Goal: Transaction & Acquisition: Purchase product/service

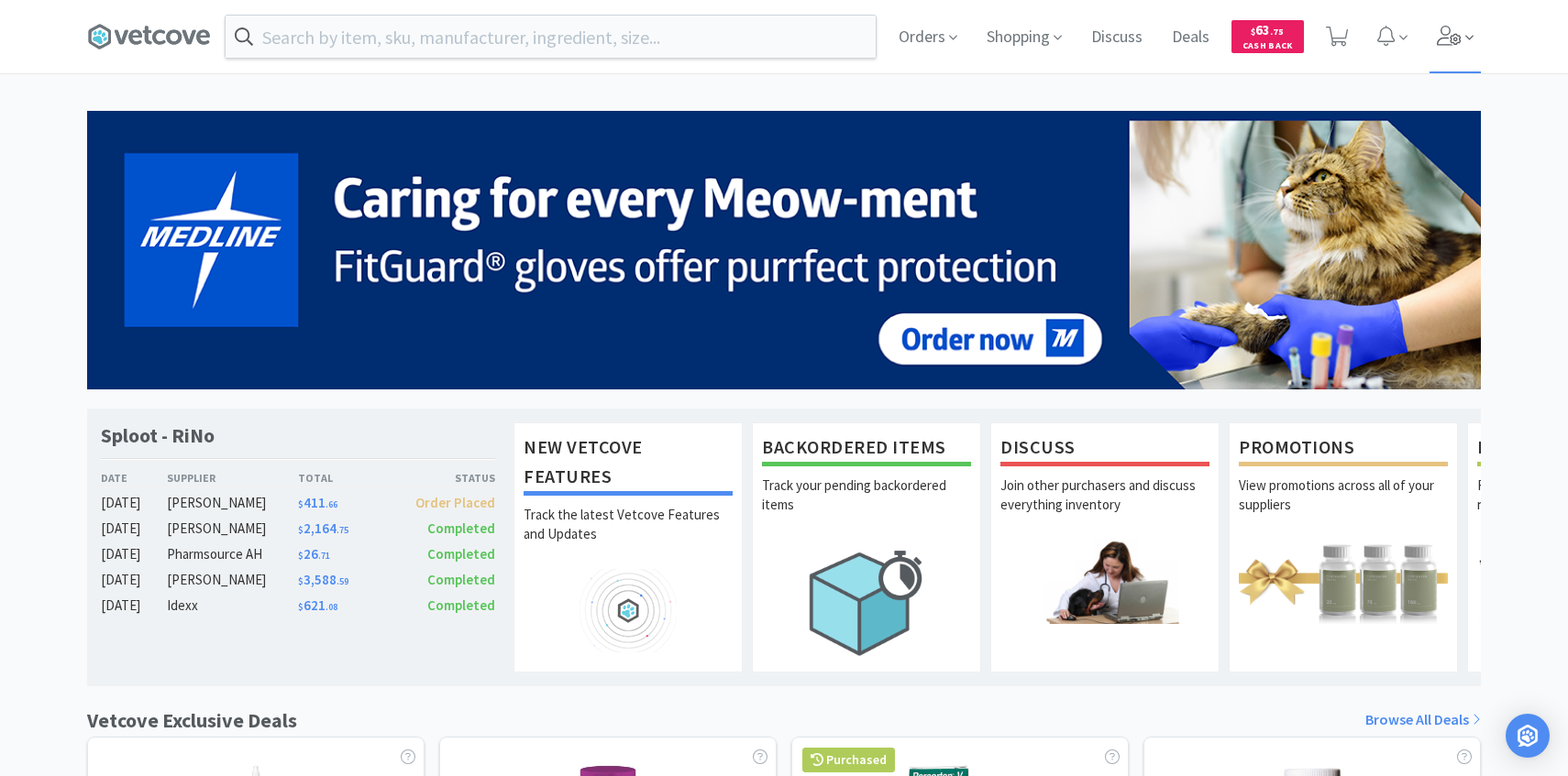
click at [1470, 58] on span at bounding box center [1455, 36] width 53 height 74
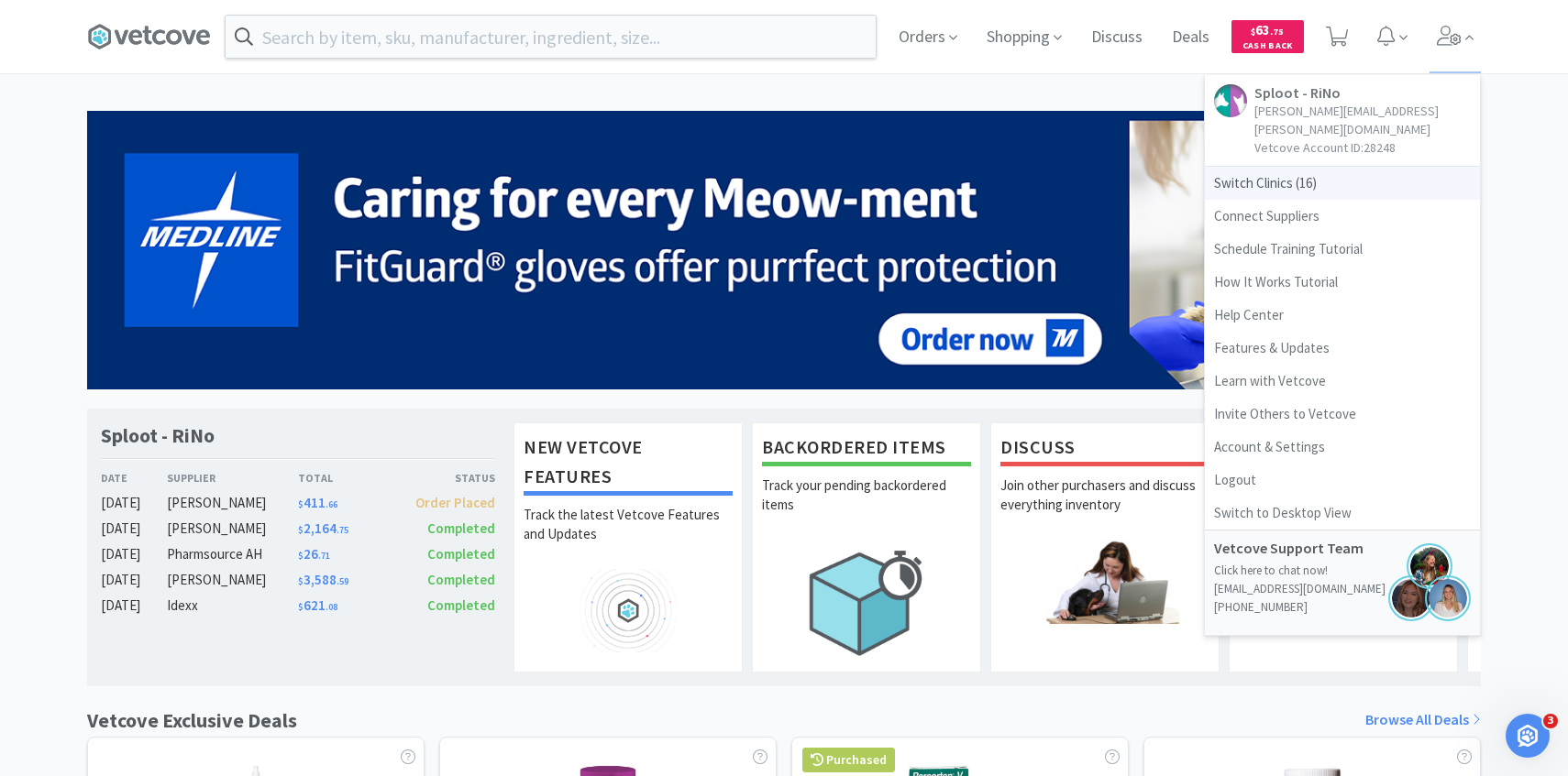
click at [1354, 173] on span "Switch Clinics ( 16 )" at bounding box center [1342, 183] width 275 height 33
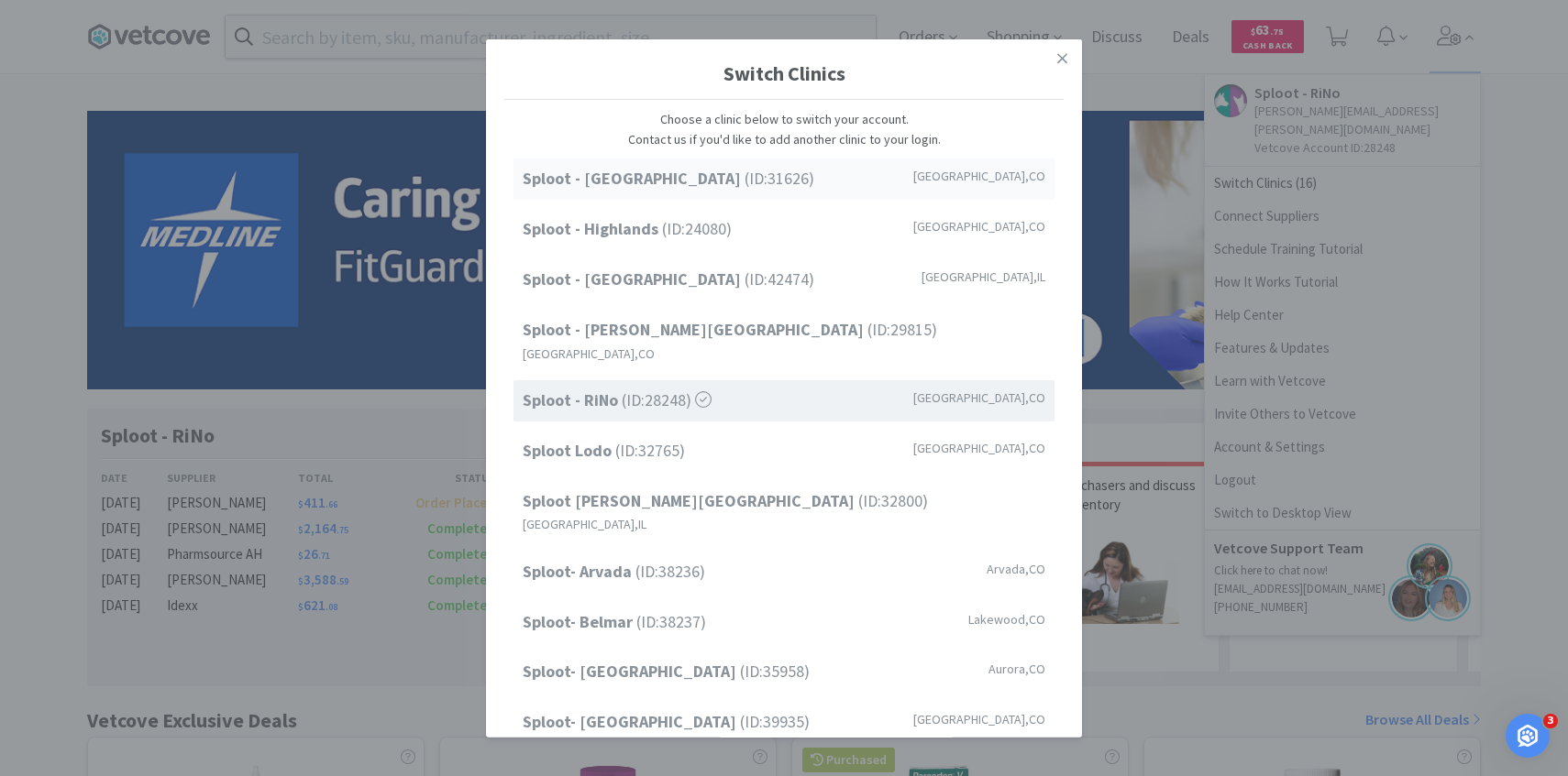
click at [781, 183] on div "Sploot - Cherry Creek (ID: 31626 ) Denver , CO" at bounding box center [784, 179] width 541 height 41
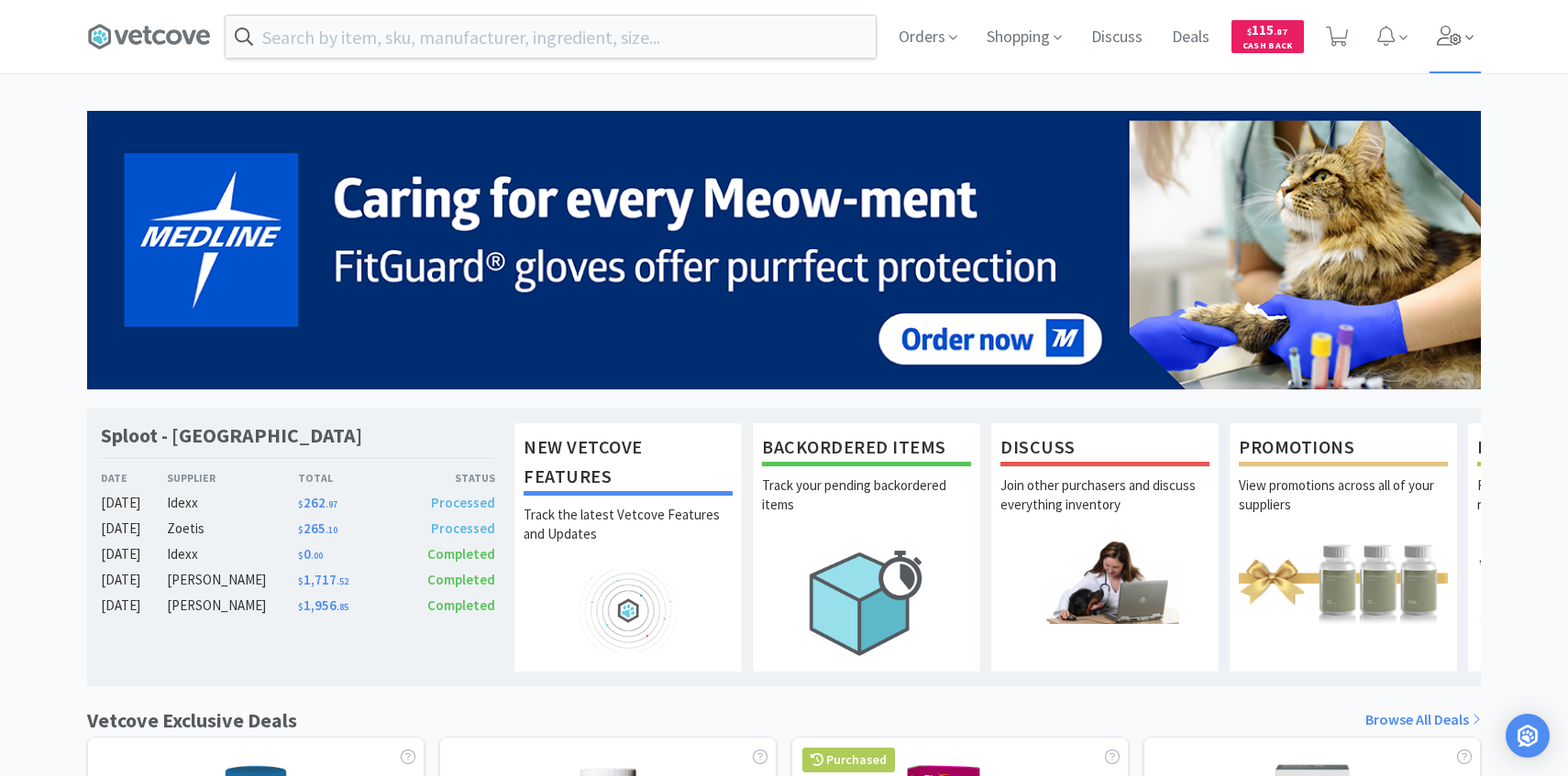
click at [1452, 14] on span at bounding box center [1455, 36] width 53 height 74
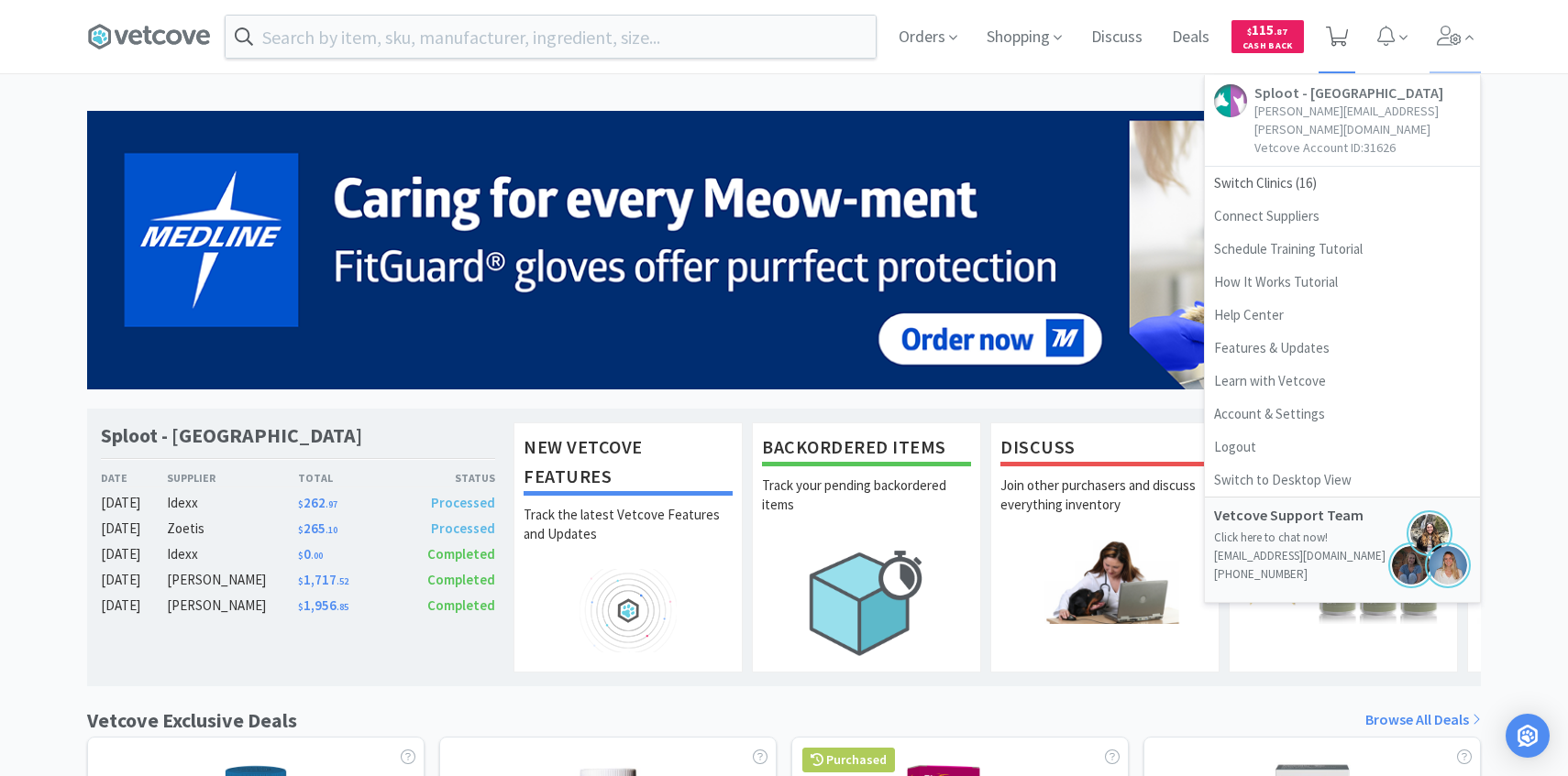
click at [1338, 34] on icon at bounding box center [1338, 36] width 23 height 20
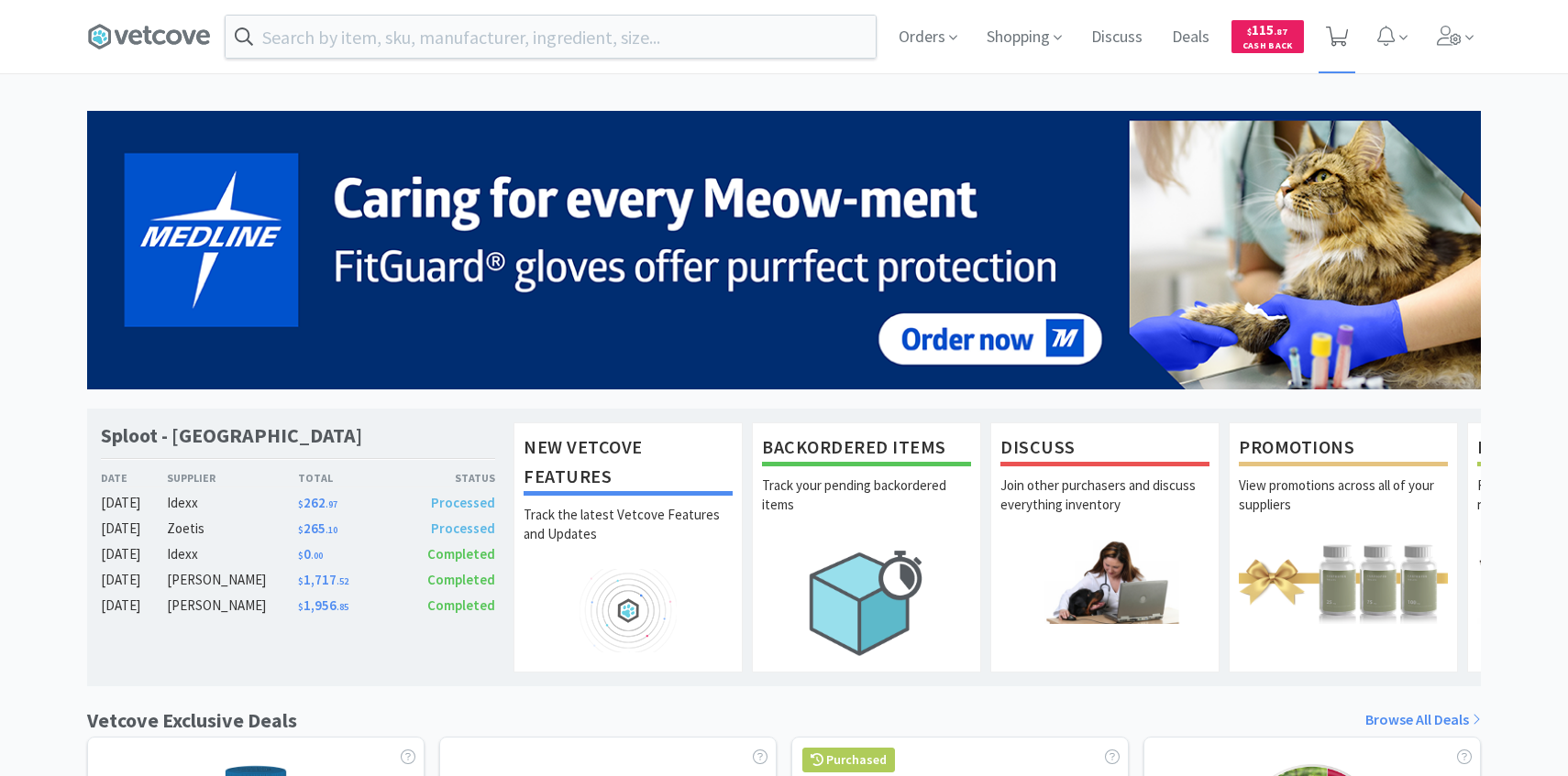
click at [1330, 40] on icon at bounding box center [1338, 36] width 23 height 20
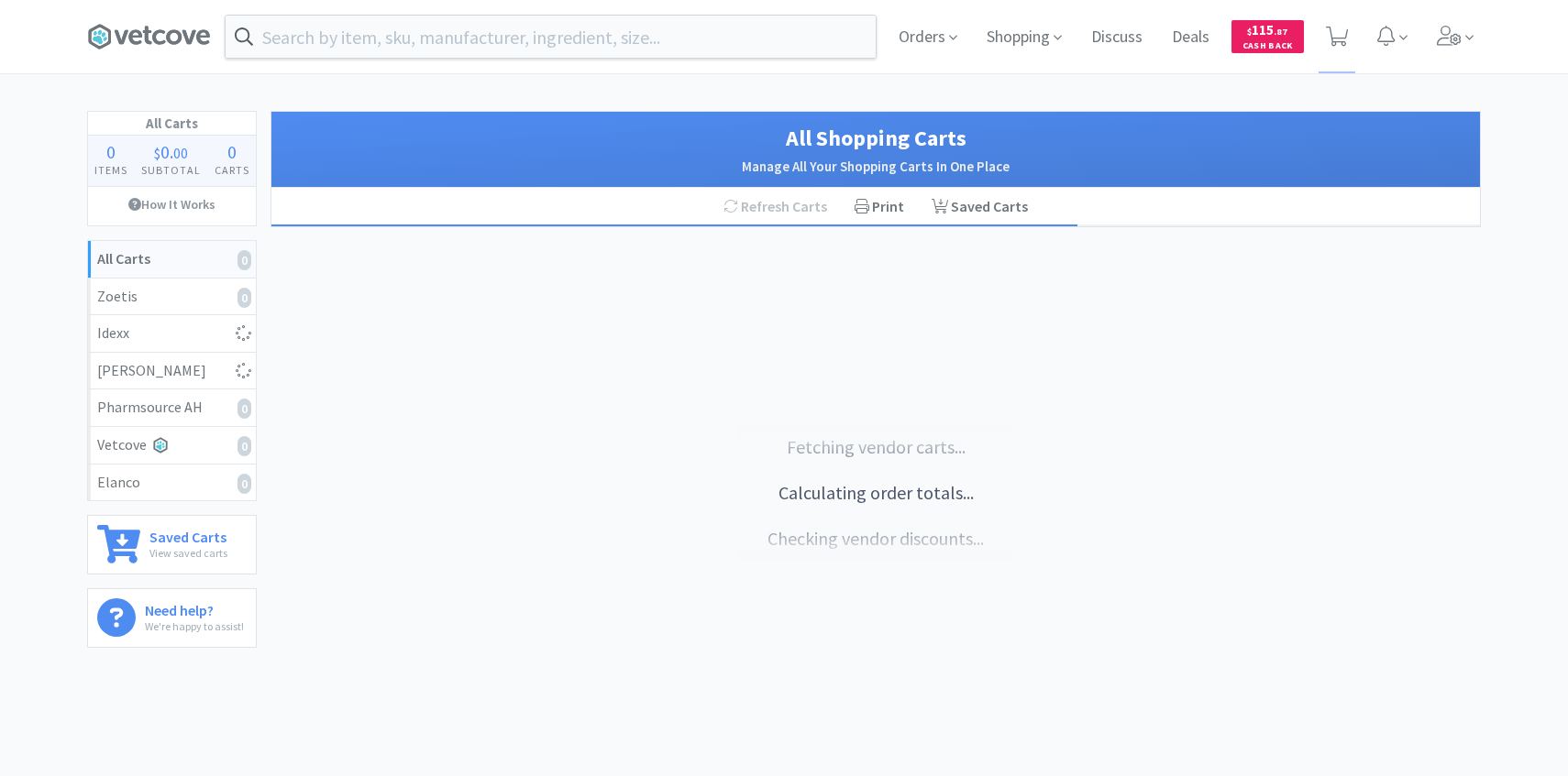
select select "1"
select select "4"
select select "1"
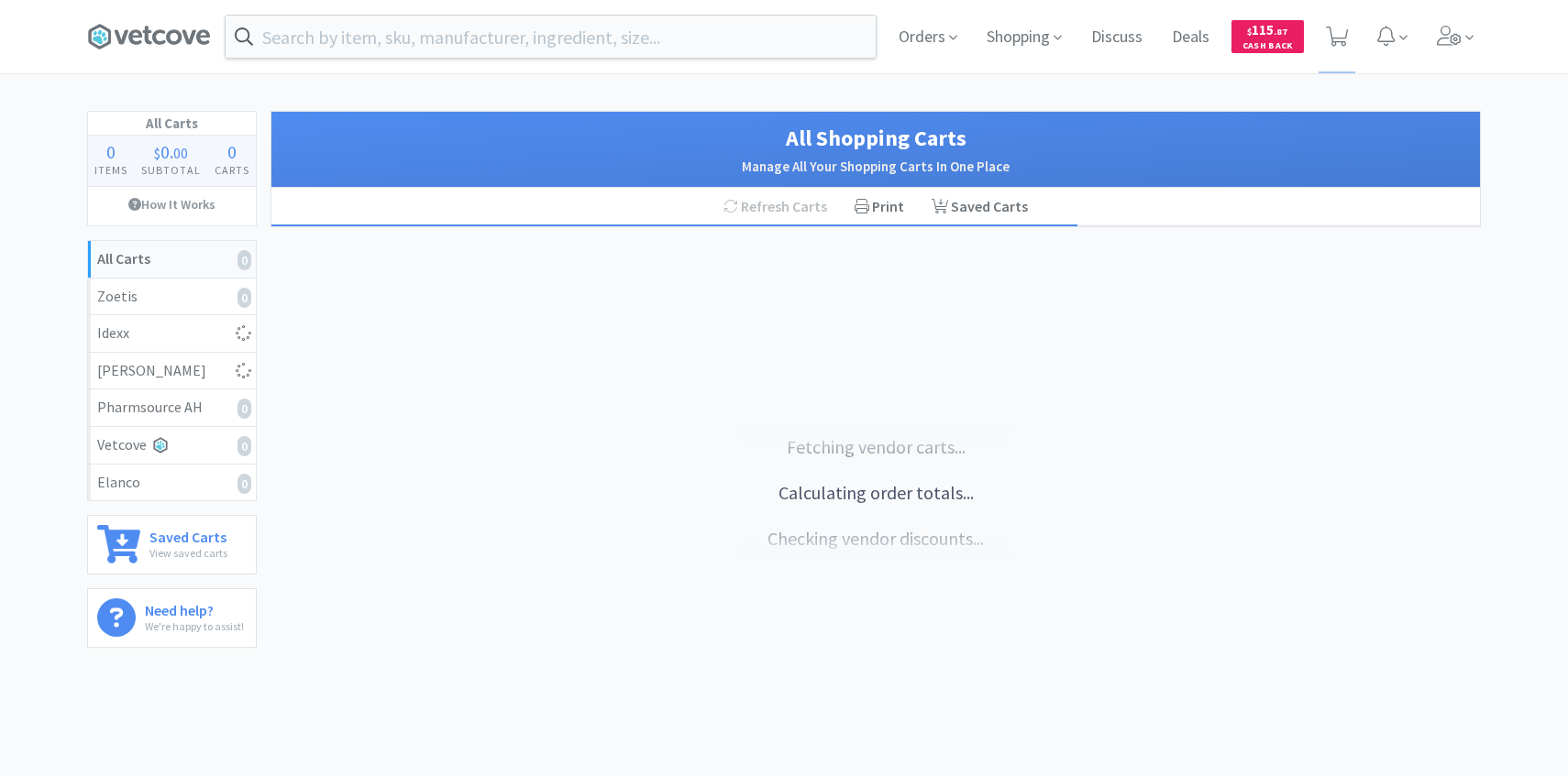
select select "1"
select select "4"
select select "1"
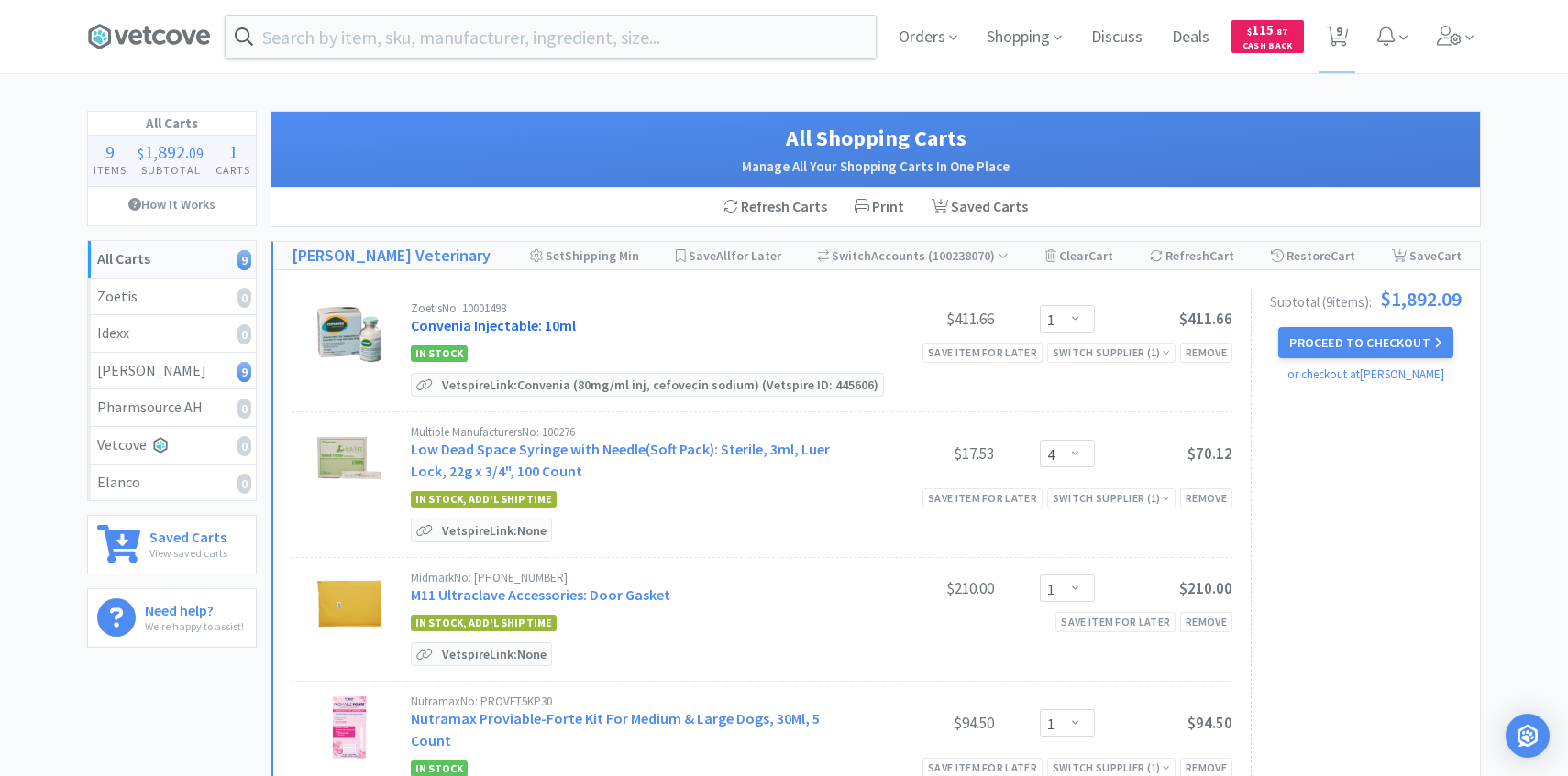
click at [530, 329] on link "Convenia Injectable: 10ml" at bounding box center [493, 325] width 165 height 18
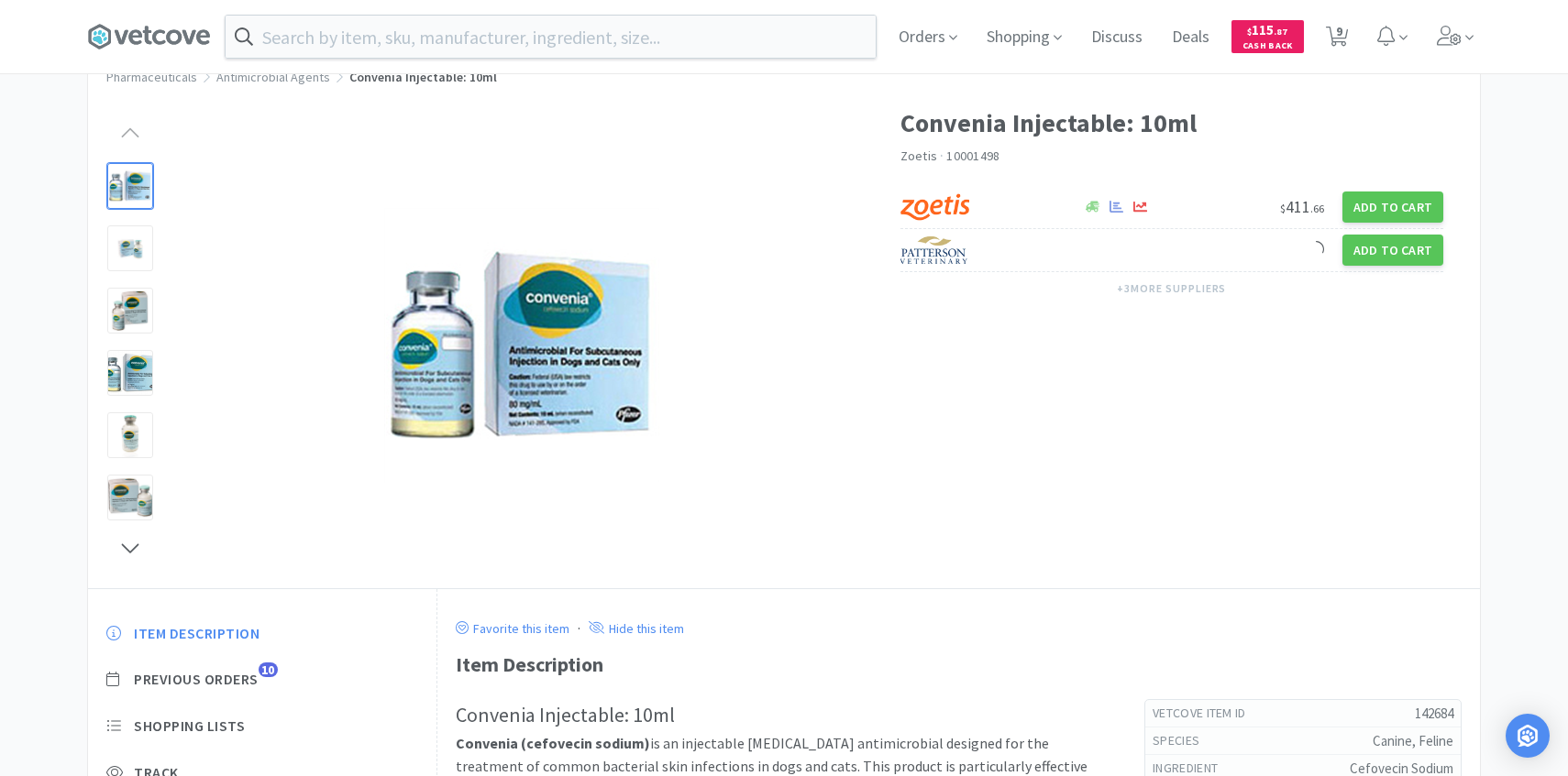
scroll to position [196, 0]
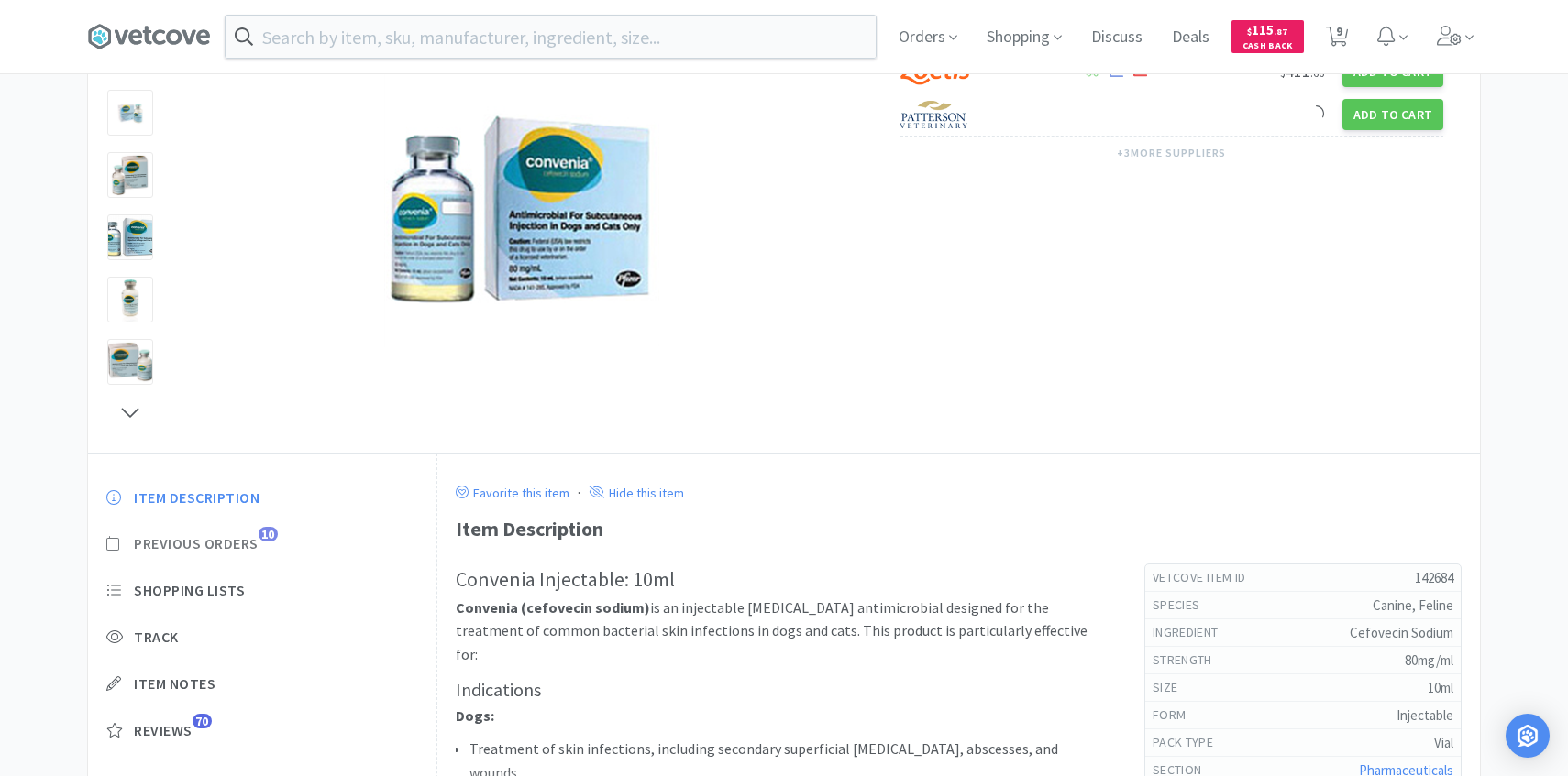
click at [254, 550] on span "Previous Orders" at bounding box center [196, 544] width 124 height 19
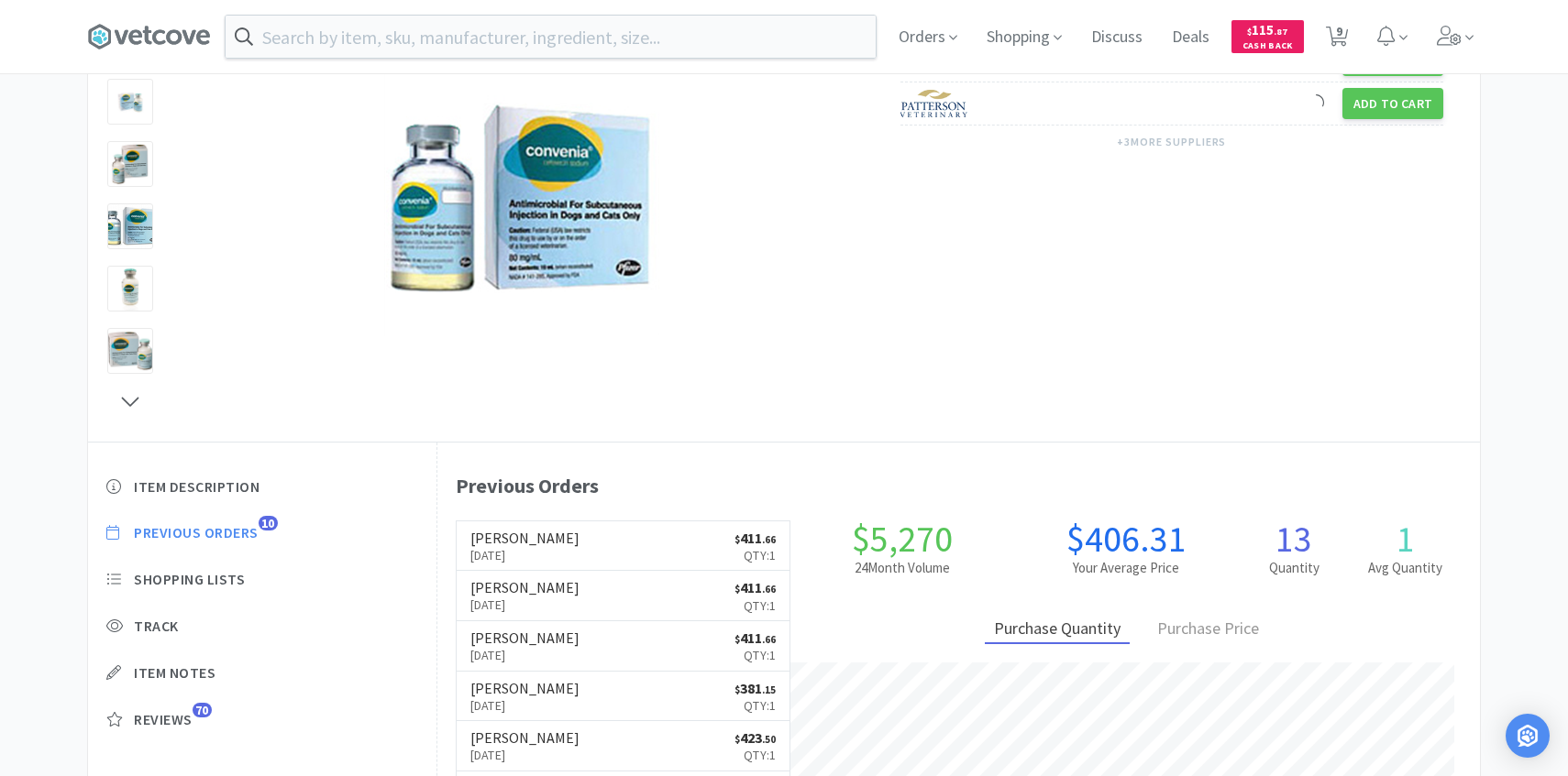
scroll to position [213, 0]
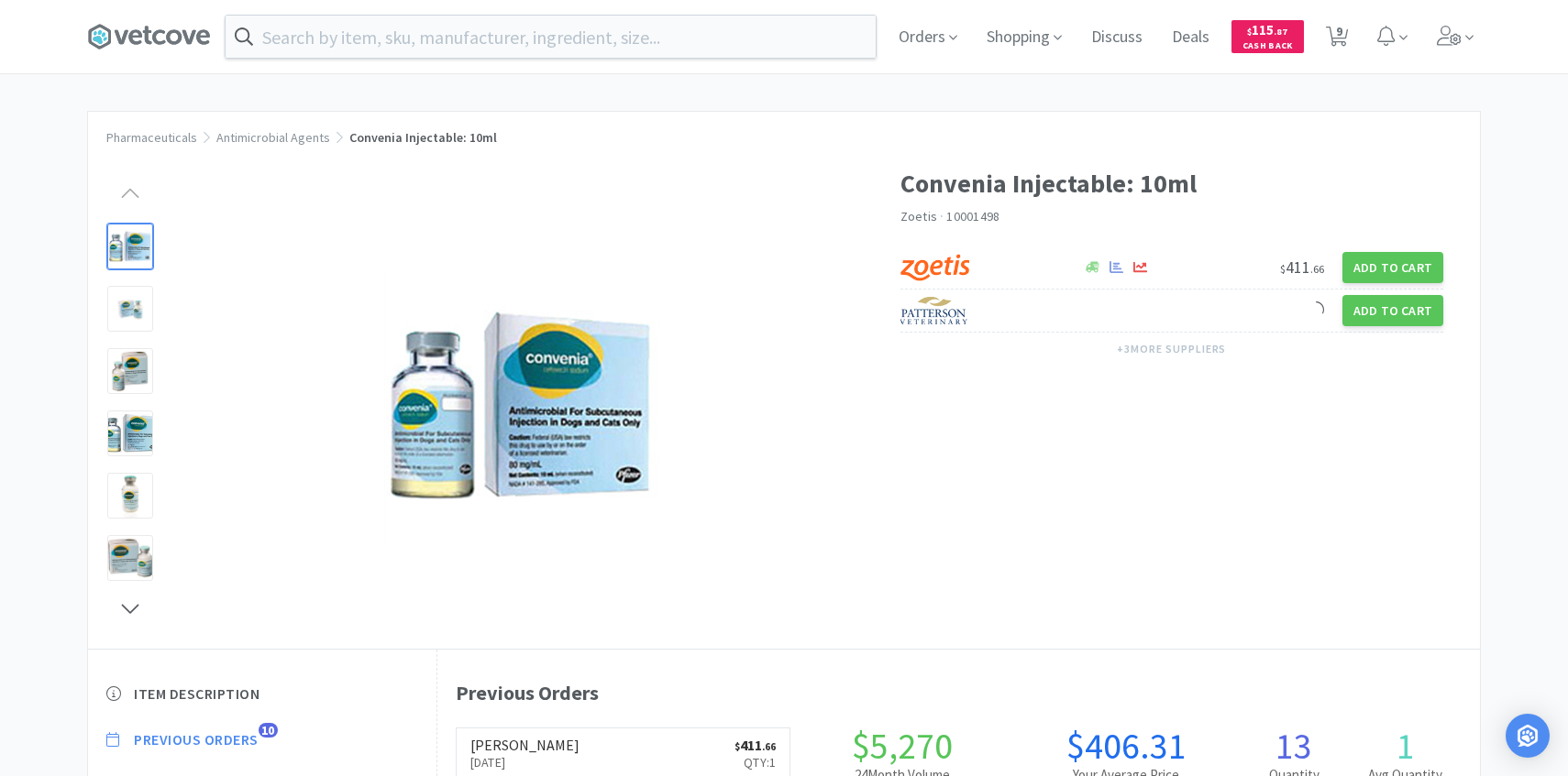
select select "1"
select select "4"
select select "1"
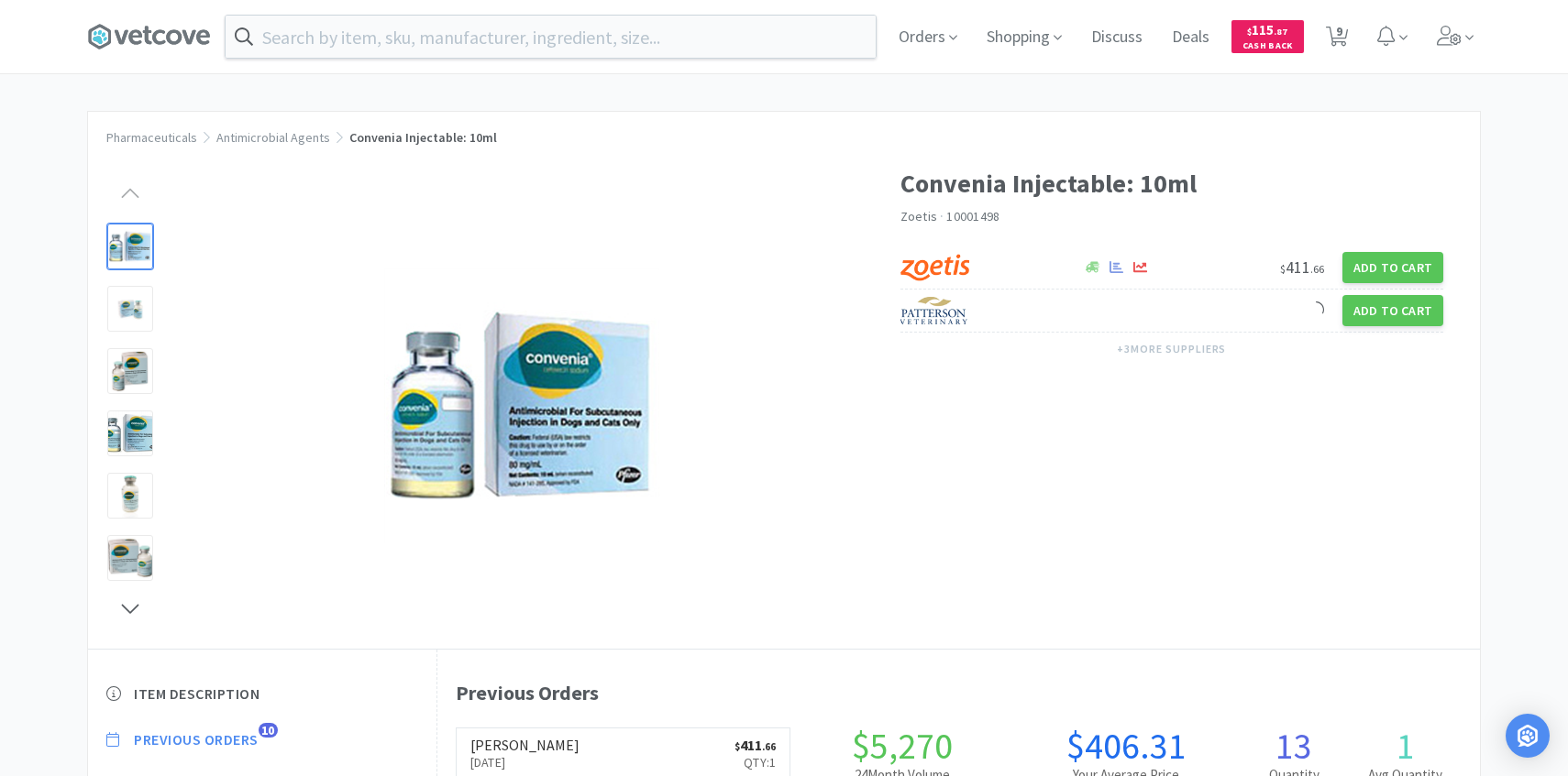
select select "1"
select select "4"
select select "1"
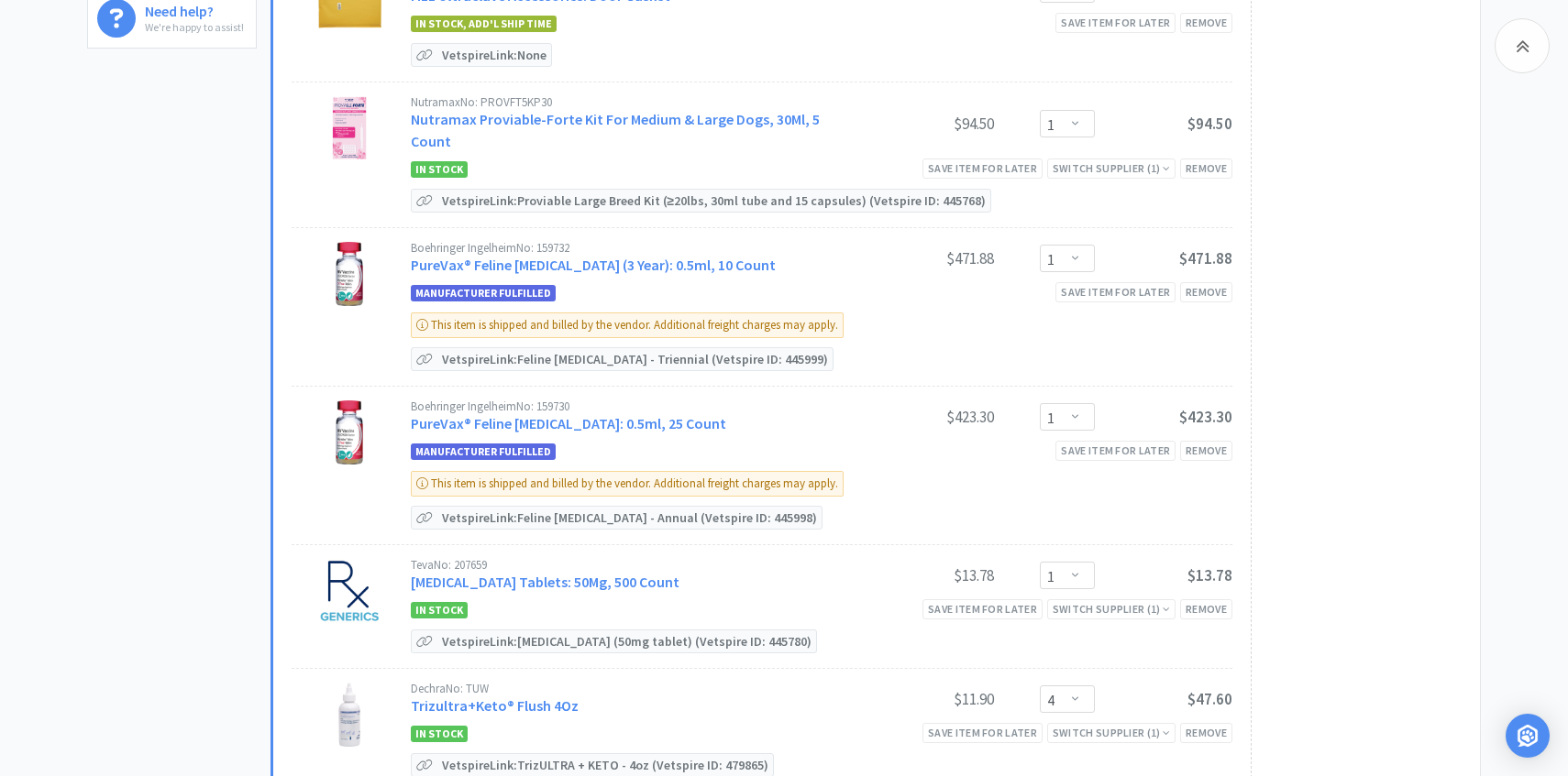
scroll to position [665, 0]
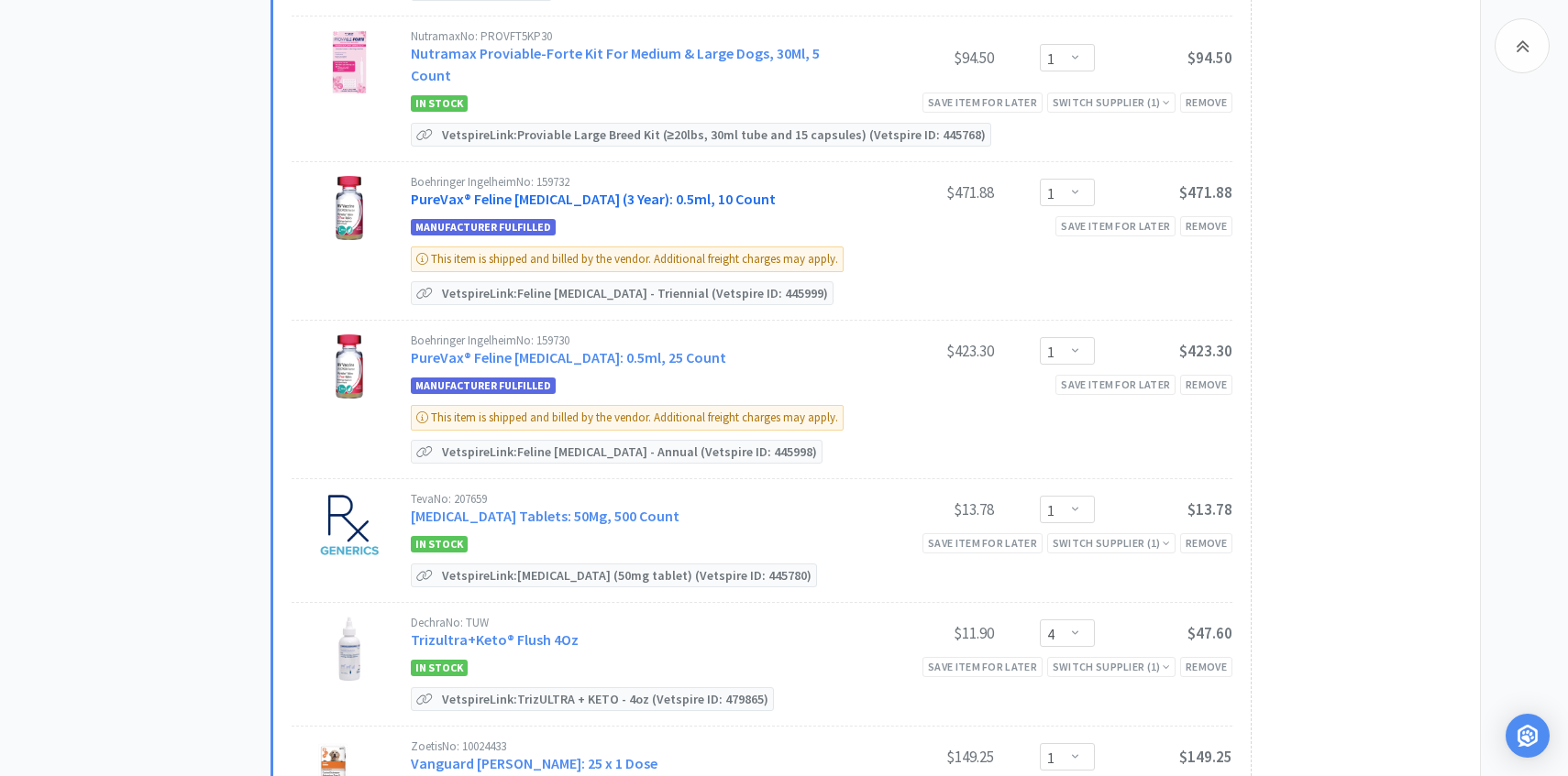
click at [658, 190] on link "PureVax® Feline [MEDICAL_DATA] (3 Year): 0.5ml, 10 Count" at bounding box center [594, 199] width 365 height 18
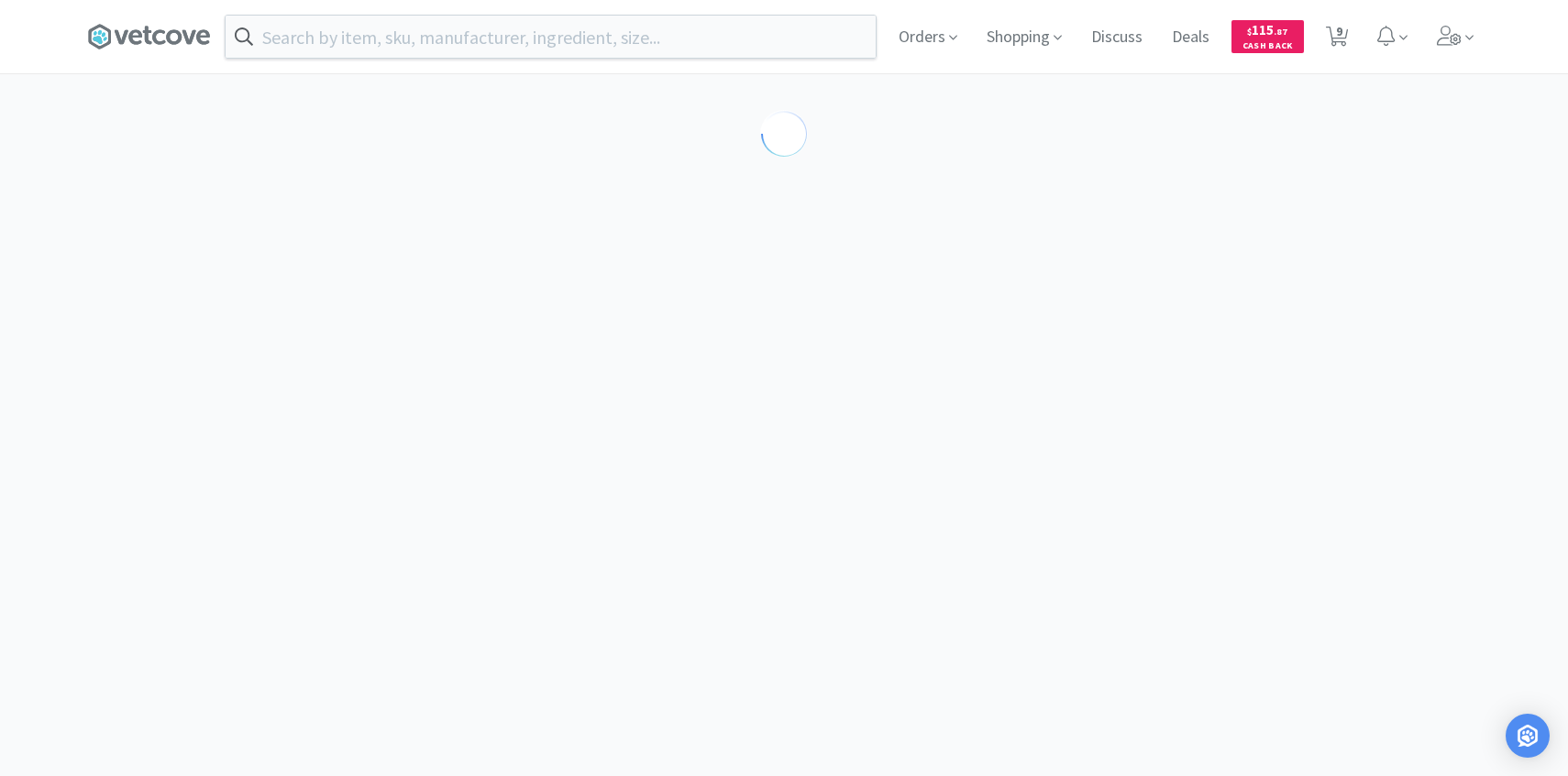
select select "433491"
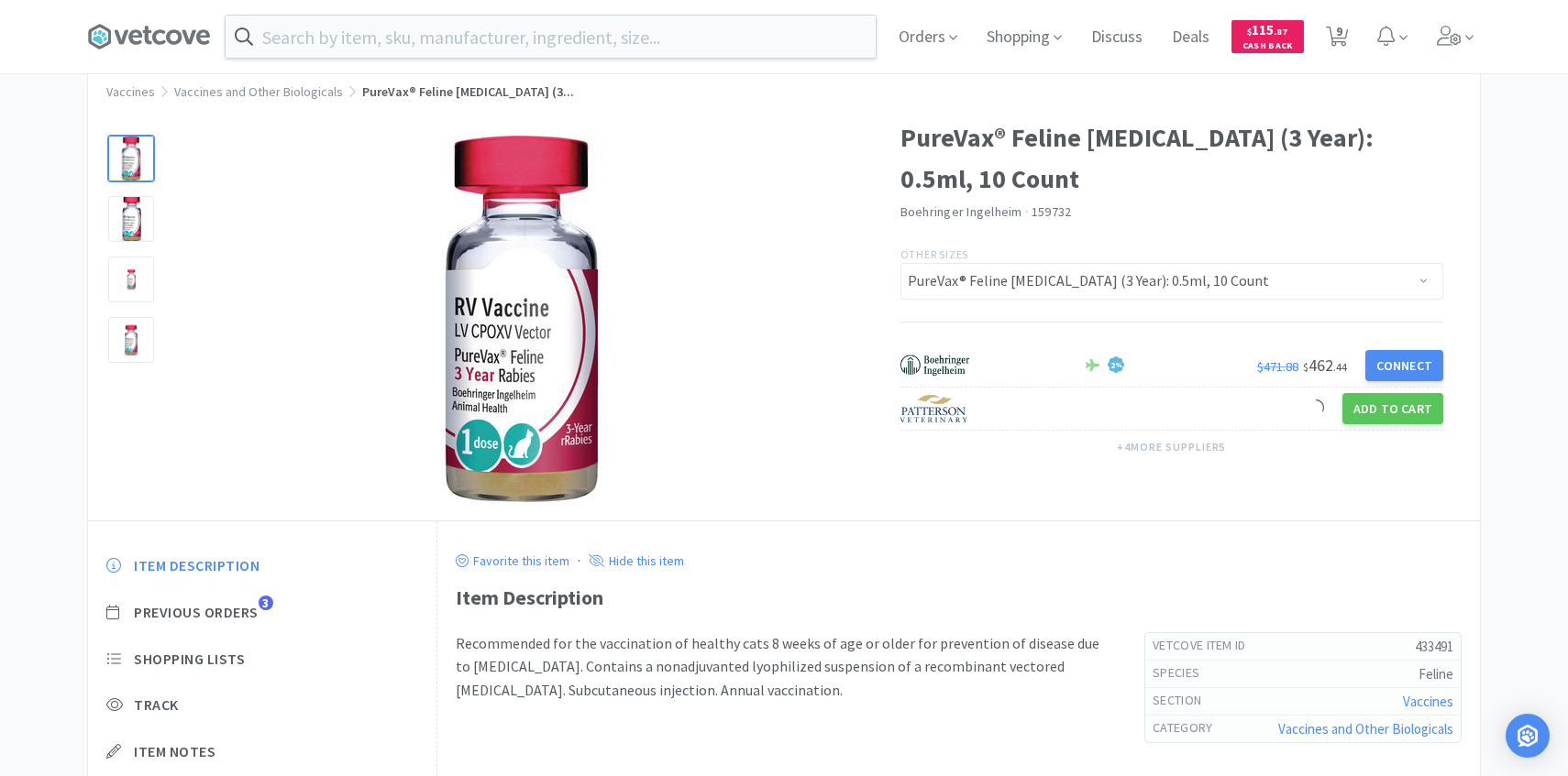
scroll to position [79, 0]
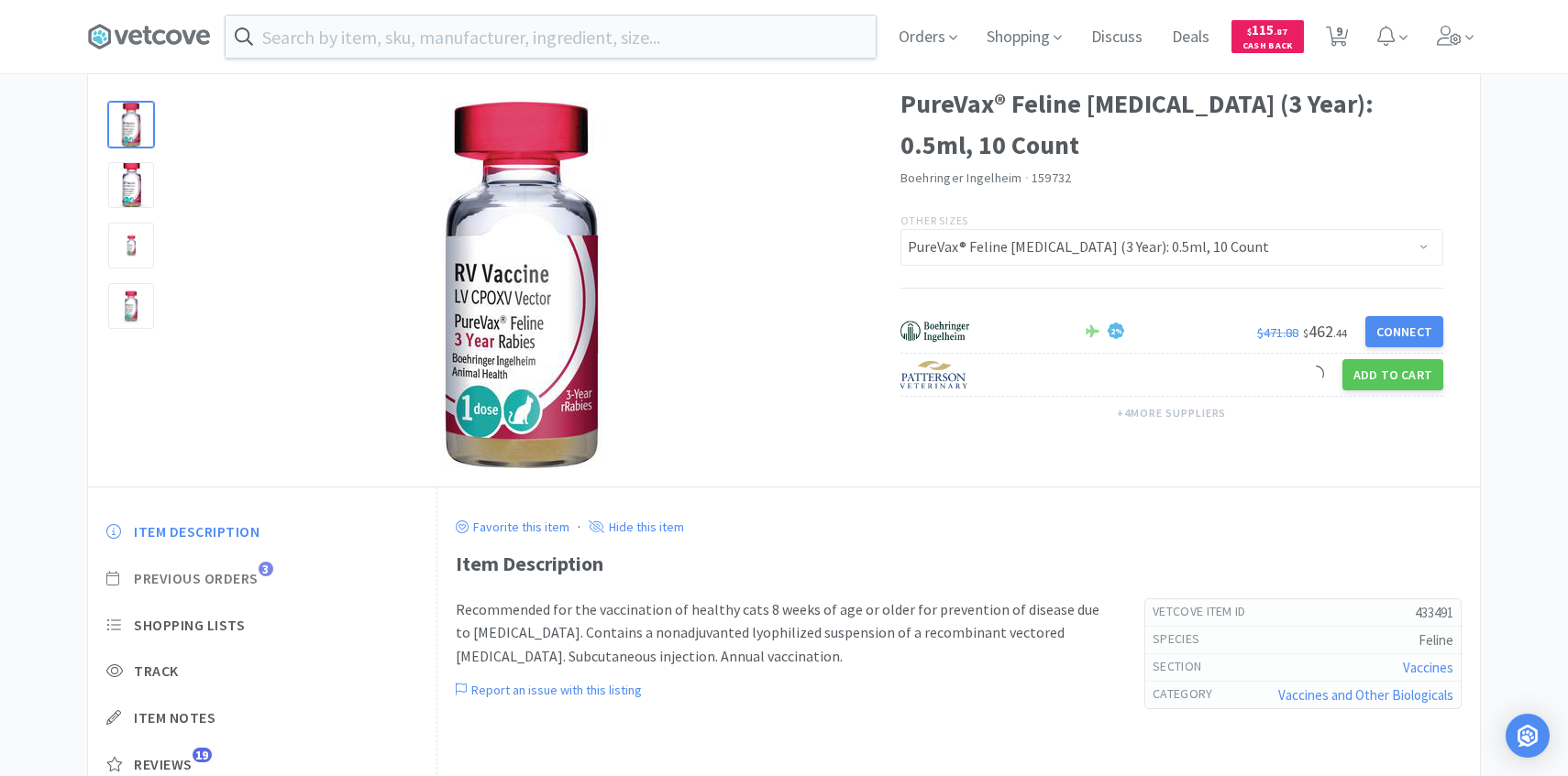
click at [246, 585] on span "Previous Orders" at bounding box center [196, 579] width 124 height 19
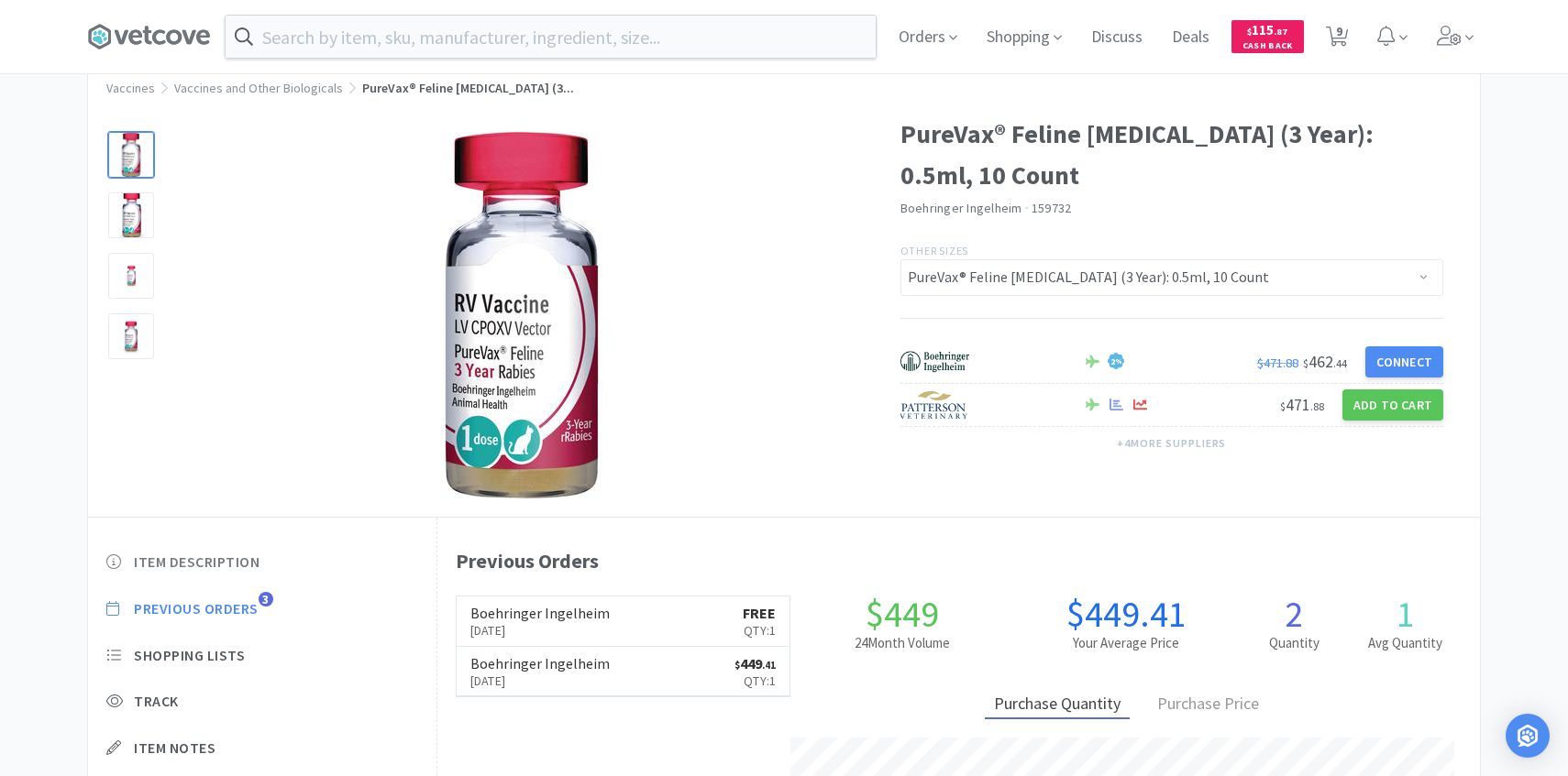
scroll to position [0, 0]
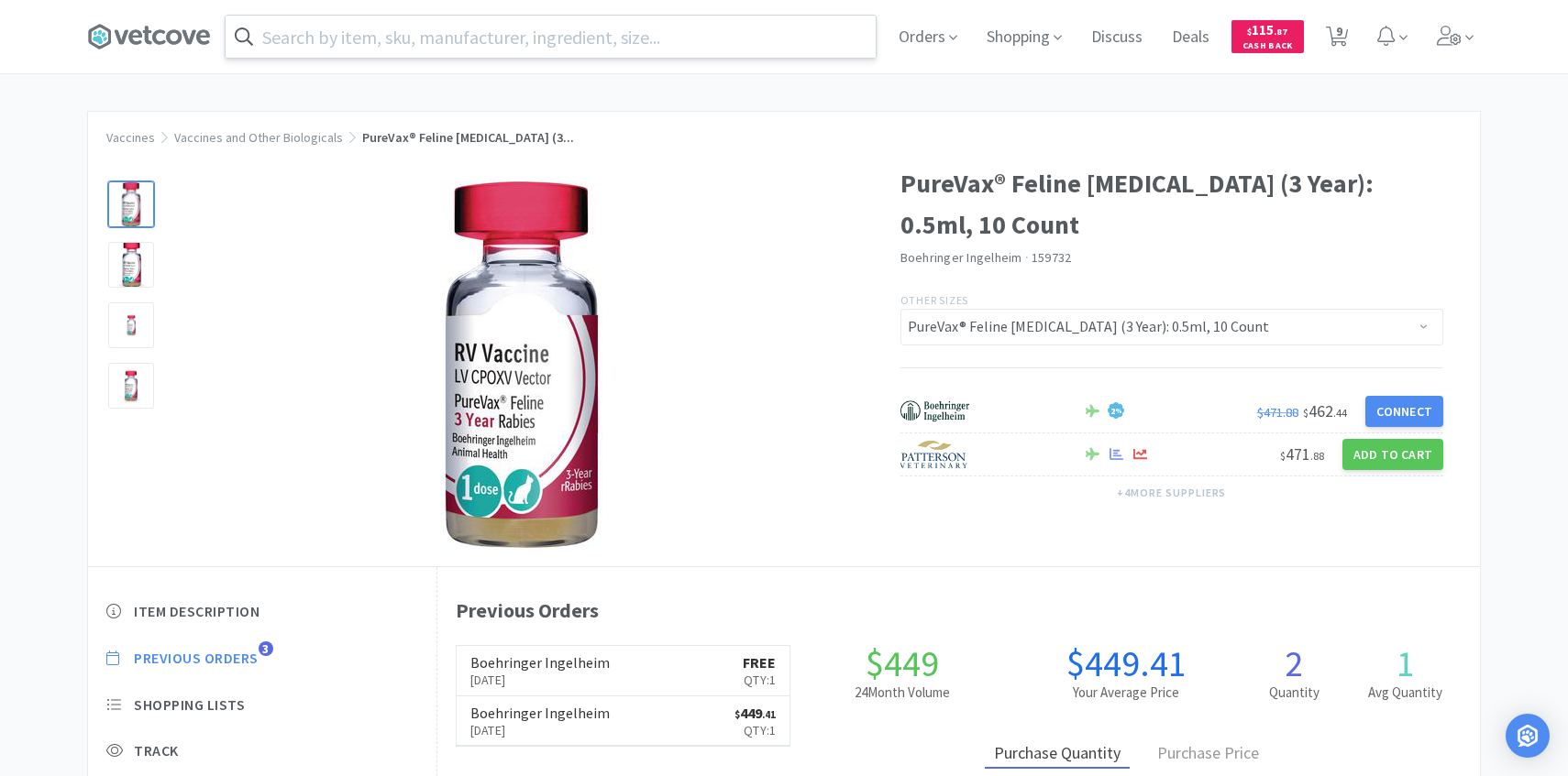
click at [595, 46] on input "text" at bounding box center [551, 36] width 650 height 42
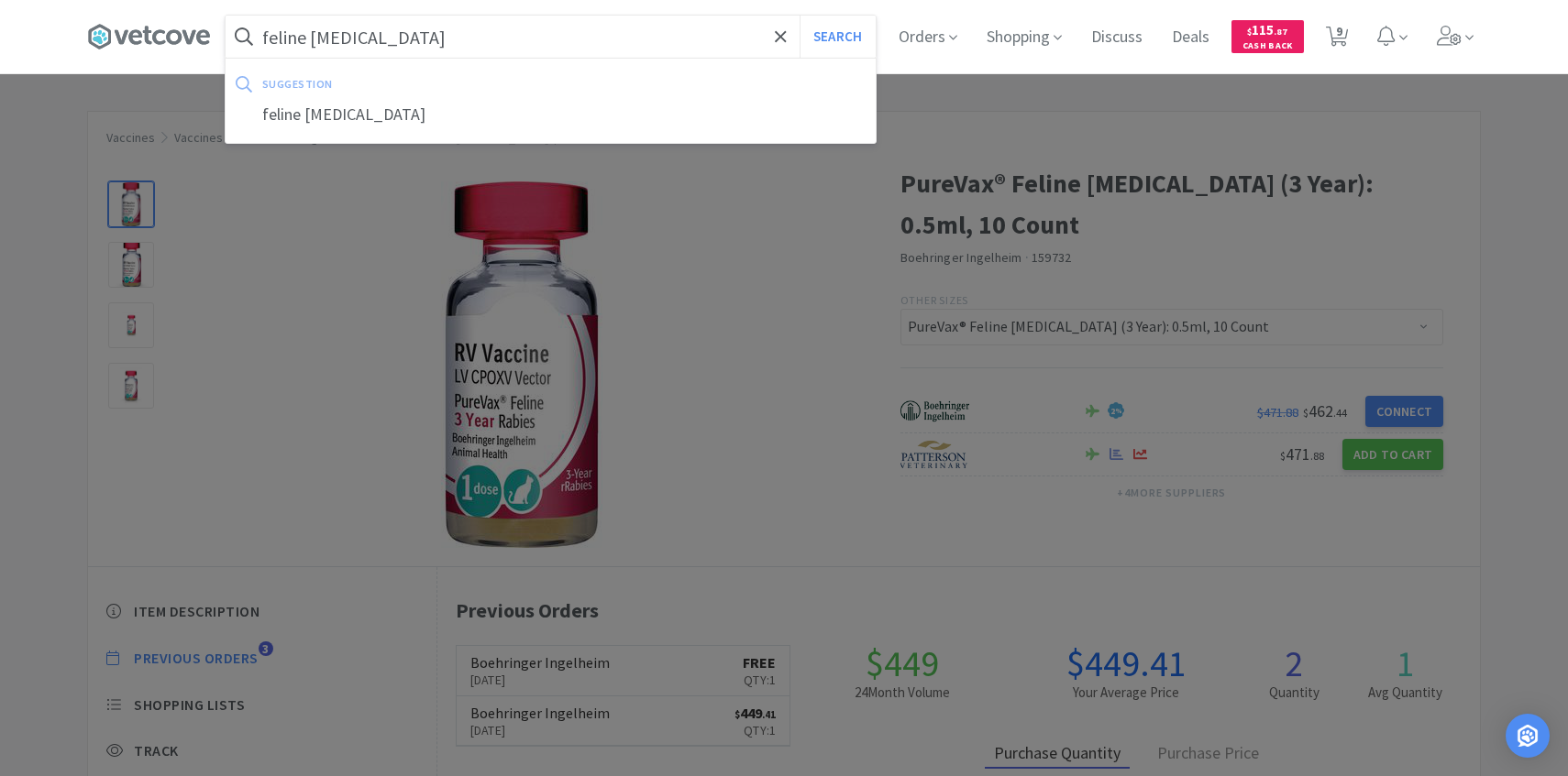
type input "feline [MEDICAL_DATA]"
click at [799, 15] on button "Search" at bounding box center [838, 36] width 76 height 42
select select "1"
select select "4"
select select "1"
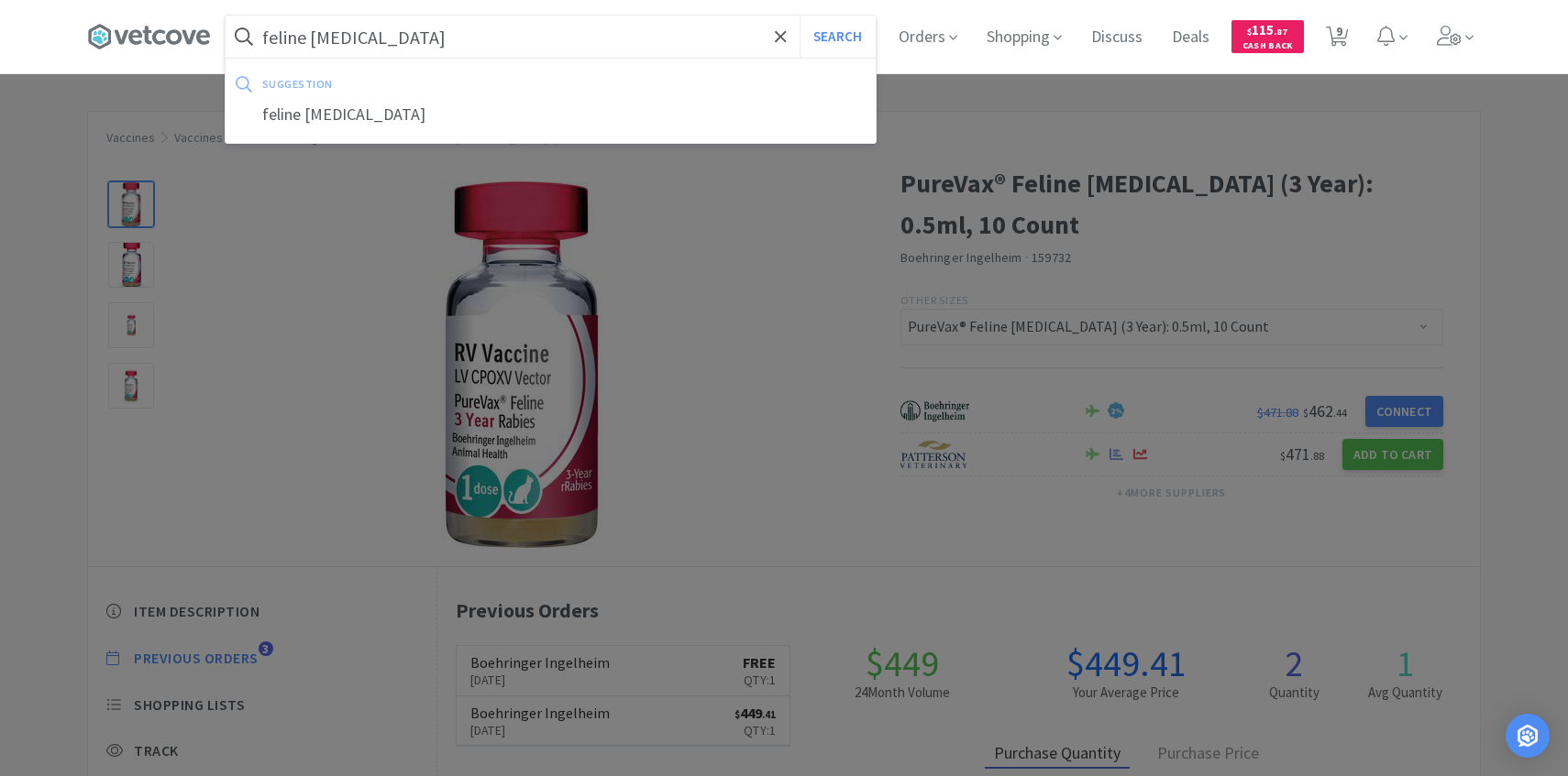
select select "1"
select select "4"
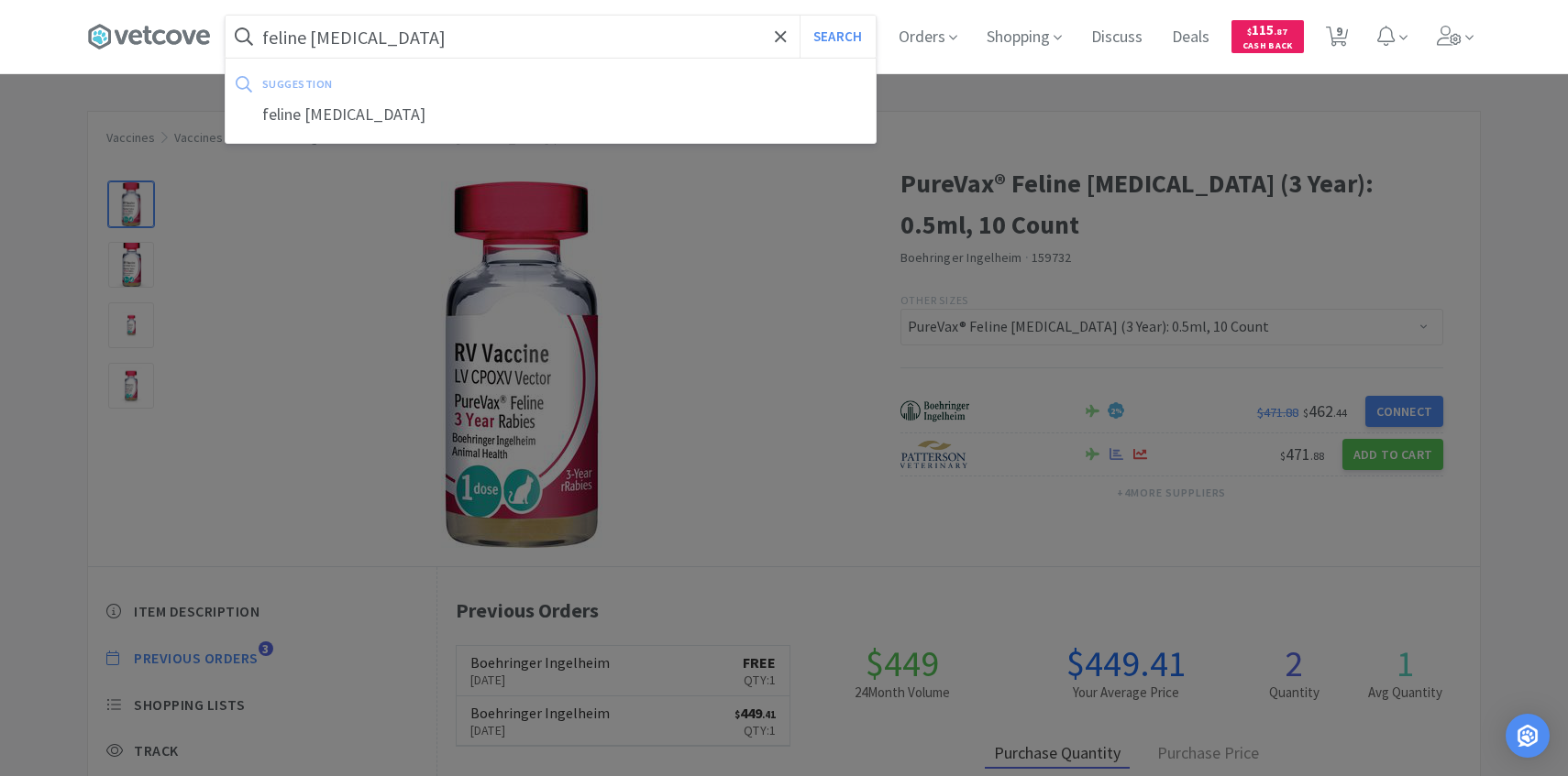
select select "1"
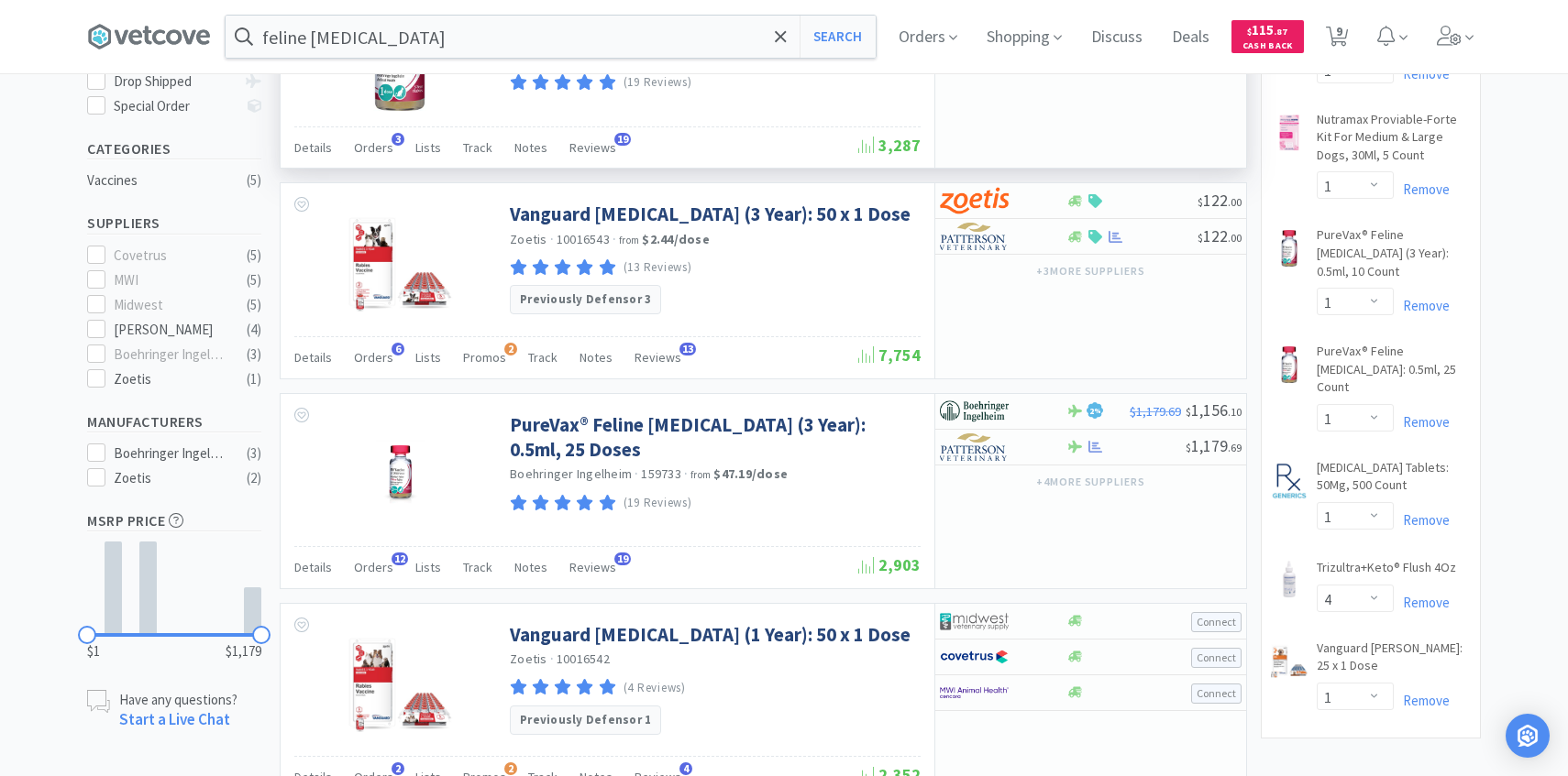
scroll to position [415, 0]
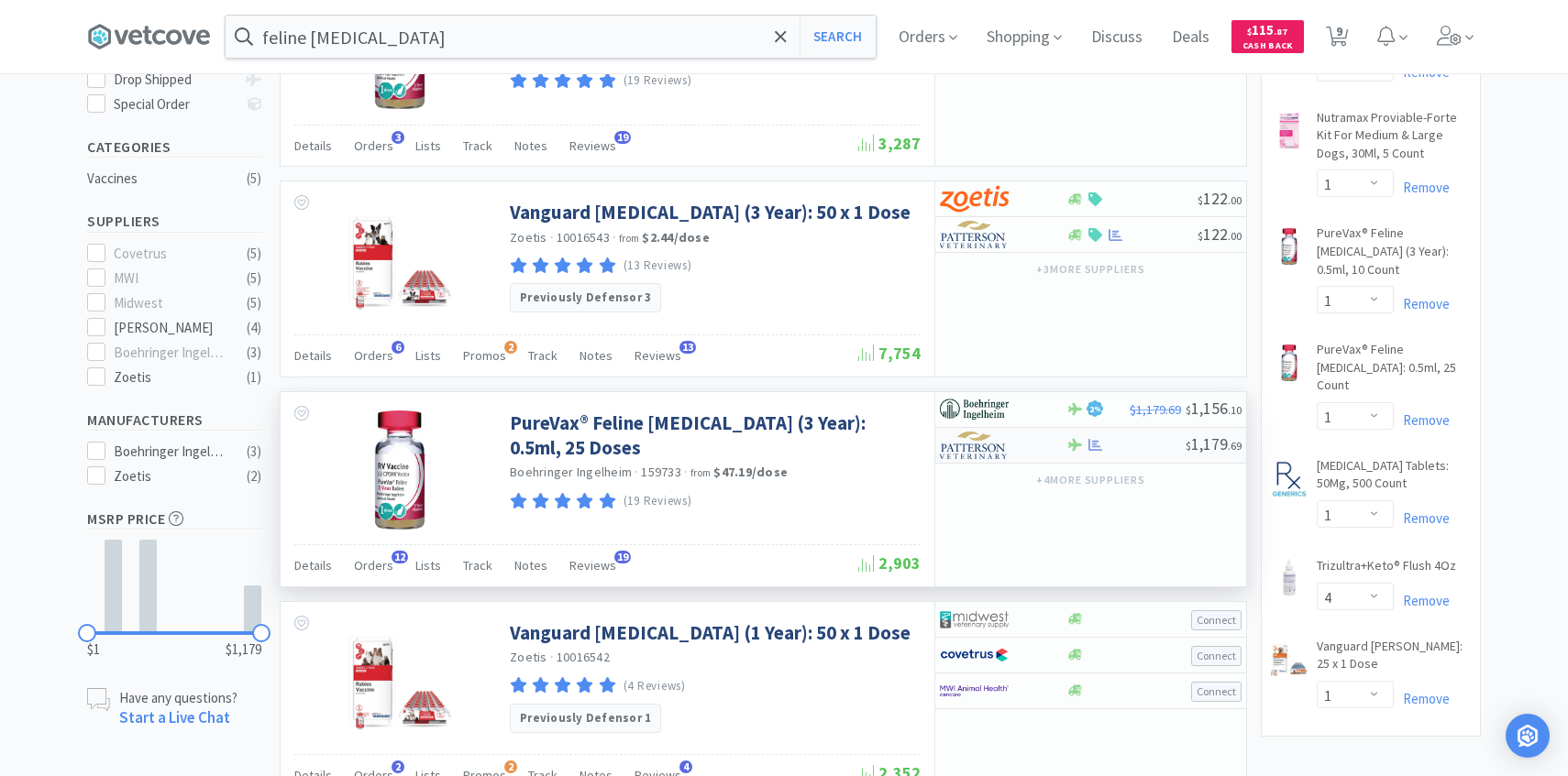
click at [995, 436] on img at bounding box center [974, 445] width 69 height 28
select select "1"
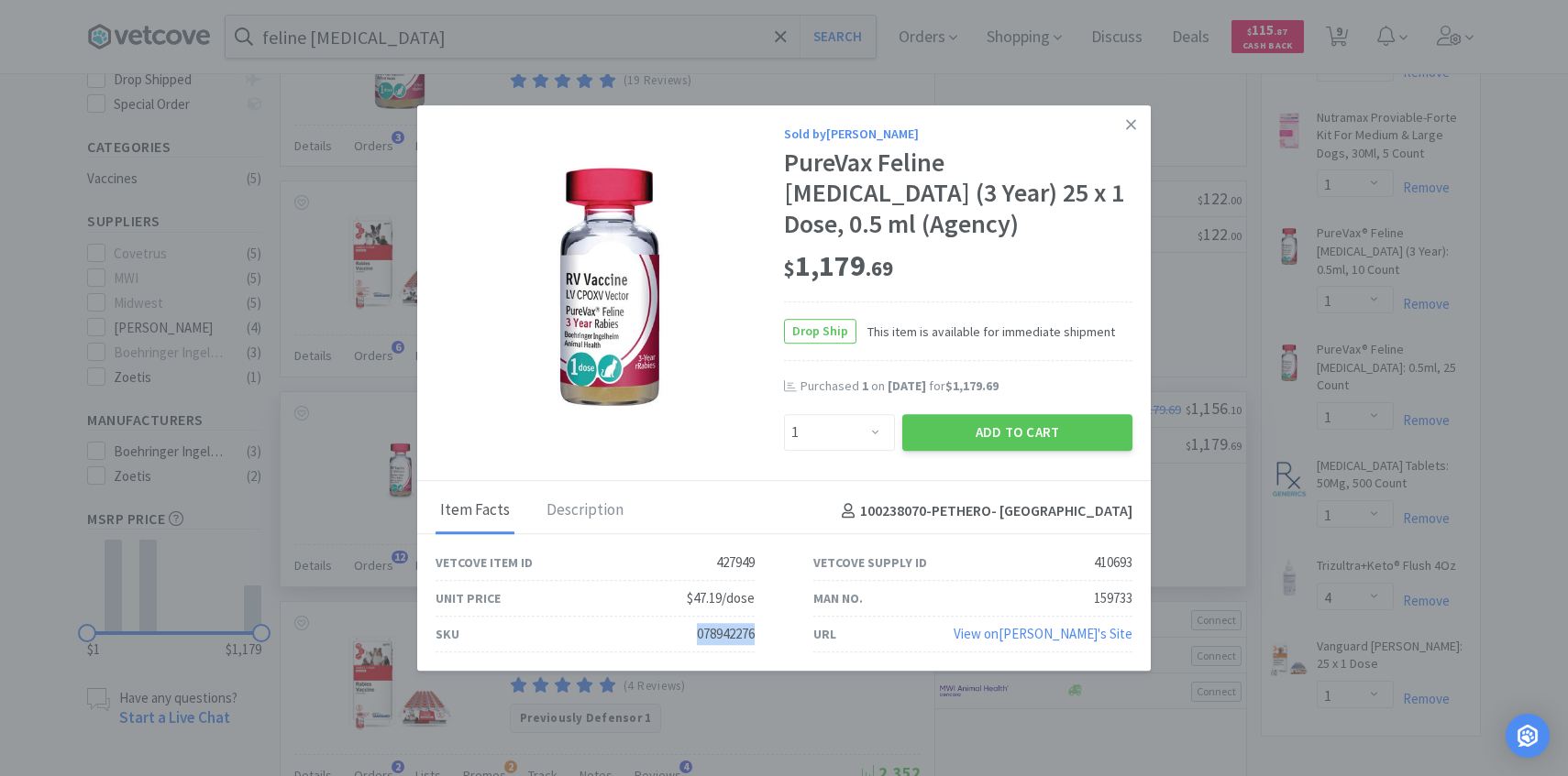
drag, startPoint x: 773, startPoint y: 617, endPoint x: 675, endPoint y: 617, distance: 98.0
click at [675, 617] on div "SKU 078942276" at bounding box center [595, 634] width 378 height 35
copy div "078942276"
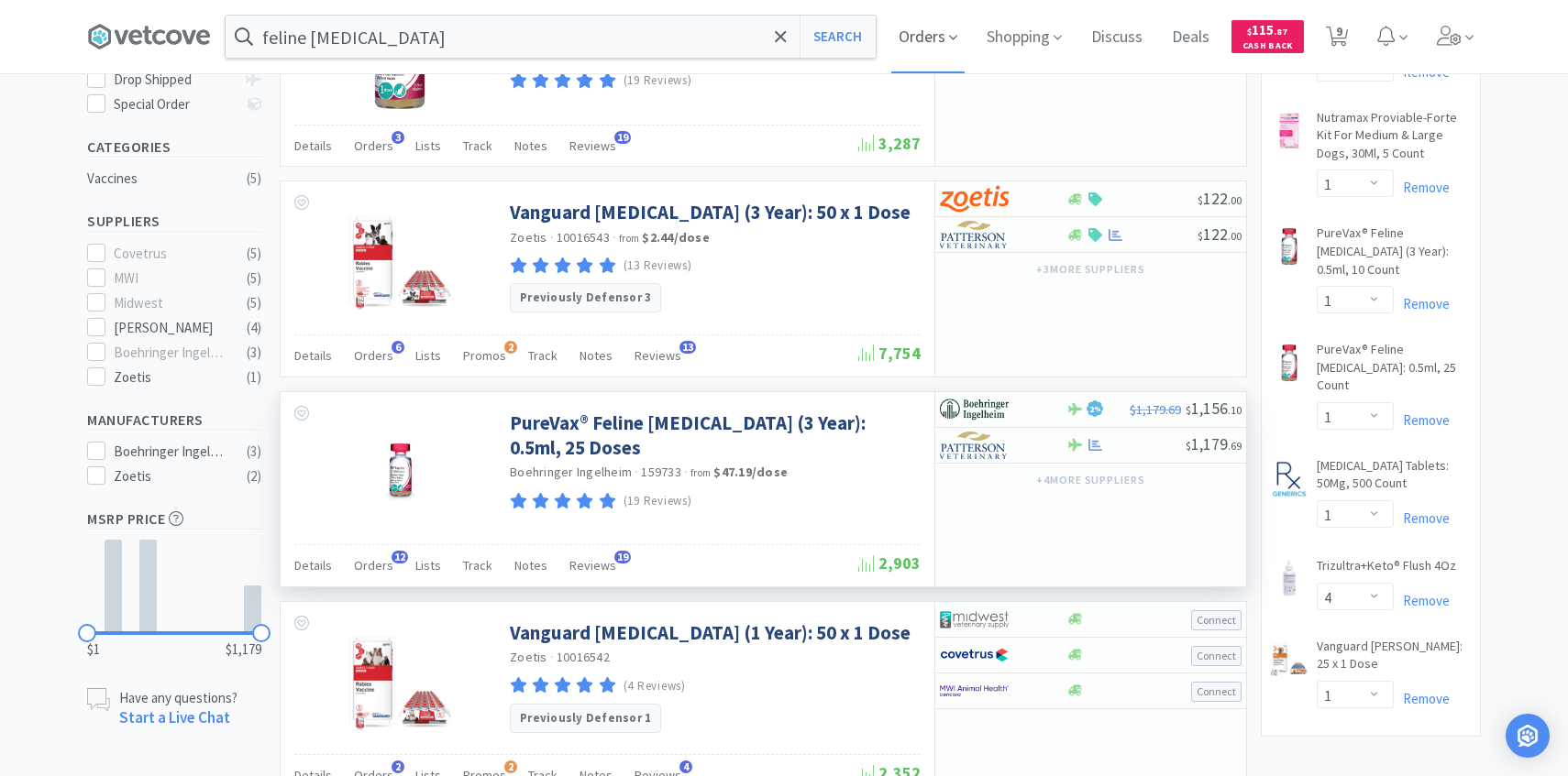
click at [917, 14] on span "Orders" at bounding box center [927, 36] width 74 height 74
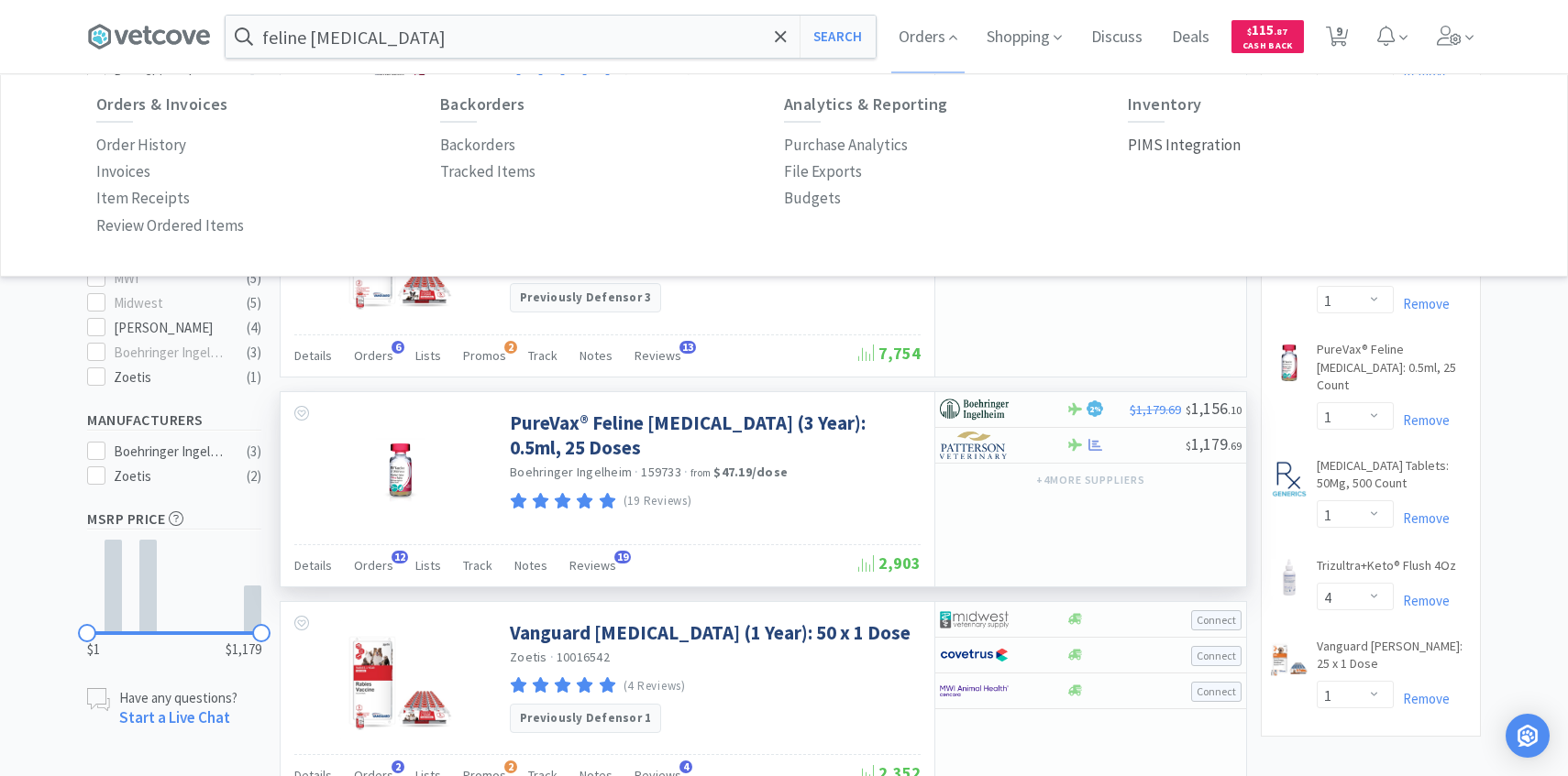
click at [1177, 139] on p "PIMS Integration" at bounding box center [1185, 145] width 113 height 25
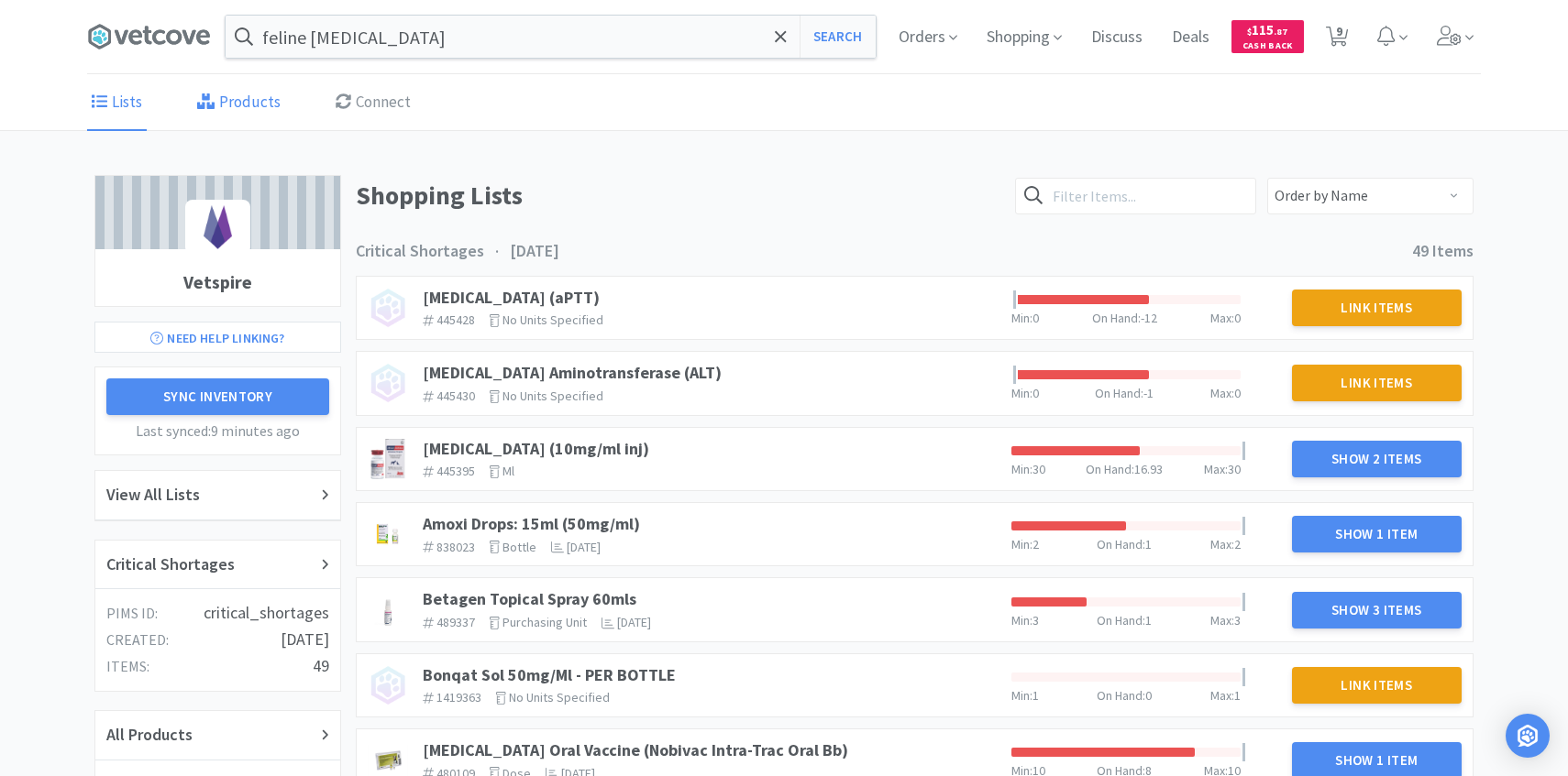
click at [258, 101] on link "Products" at bounding box center [238, 103] width 93 height 56
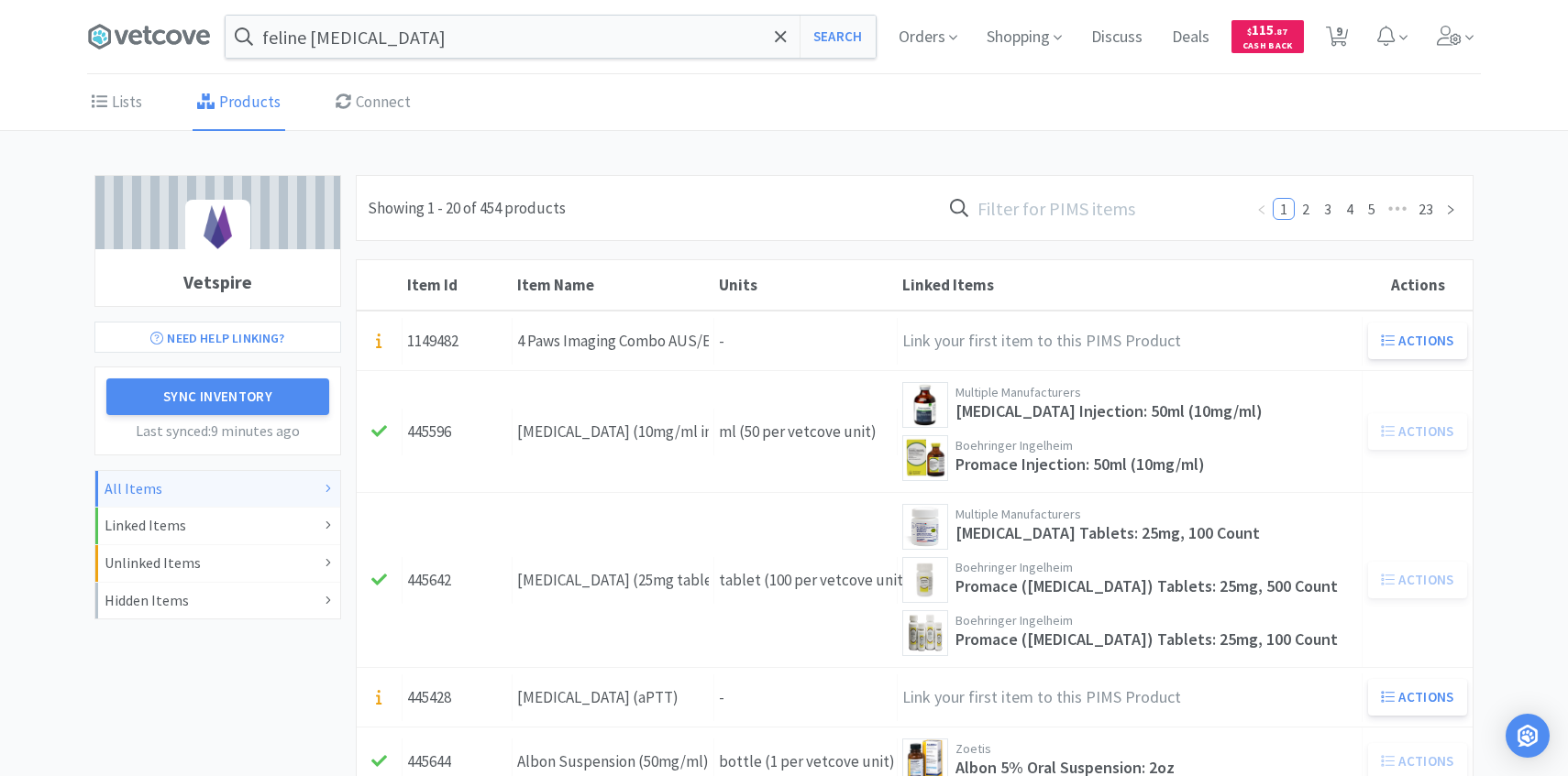
click at [1069, 208] on input "text" at bounding box center [1092, 208] width 303 height 42
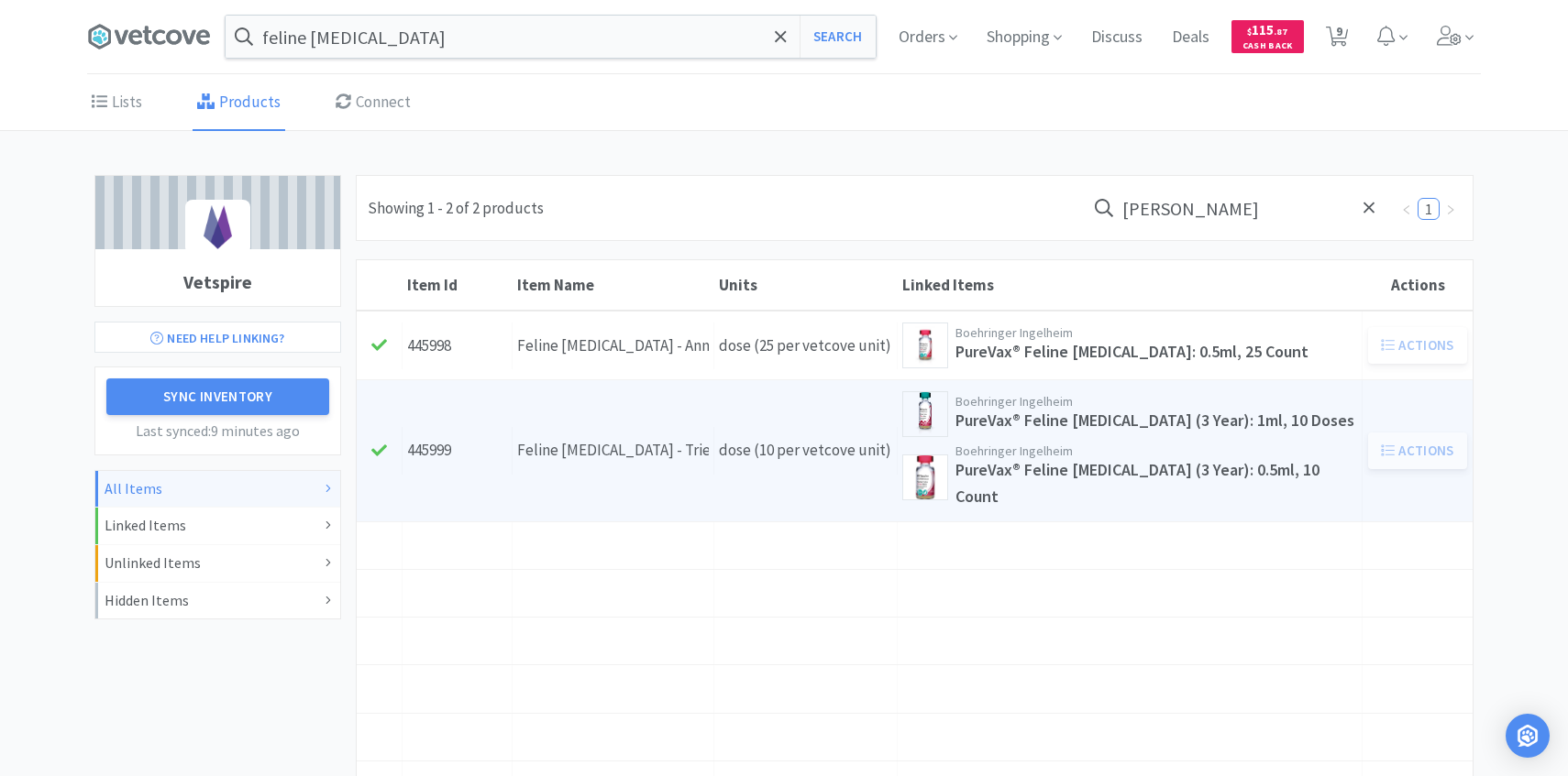
type input "[PERSON_NAME]"
click at [765, 451] on div "Units dose (10 per vetcove unit)" at bounding box center [806, 450] width 184 height 47
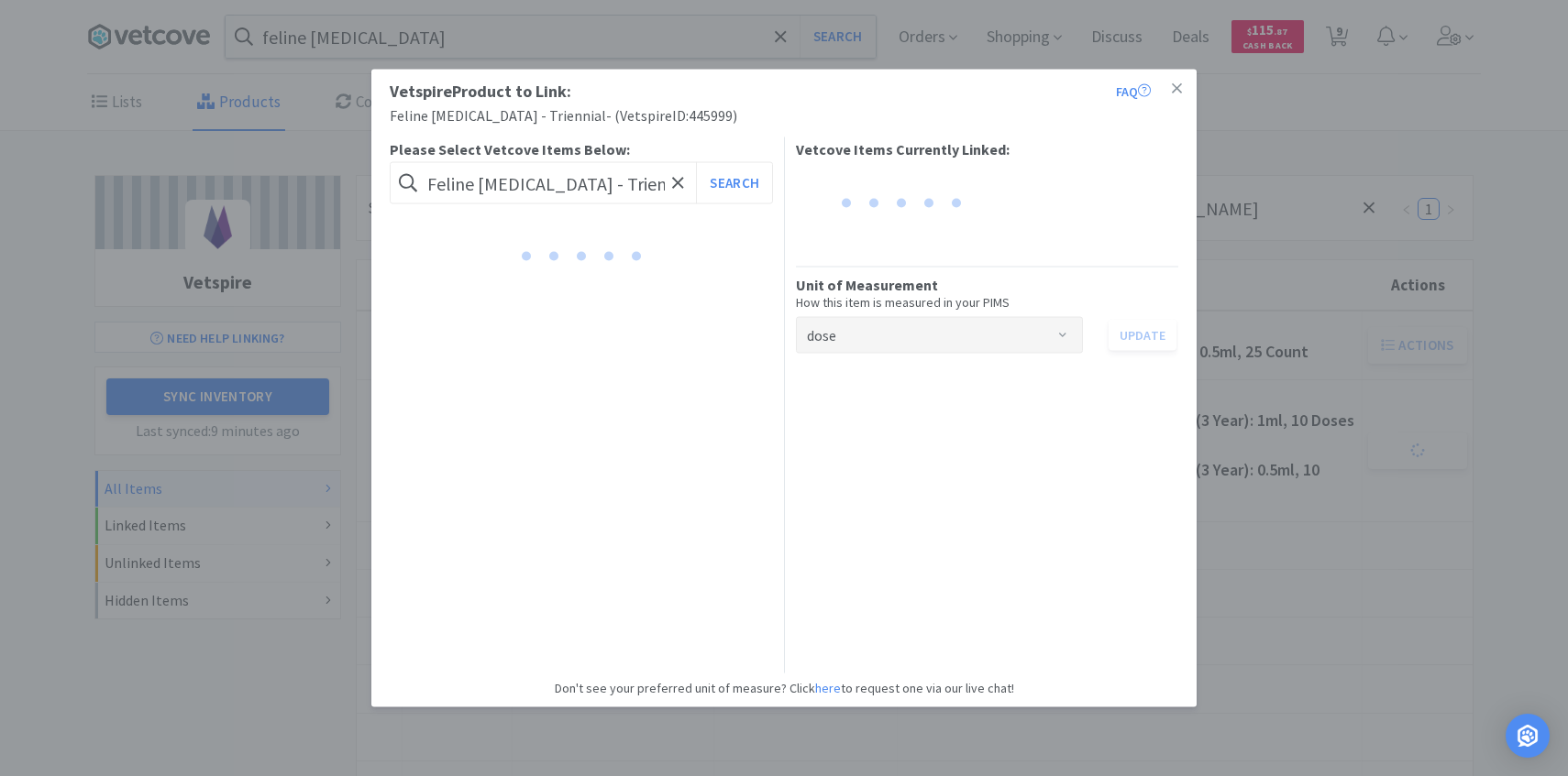
scroll to position [0, 7]
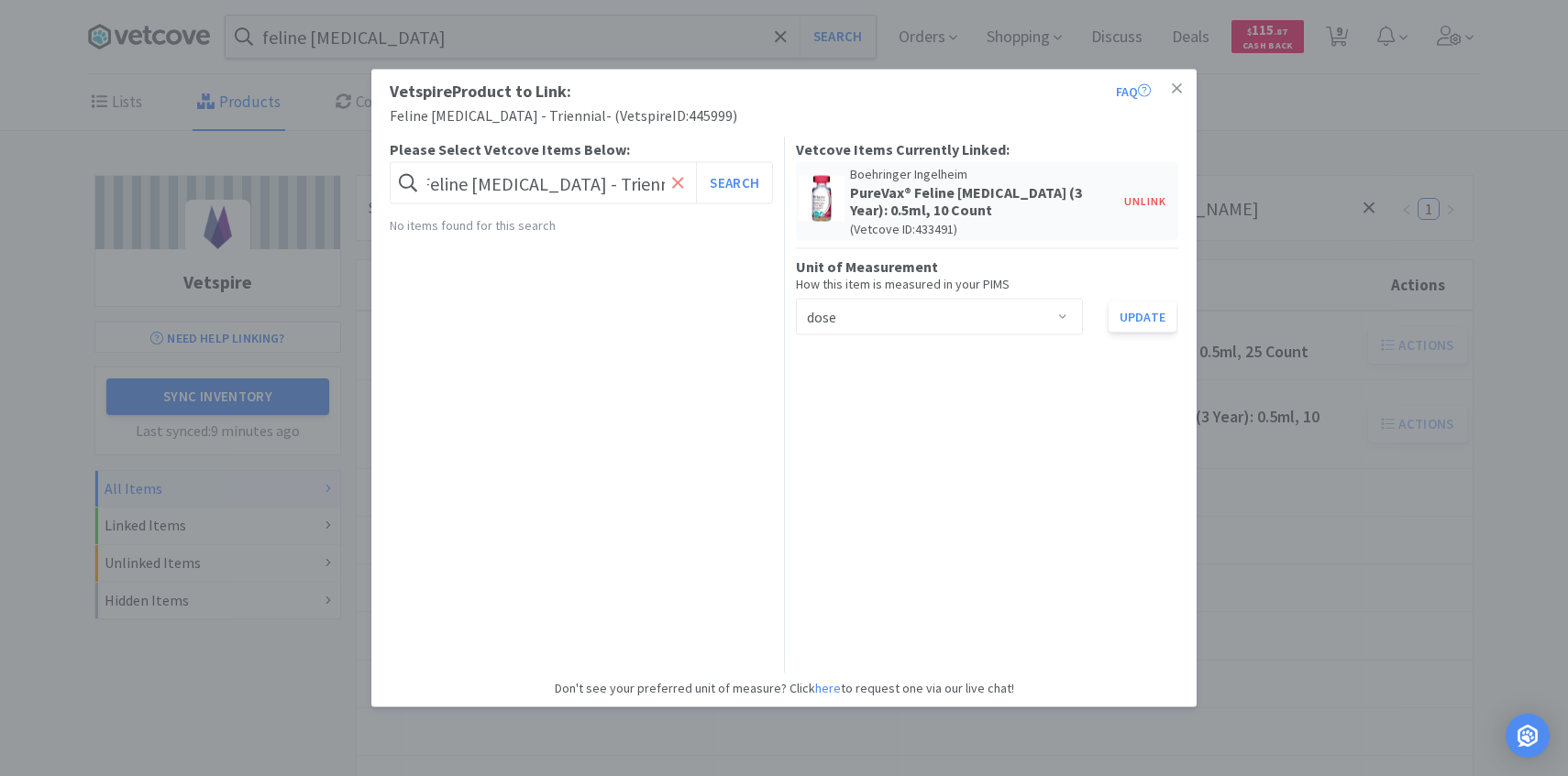
click at [675, 181] on icon at bounding box center [678, 183] width 11 height 11
paste input "078942276"
type input "078942276"
click at [696, 162] on button "Search" at bounding box center [734, 183] width 76 height 42
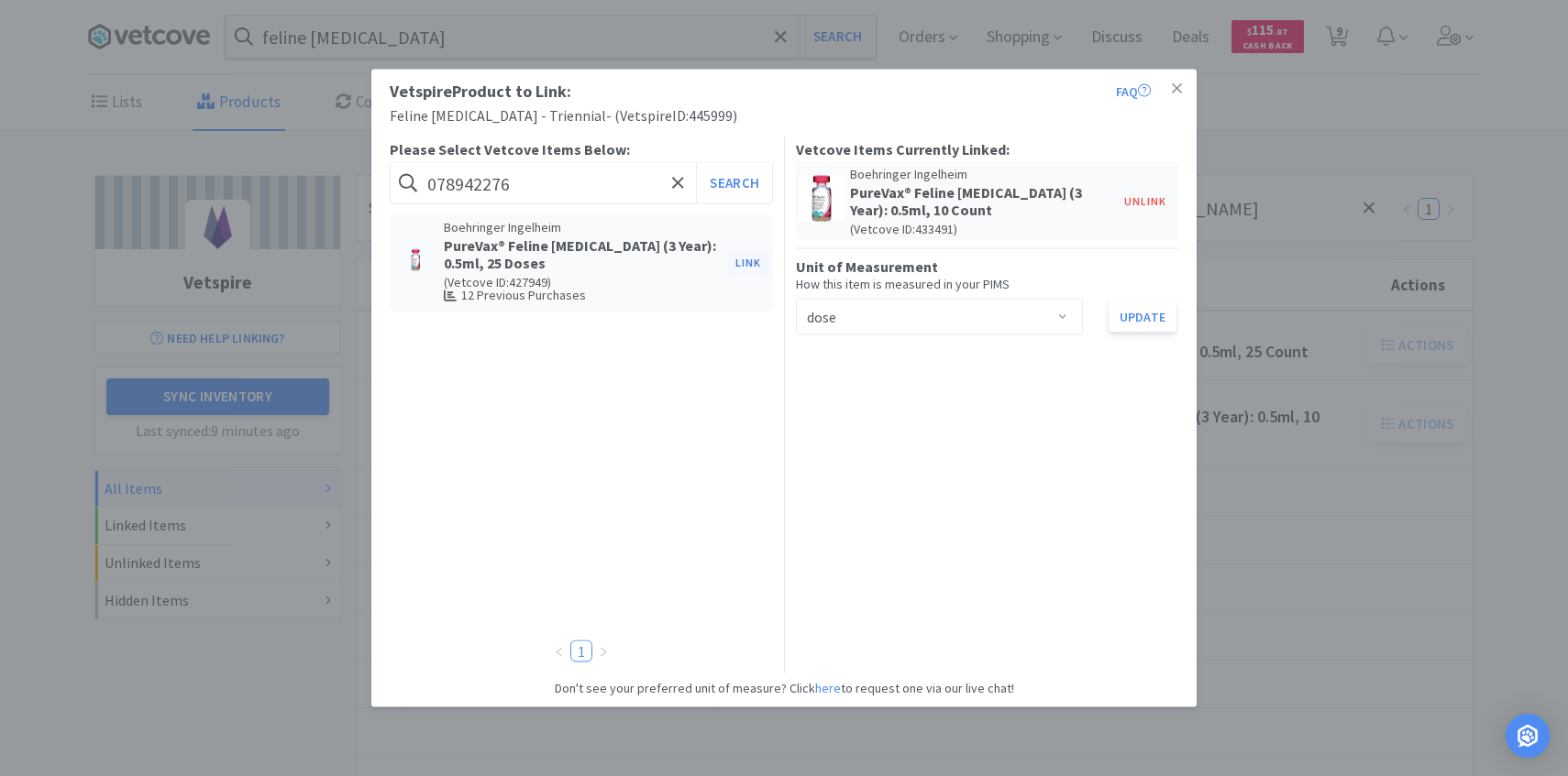
click at [739, 260] on button "Link" at bounding box center [749, 263] width 44 height 26
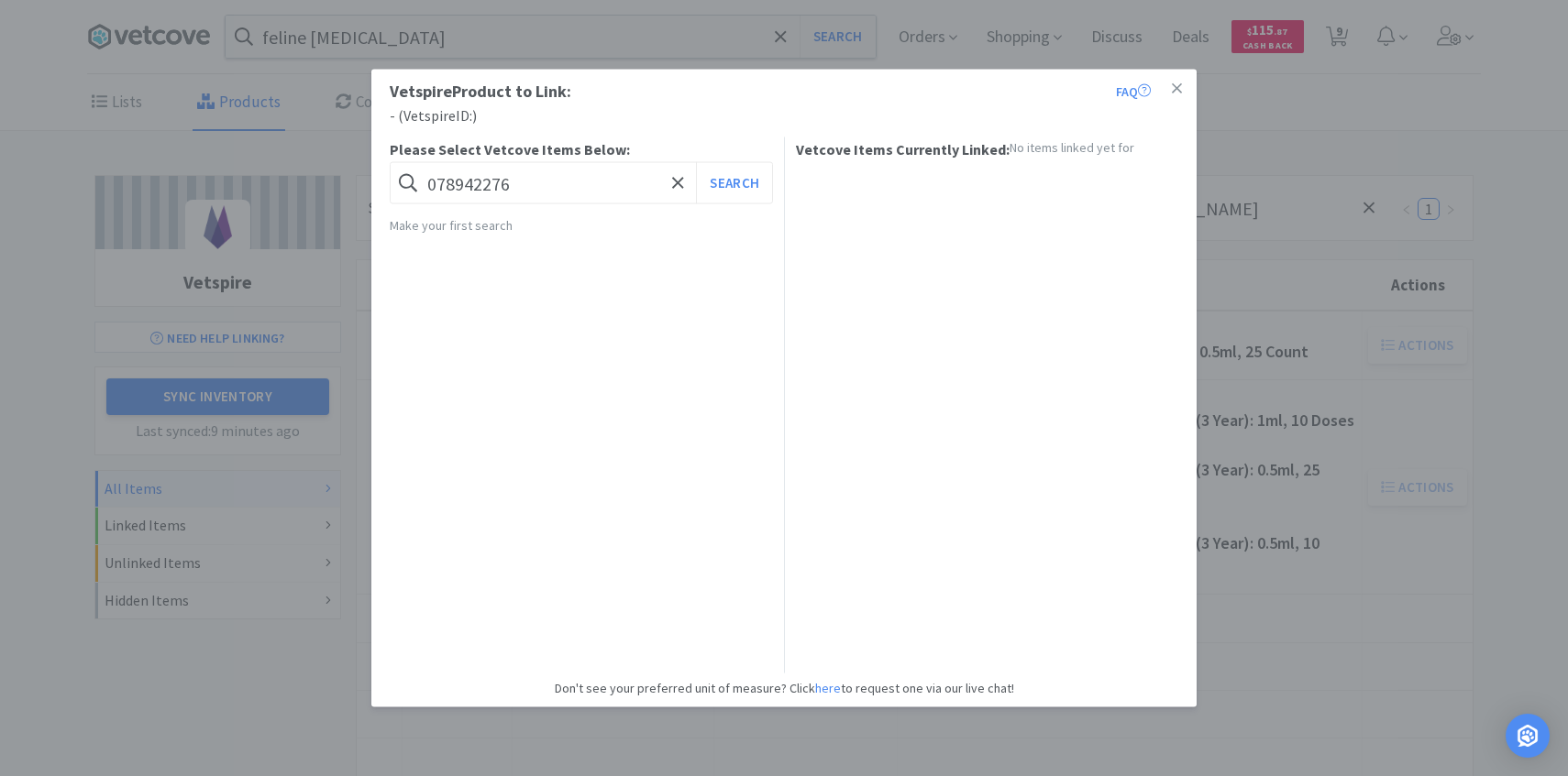
click at [1329, 493] on div "Vetspire Product to Link: FAQ - ( Vetspire ID: ) Please Select Vetcove Items Be…" at bounding box center [784, 388] width 1568 height 776
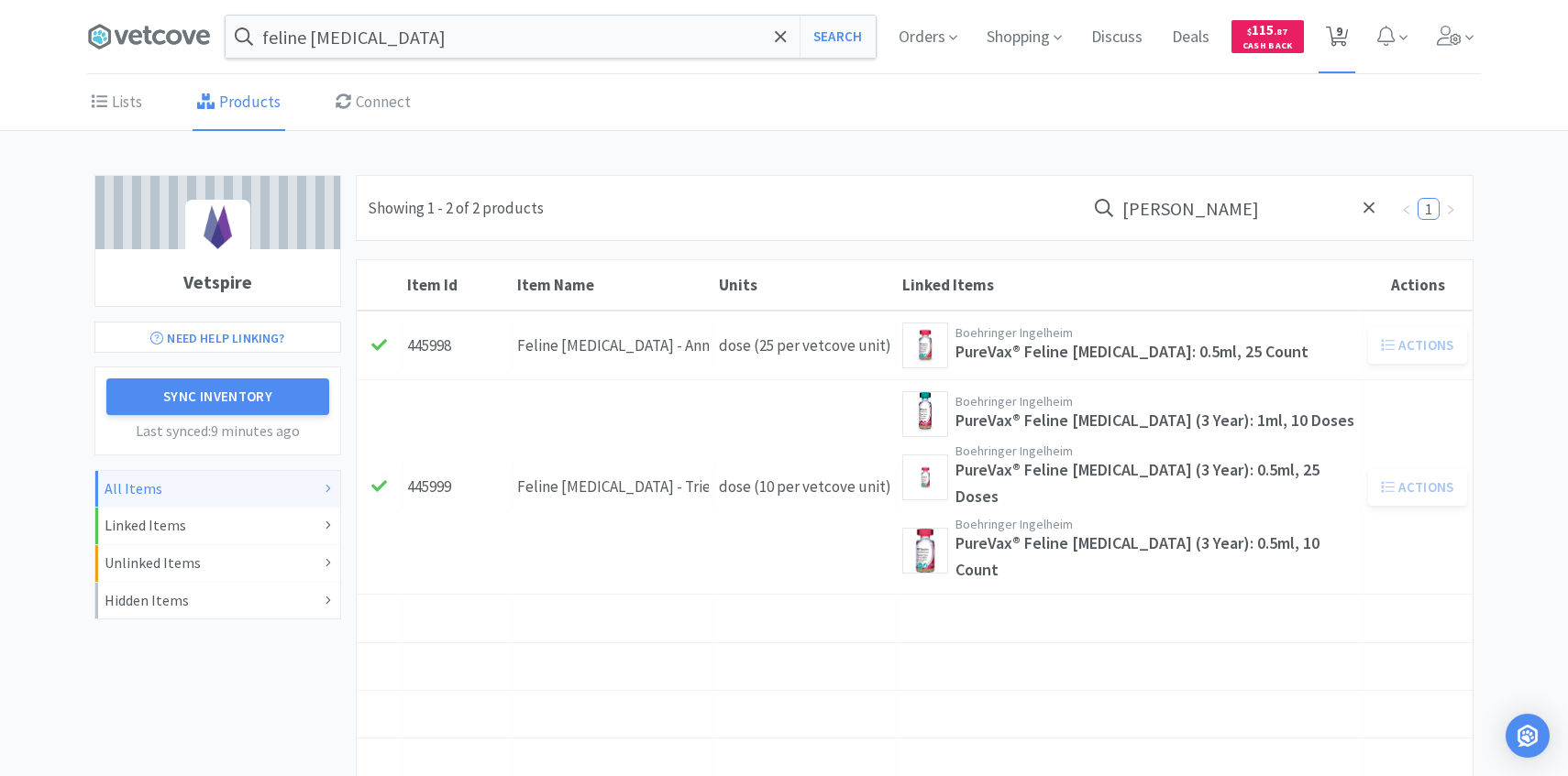
click at [1345, 46] on icon at bounding box center [1338, 36] width 23 height 20
select select "1"
select select "4"
select select "1"
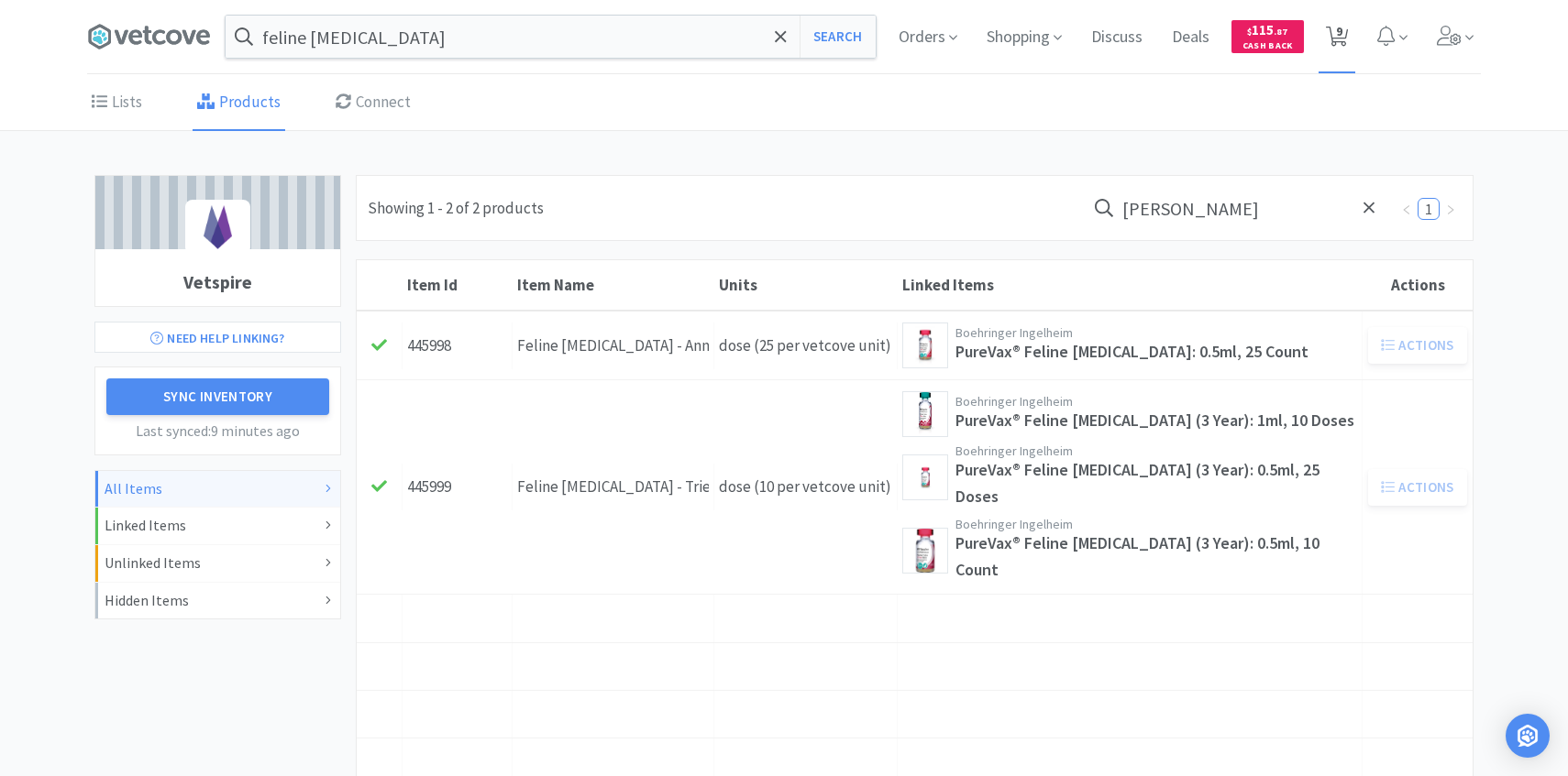
select select "1"
select select "4"
select select "1"
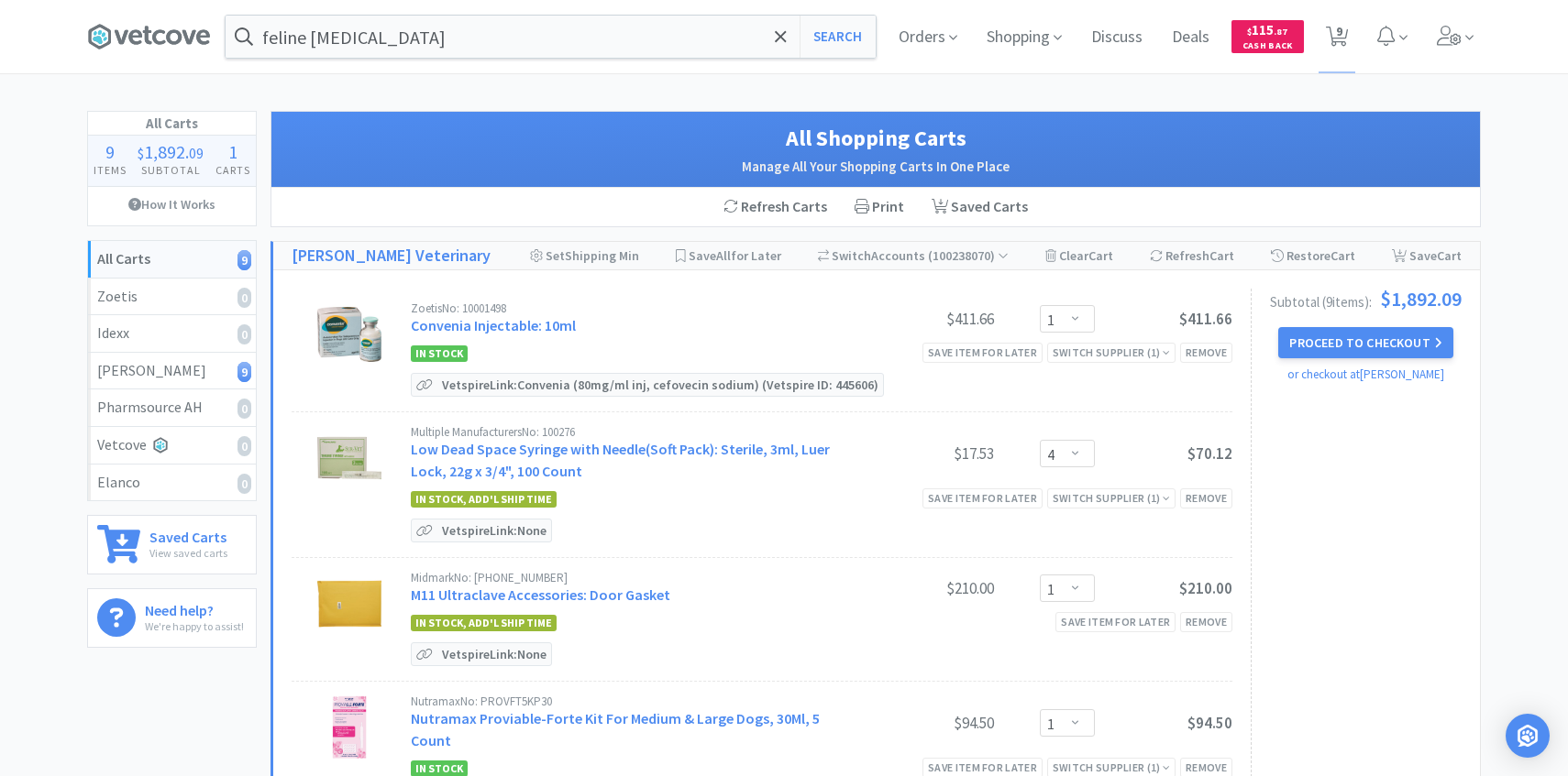
click at [534, 63] on div "feline [MEDICAL_DATA] Search Orders Shopping Discuss Discuss Deals Deals $ 115 …" at bounding box center [784, 36] width 1394 height 74
click at [530, 54] on input "feline [MEDICAL_DATA]" at bounding box center [551, 36] width 650 height 42
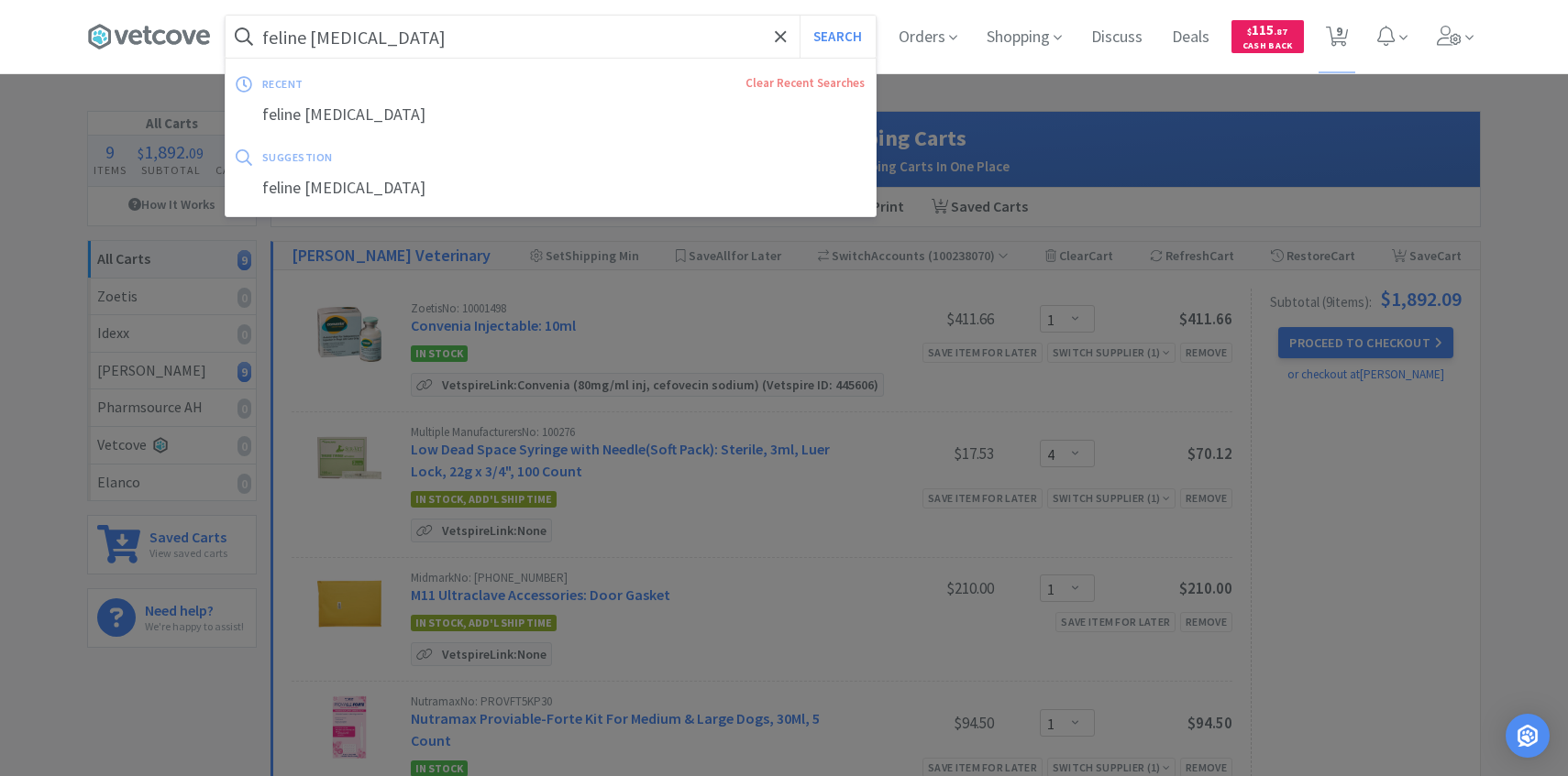
click at [799, 15] on button "Search" at bounding box center [838, 36] width 76 height 42
select select "1"
select select "4"
select select "1"
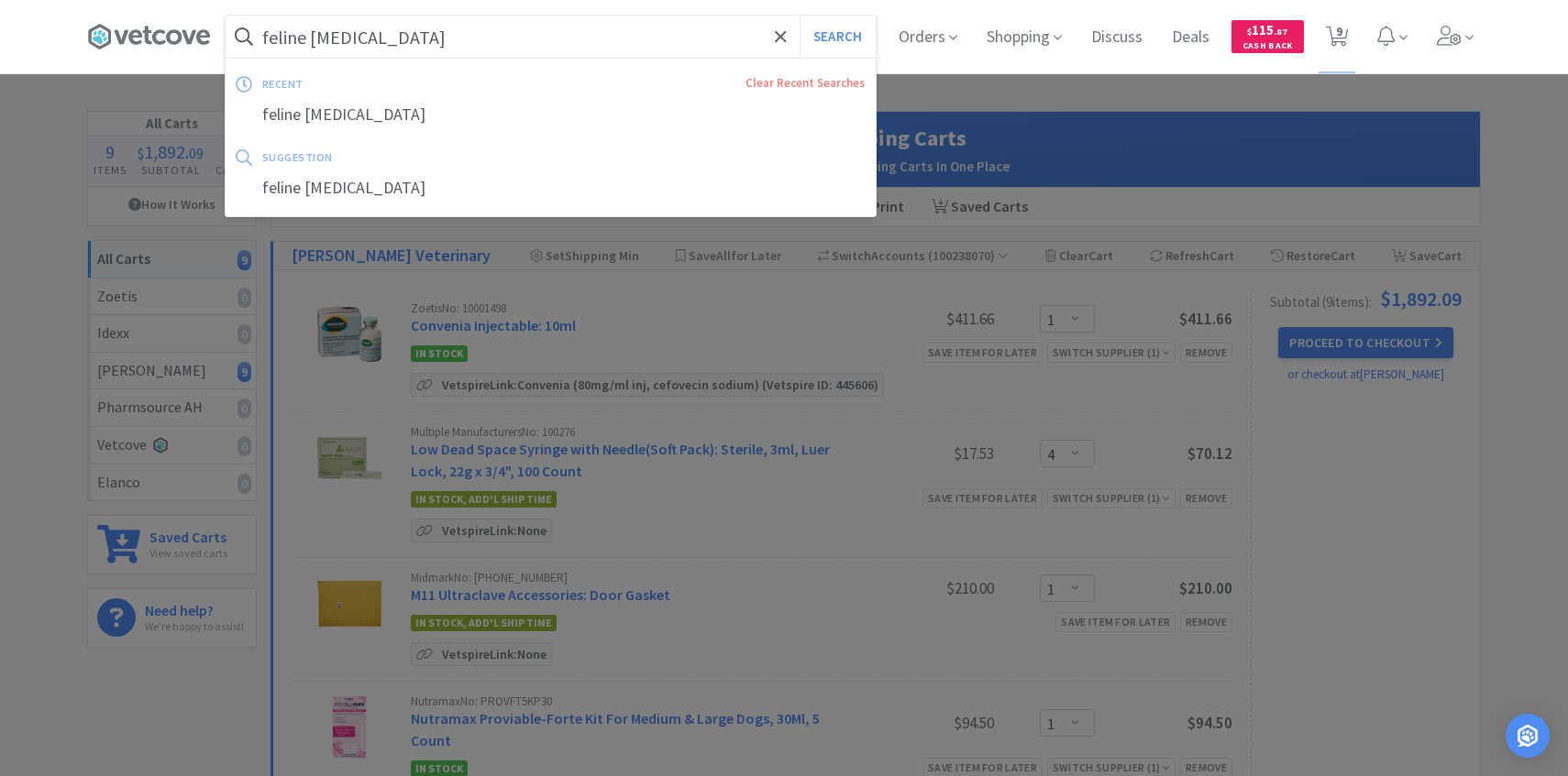
select select "1"
select select "4"
select select "1"
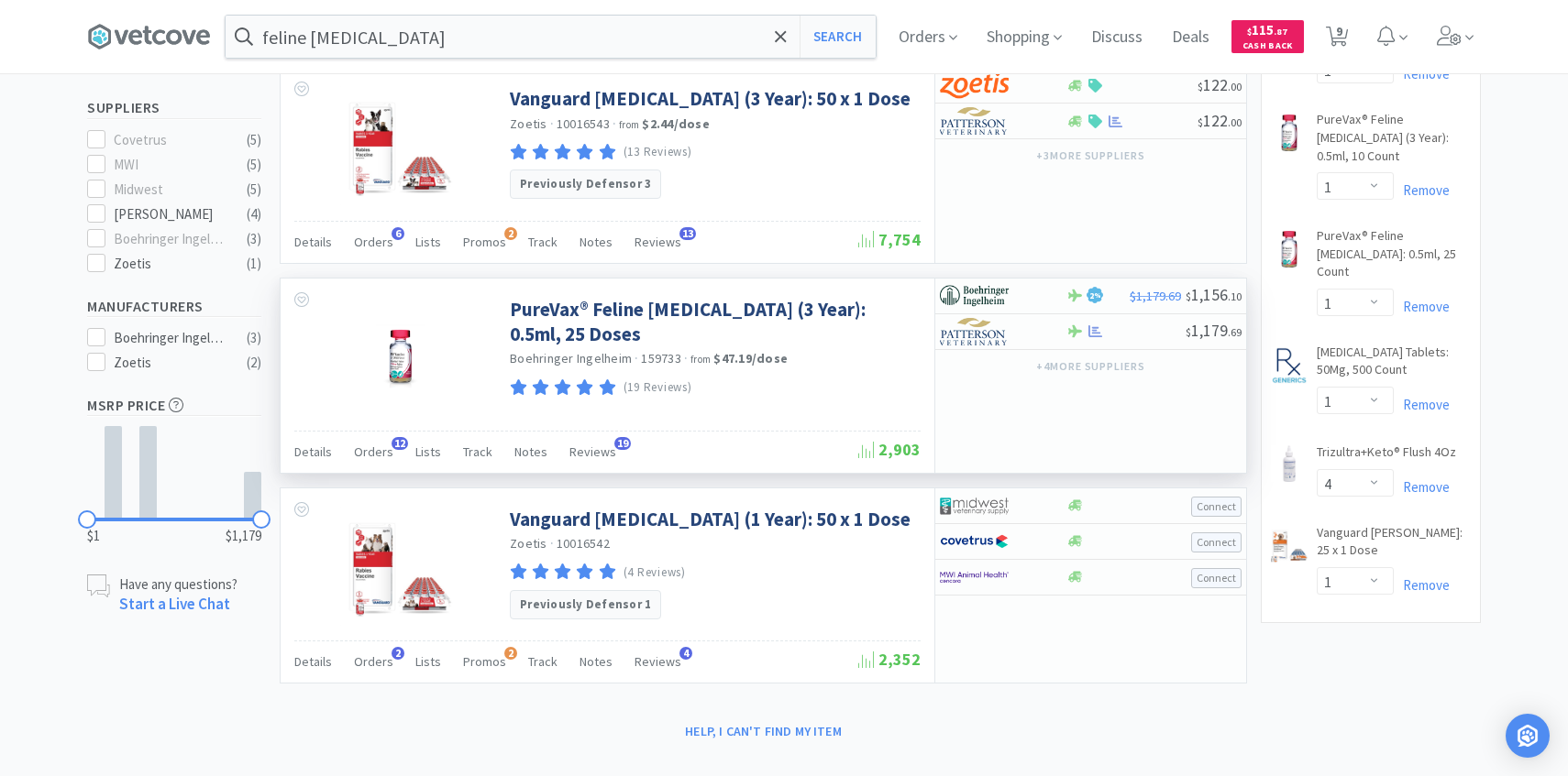
scroll to position [513, 0]
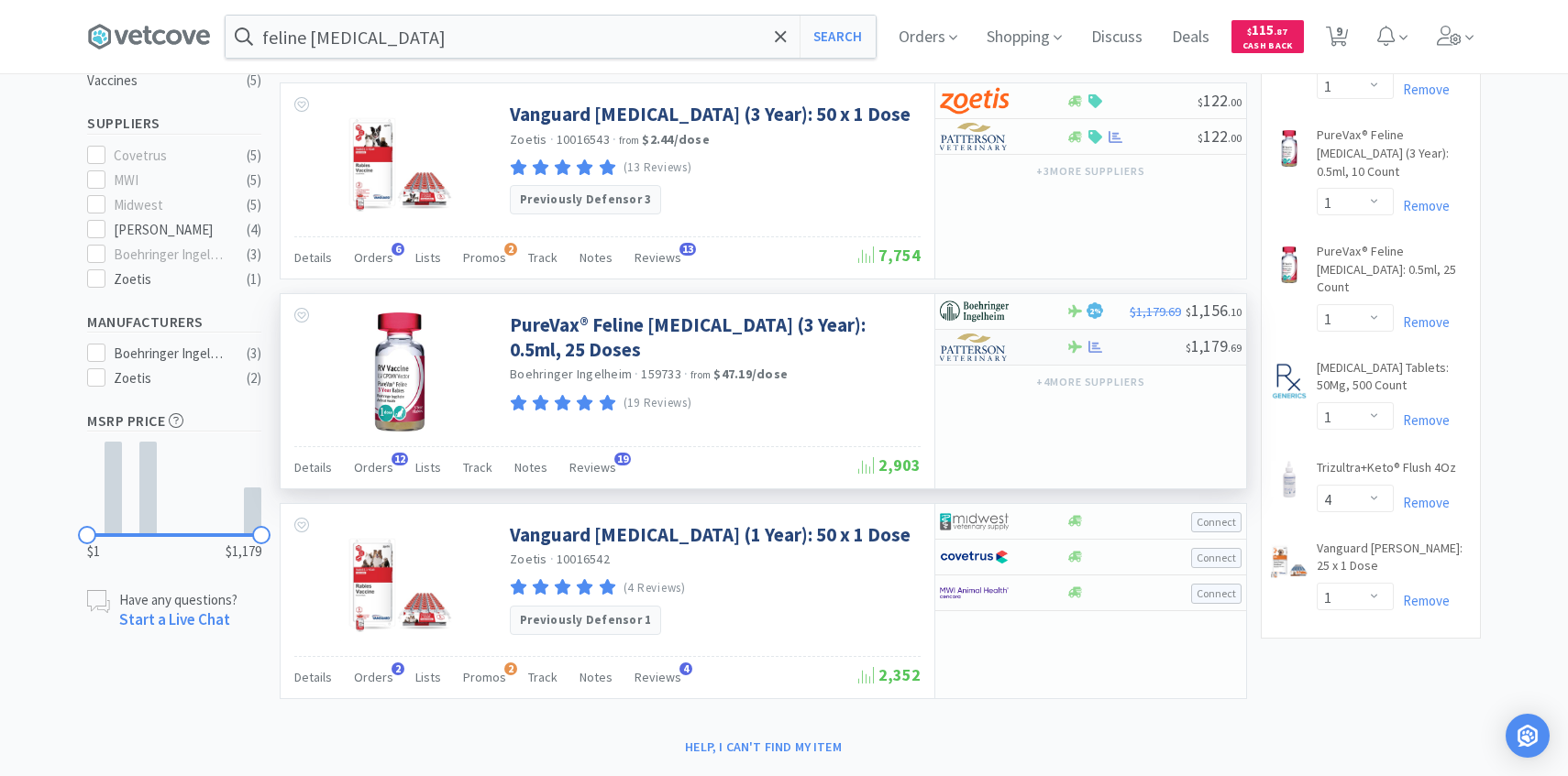
click at [1029, 349] on div at bounding box center [991, 347] width 101 height 32
select select "1"
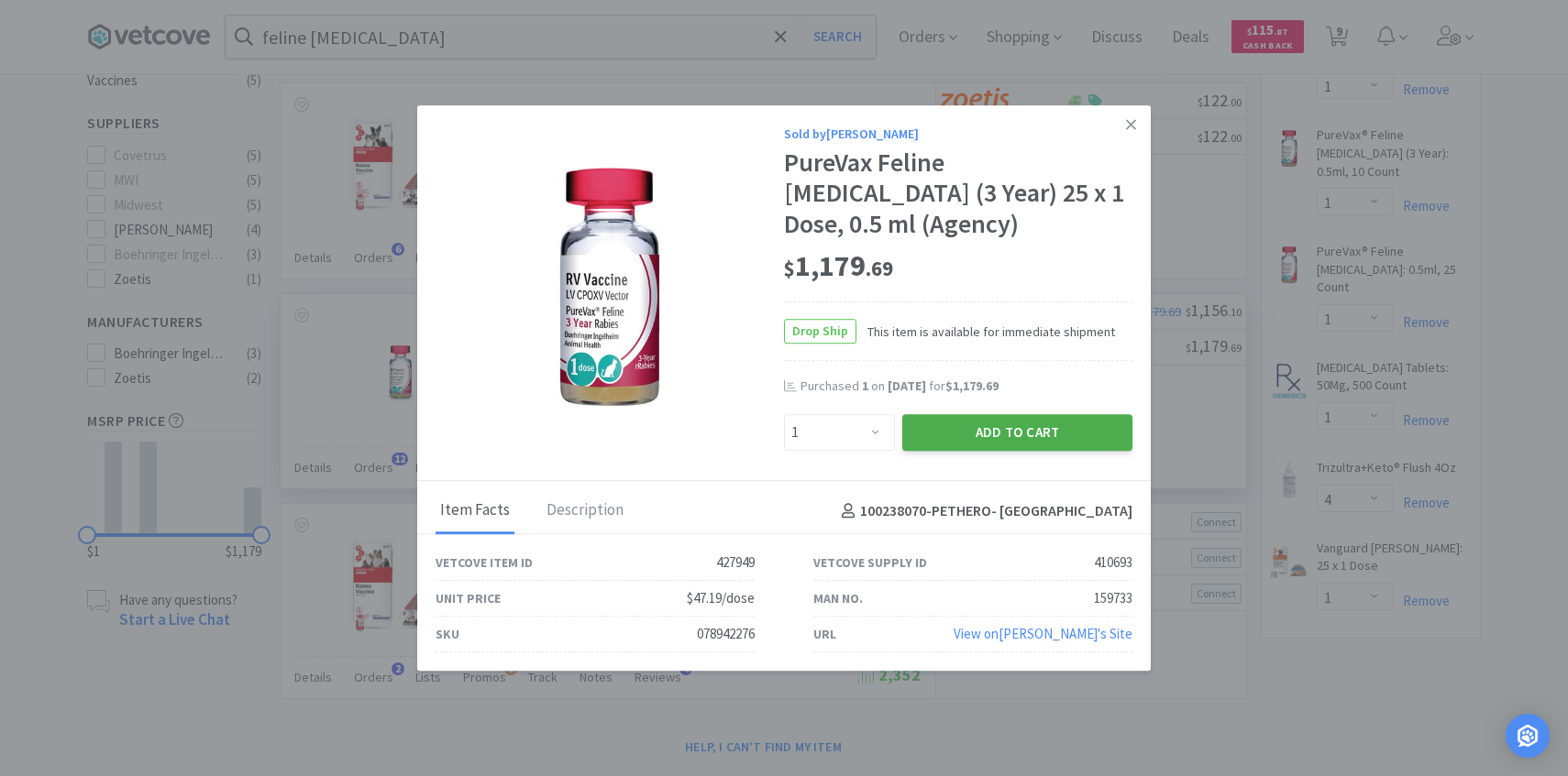
click at [995, 415] on button "Add to Cart" at bounding box center [1017, 433] width 230 height 36
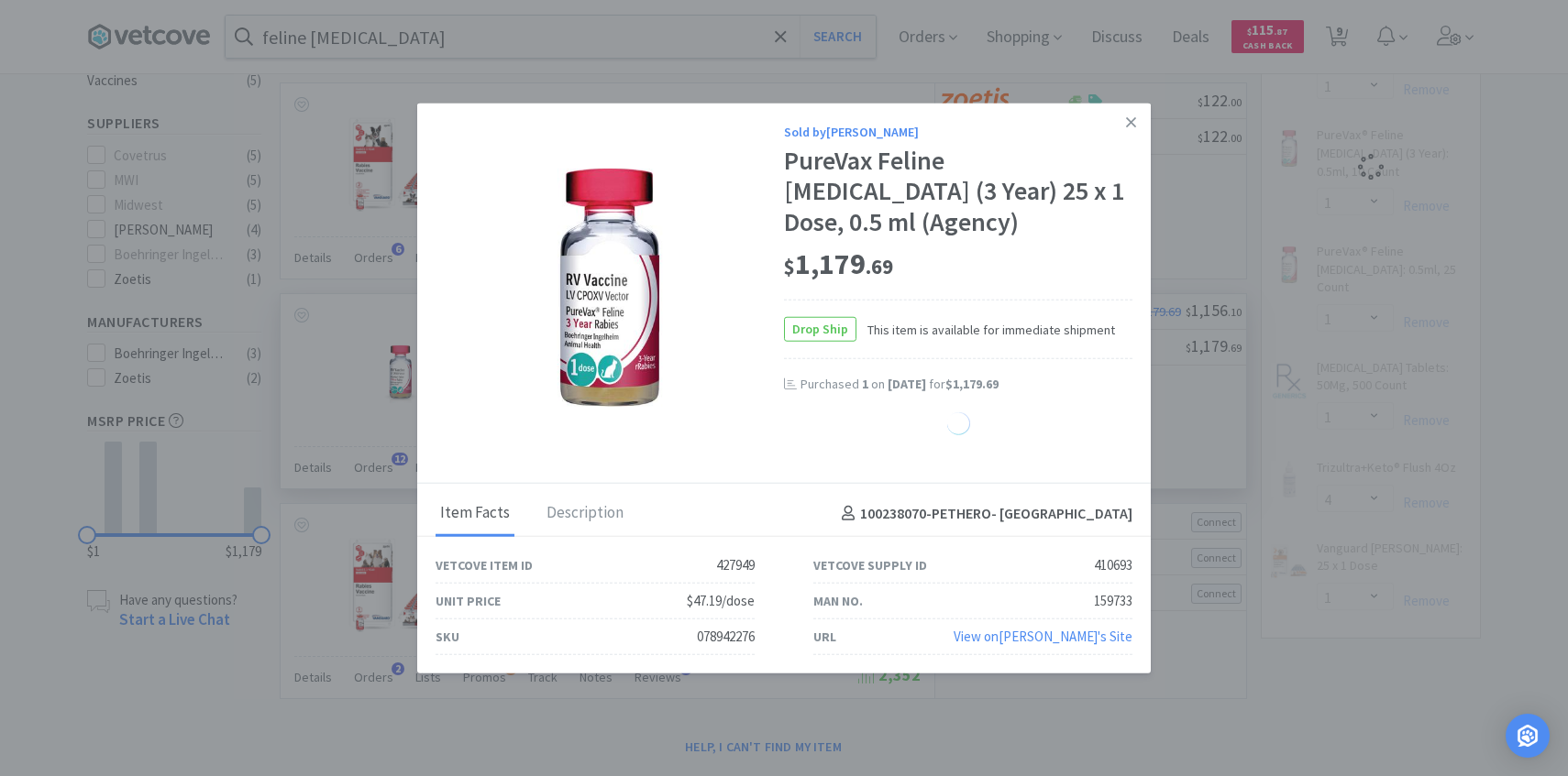
select select "1"
select select "4"
select select "1"
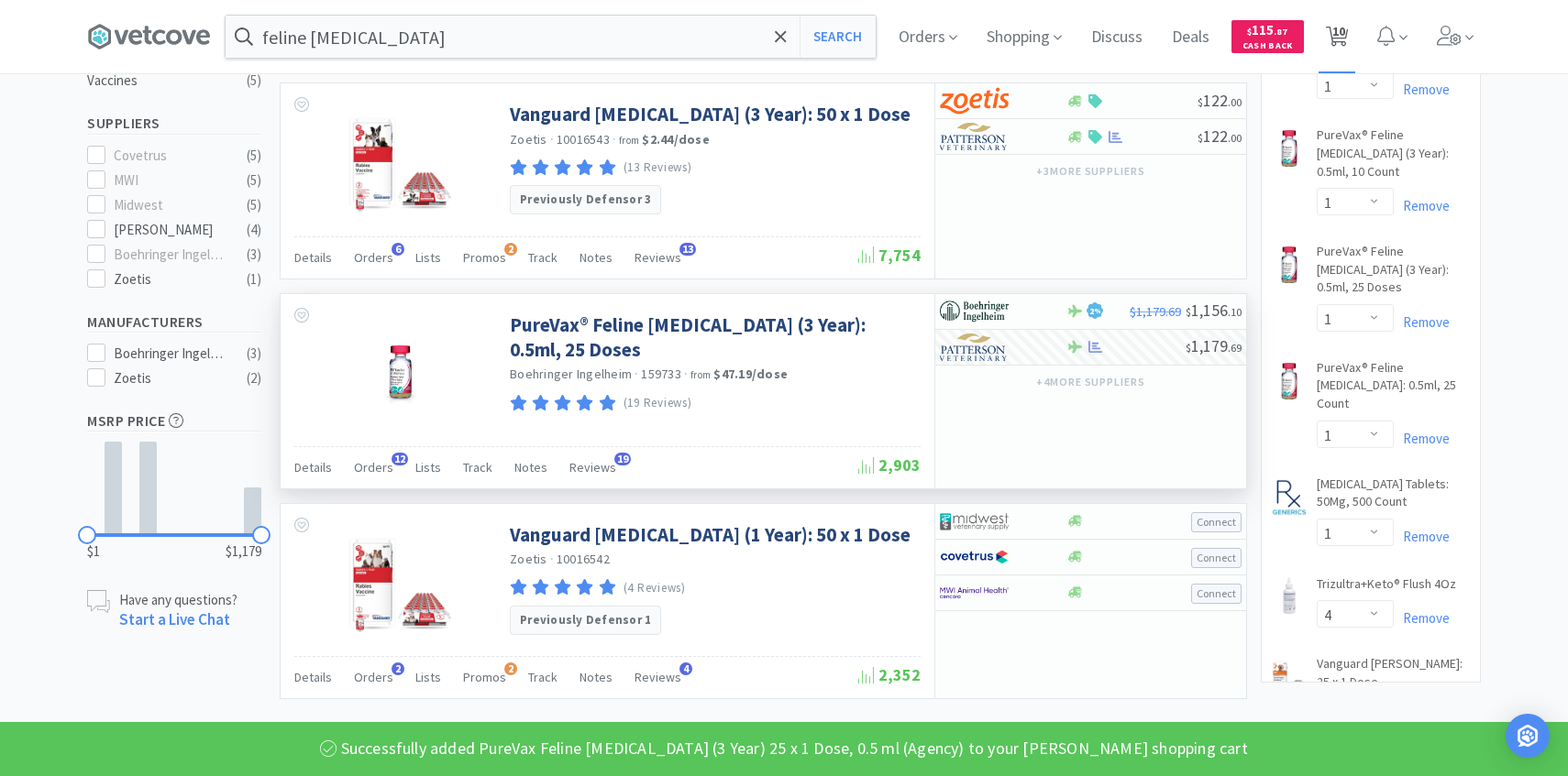
click at [1339, 27] on span "10" at bounding box center [1339, 31] width 12 height 74
select select "1"
select select "4"
select select "1"
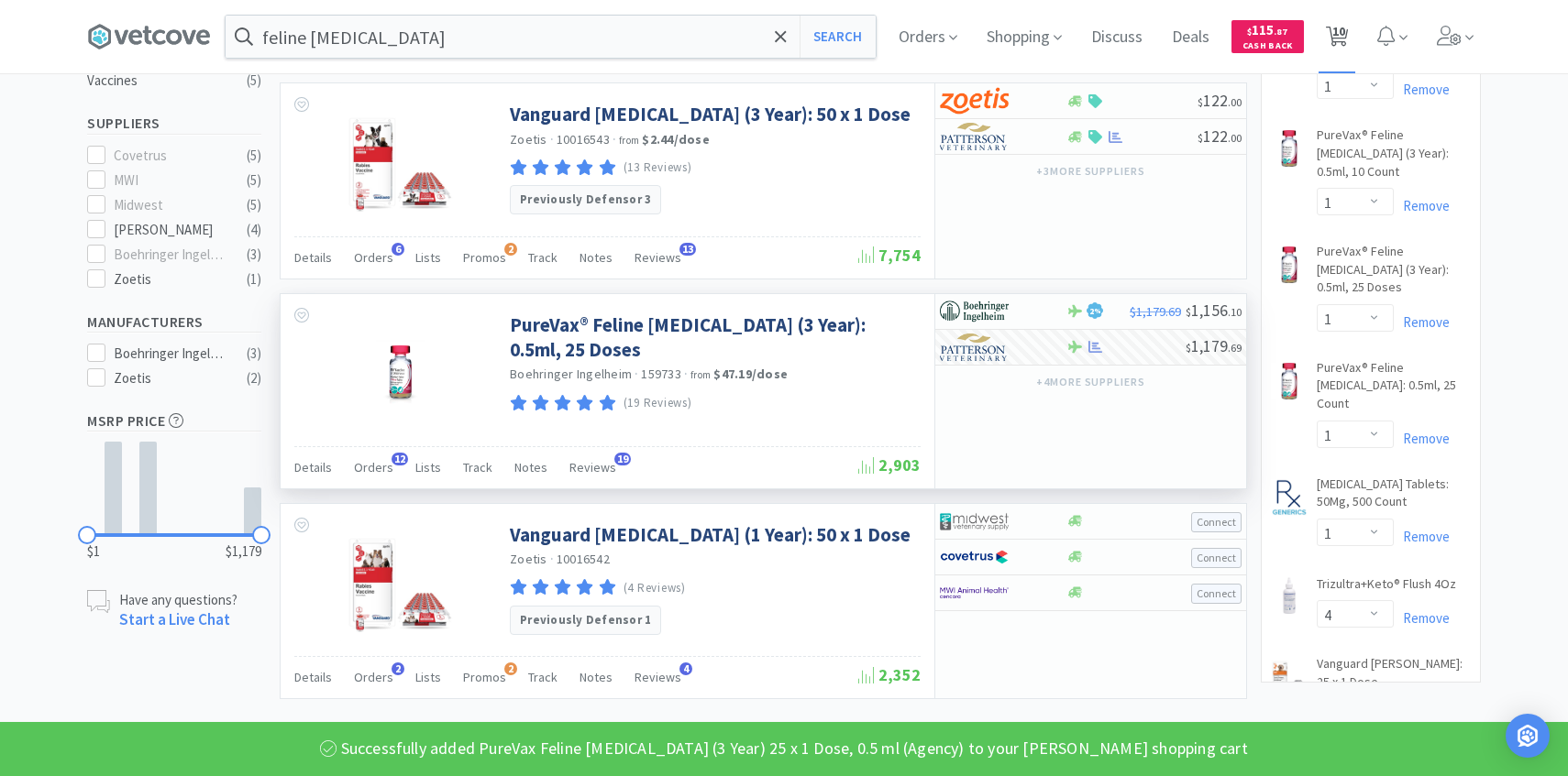
select select "1"
select select "4"
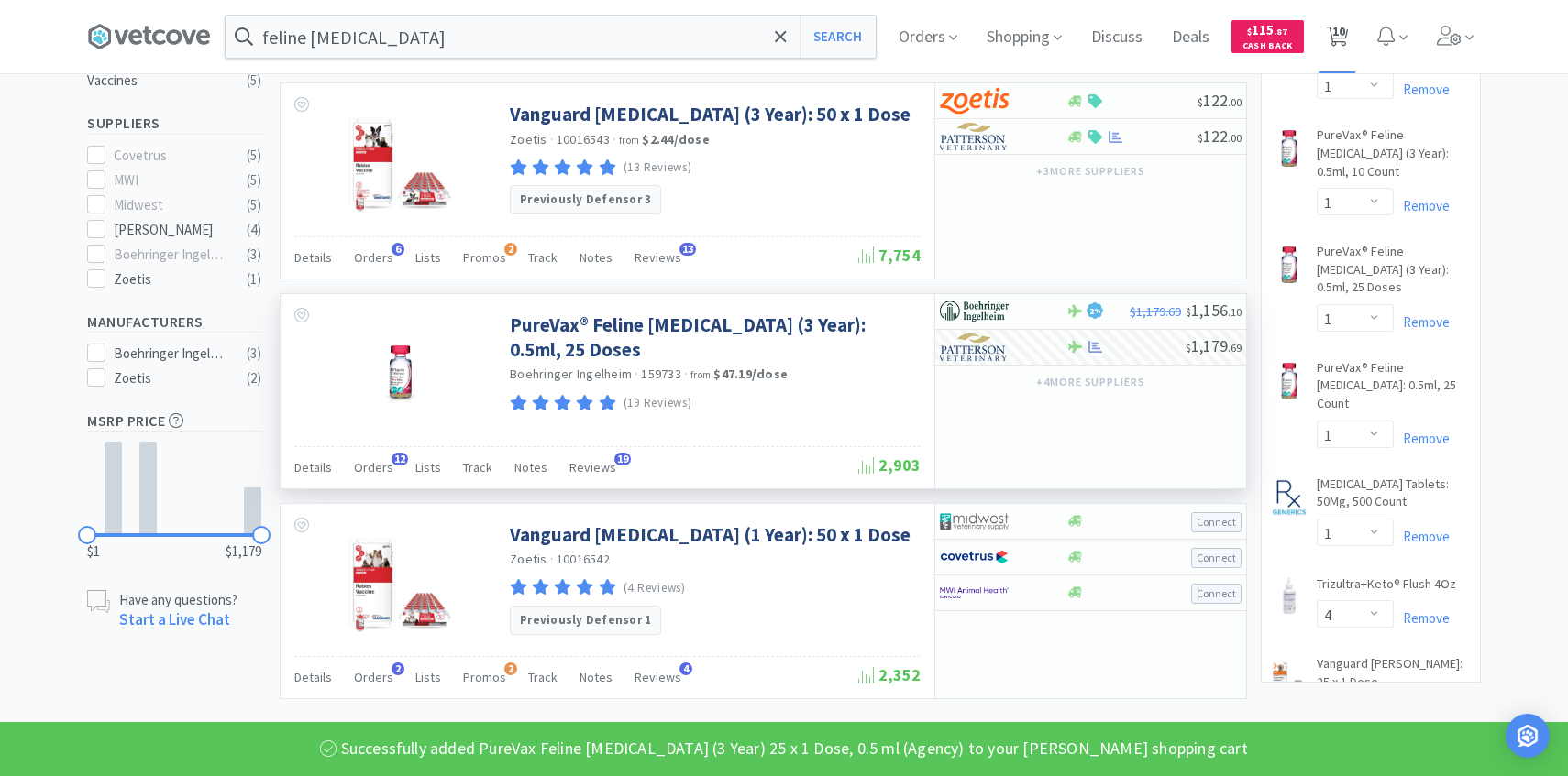
select select "1"
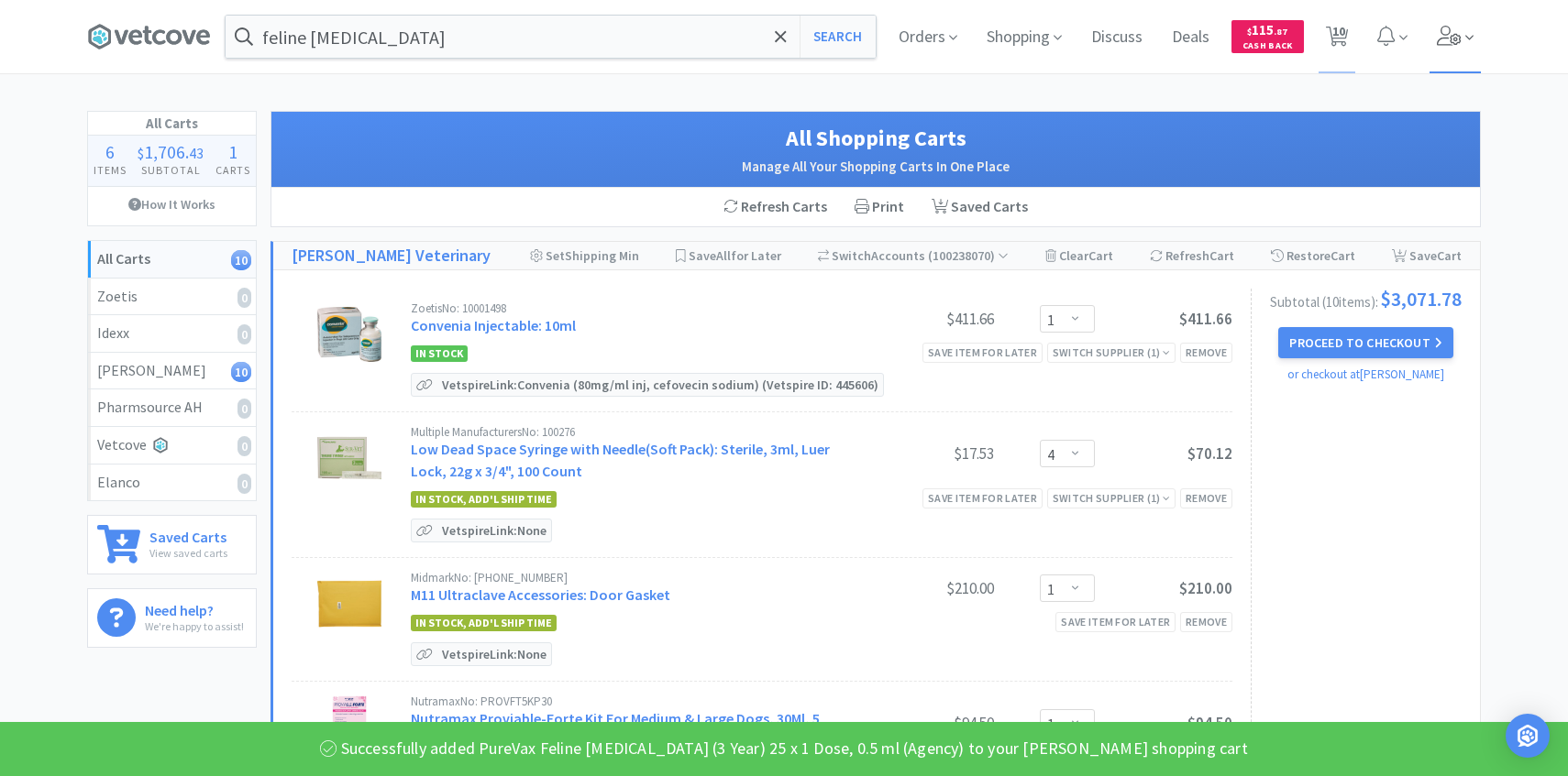
click at [1453, 40] on icon at bounding box center [1449, 35] width 25 height 20
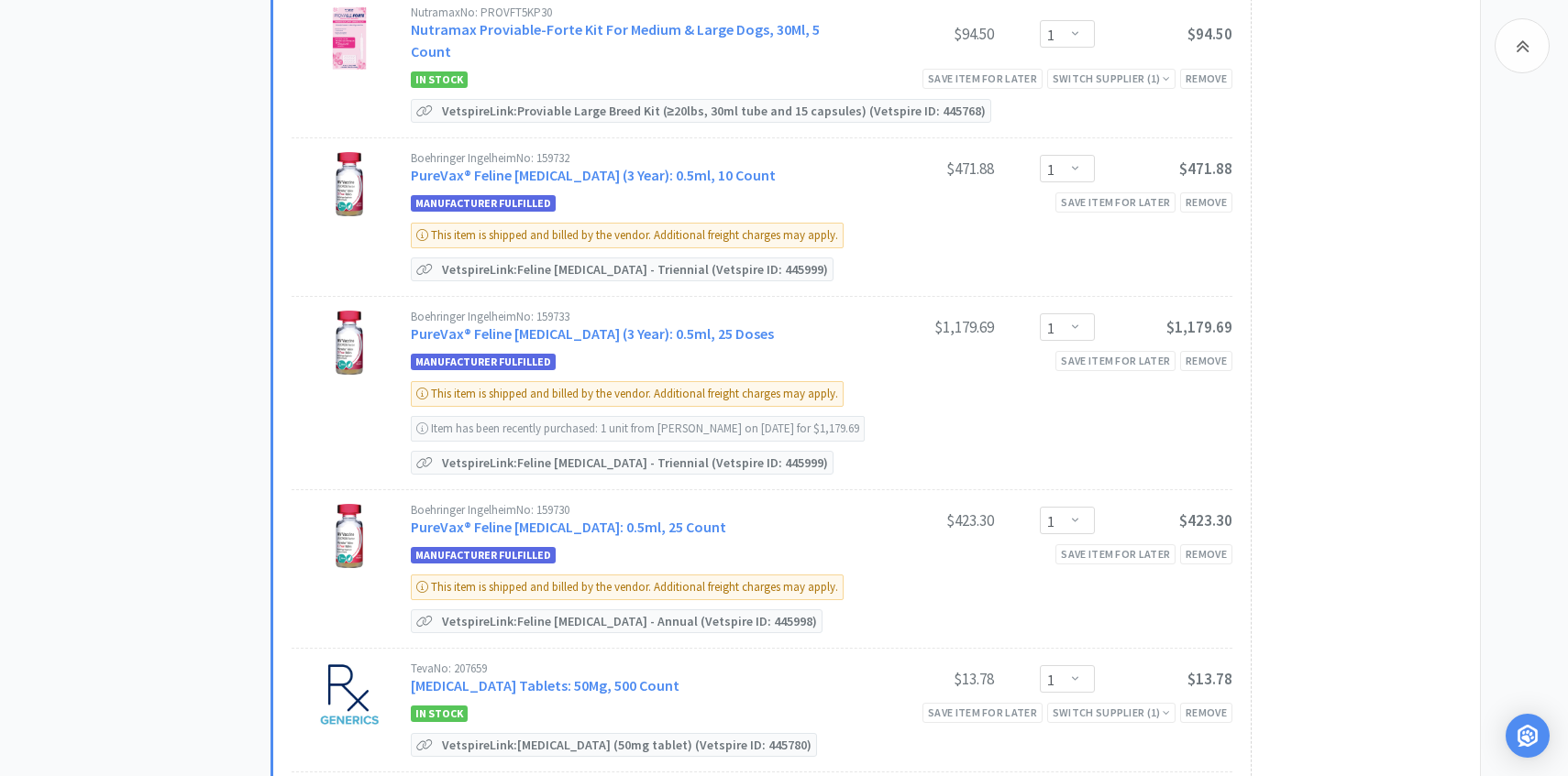
scroll to position [683, 0]
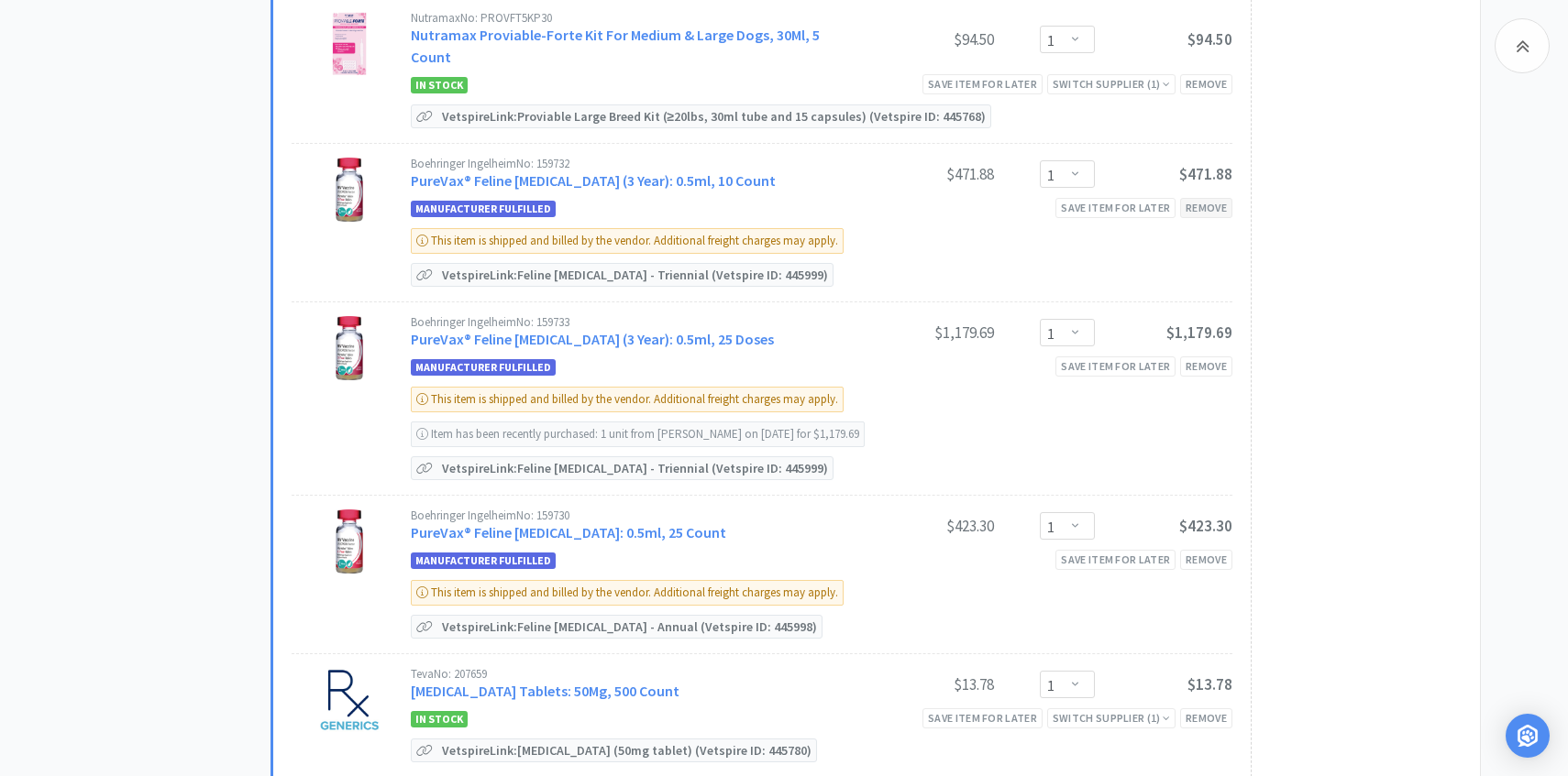
click at [1210, 198] on div "Remove" at bounding box center [1206, 207] width 53 height 19
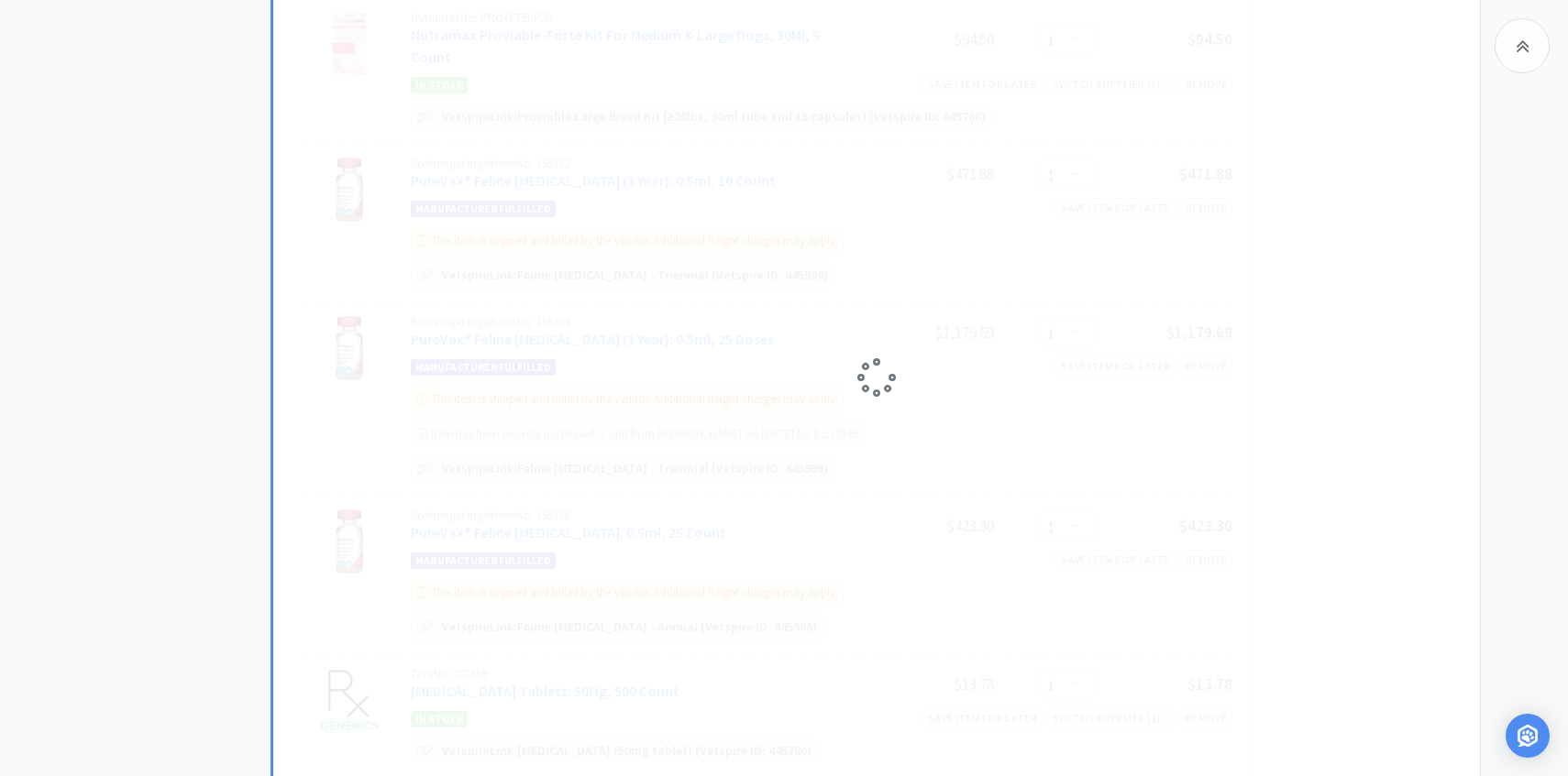
select select "4"
select select "1"
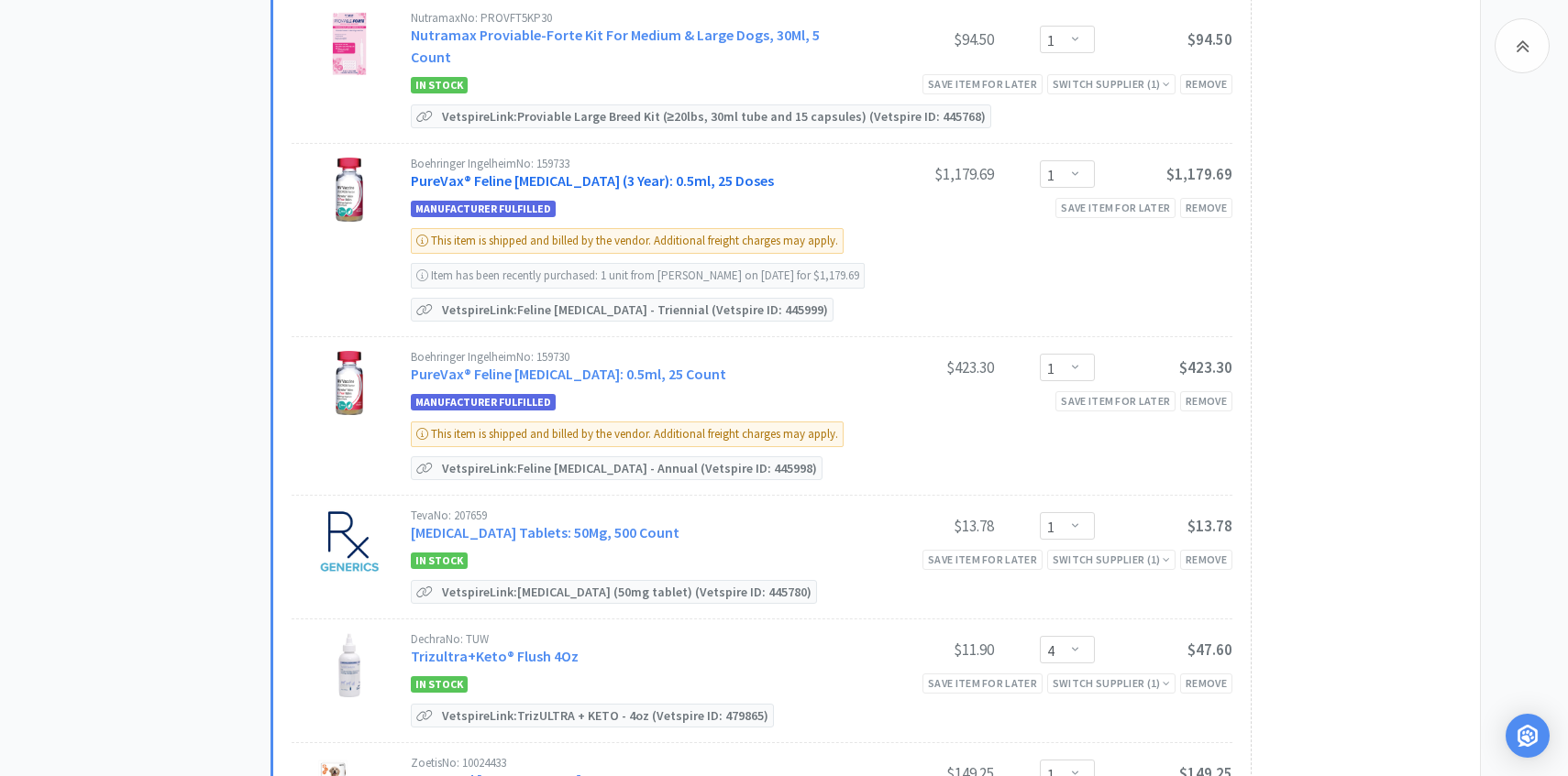
click at [691, 171] on link "PureVax® Feline [MEDICAL_DATA] (3 Year): 0.5ml, 25 Doses" at bounding box center [593, 180] width 363 height 18
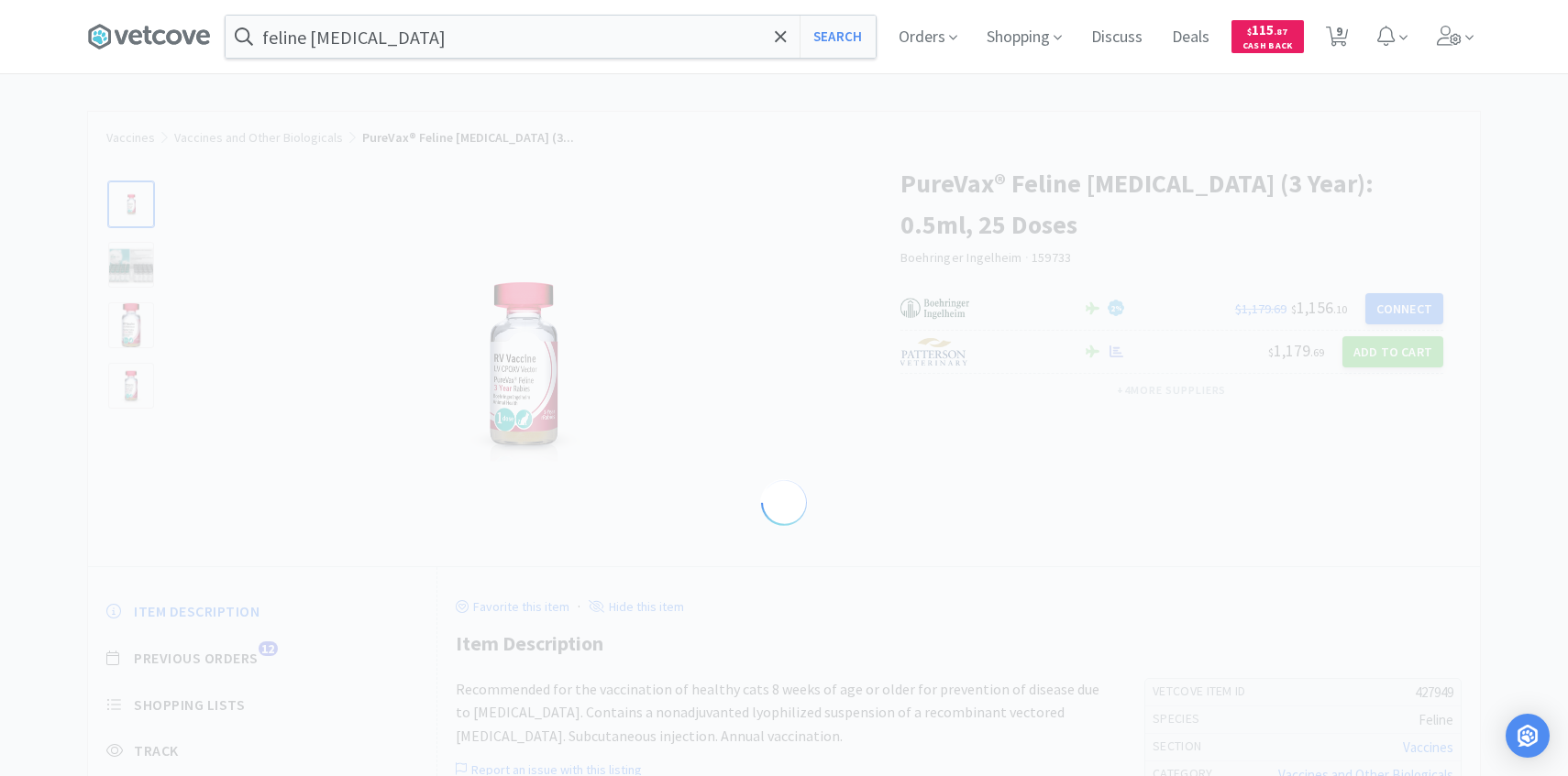
select select "427949"
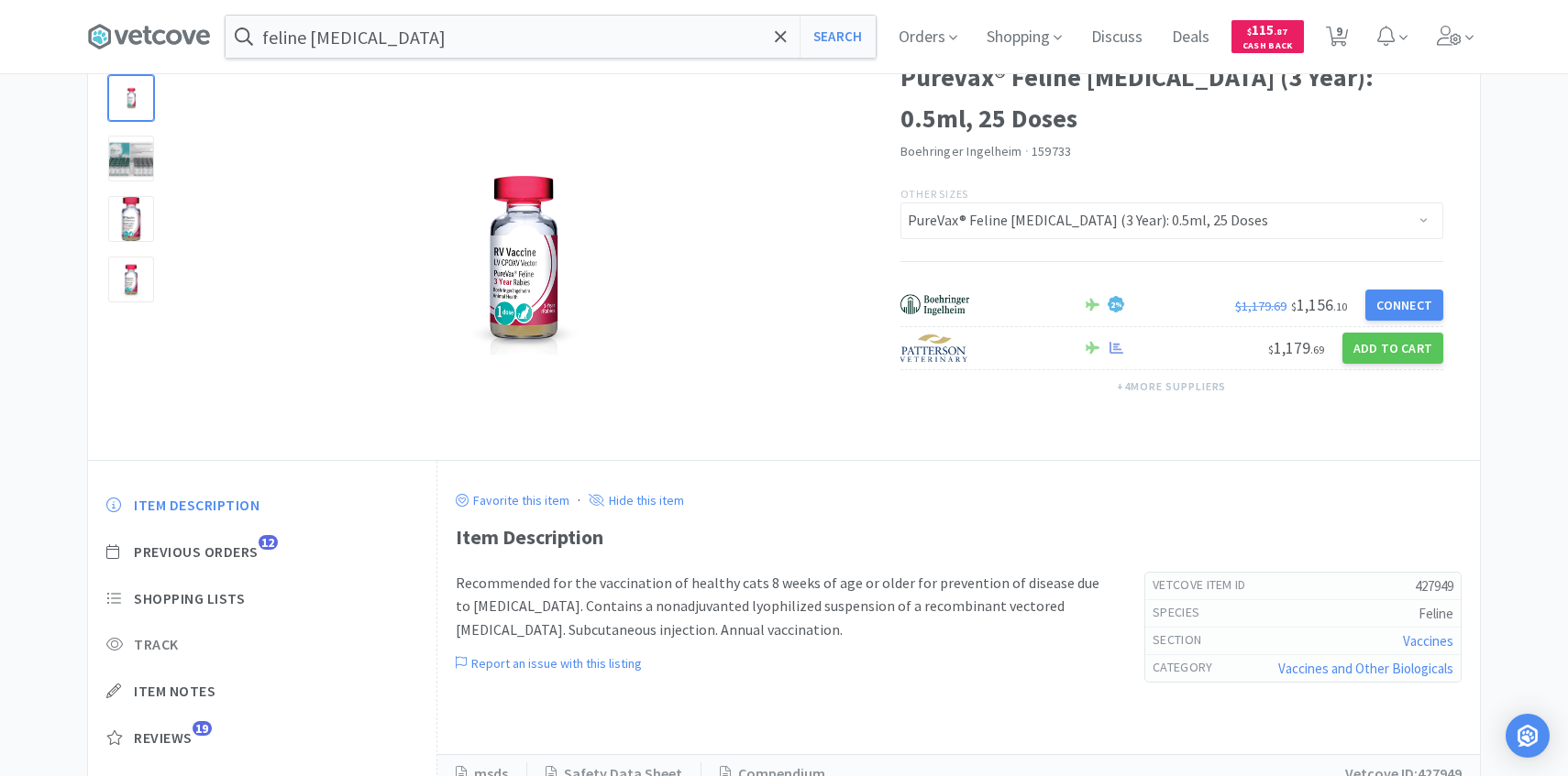
scroll to position [132, 0]
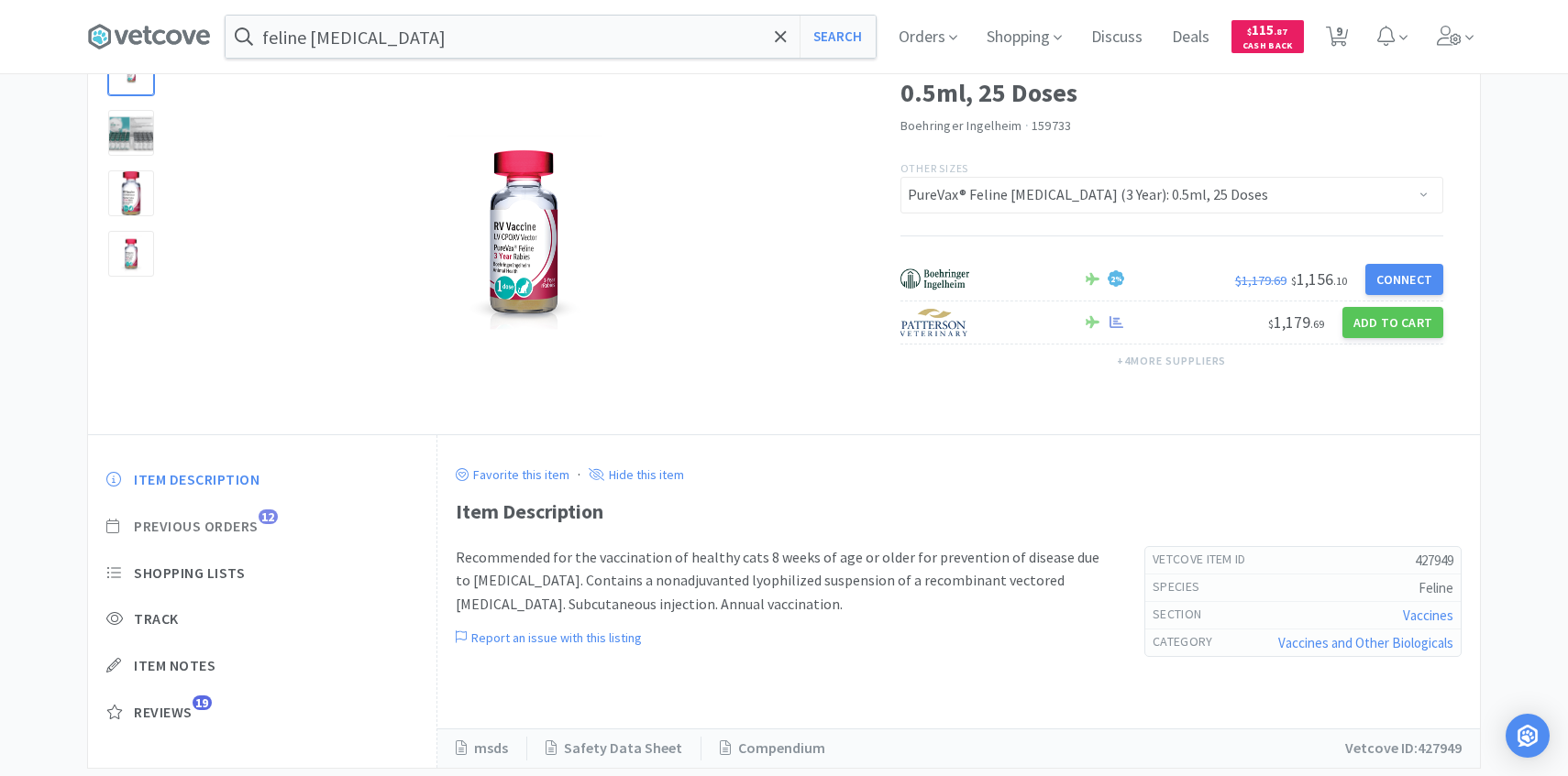
click at [258, 522] on span "Previous Orders" at bounding box center [196, 527] width 124 height 19
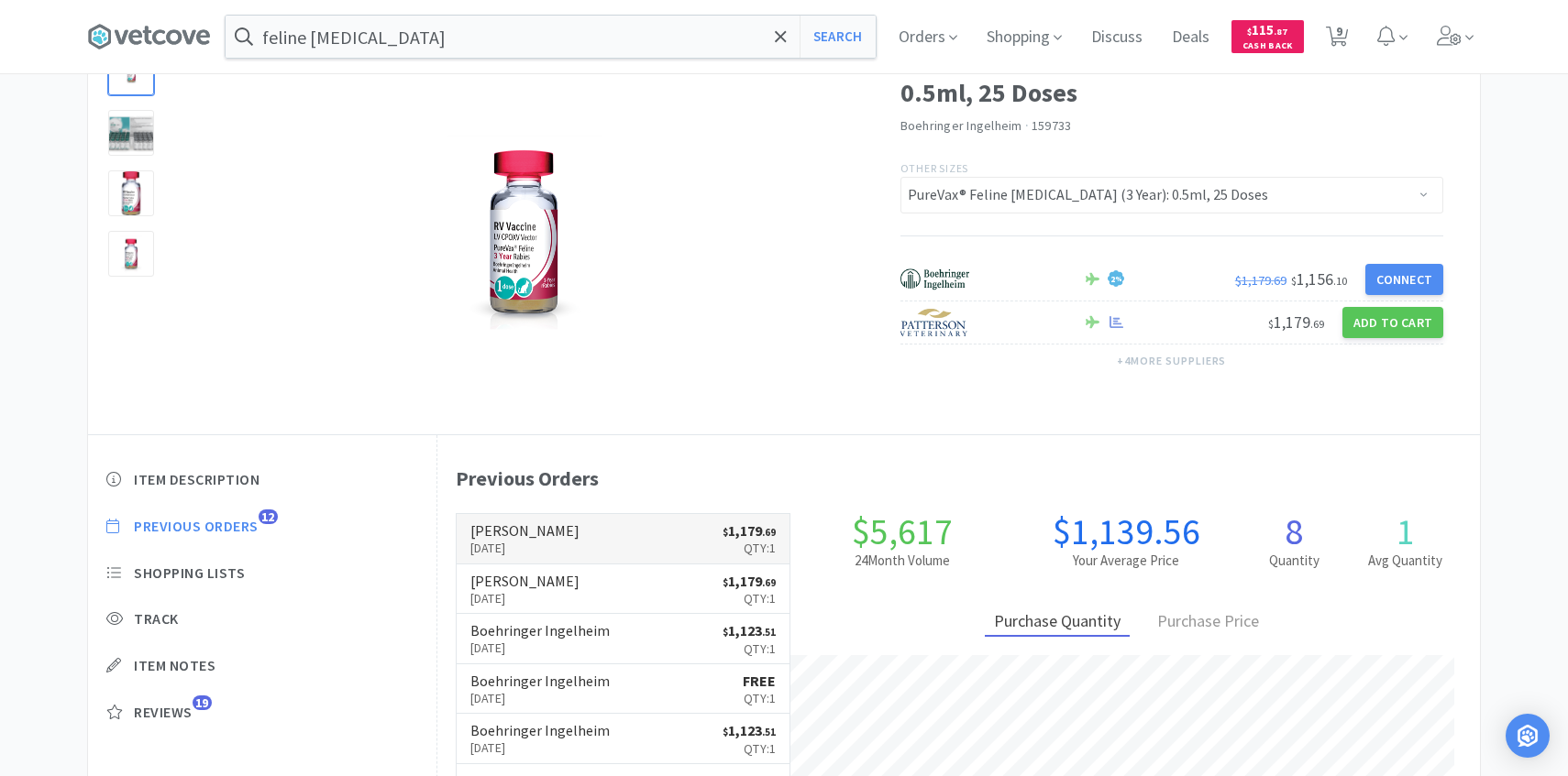
scroll to position [504, 1043]
click at [478, 532] on h6 "[PERSON_NAME]" at bounding box center [525, 530] width 109 height 14
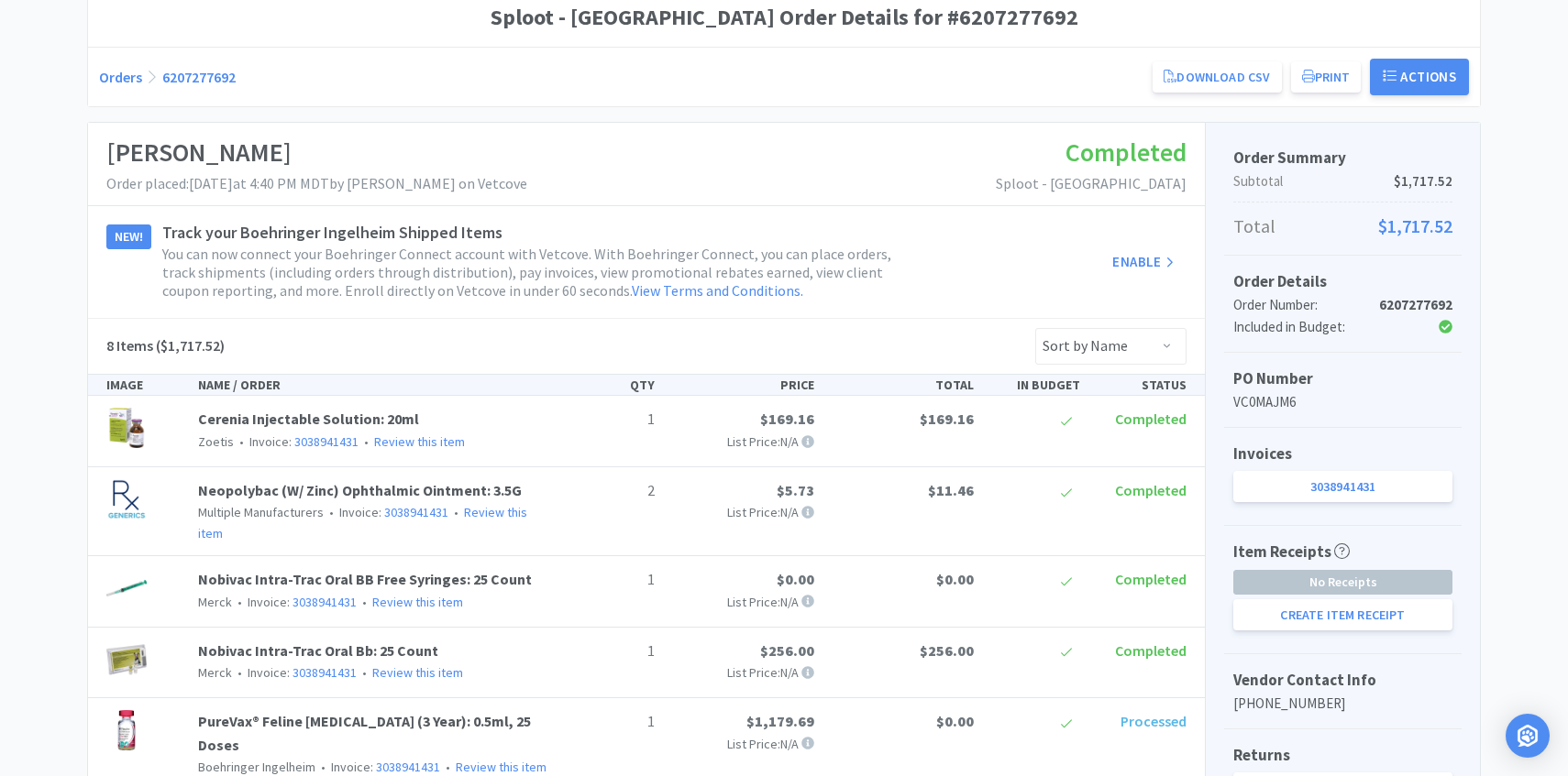
scroll to position [175, 0]
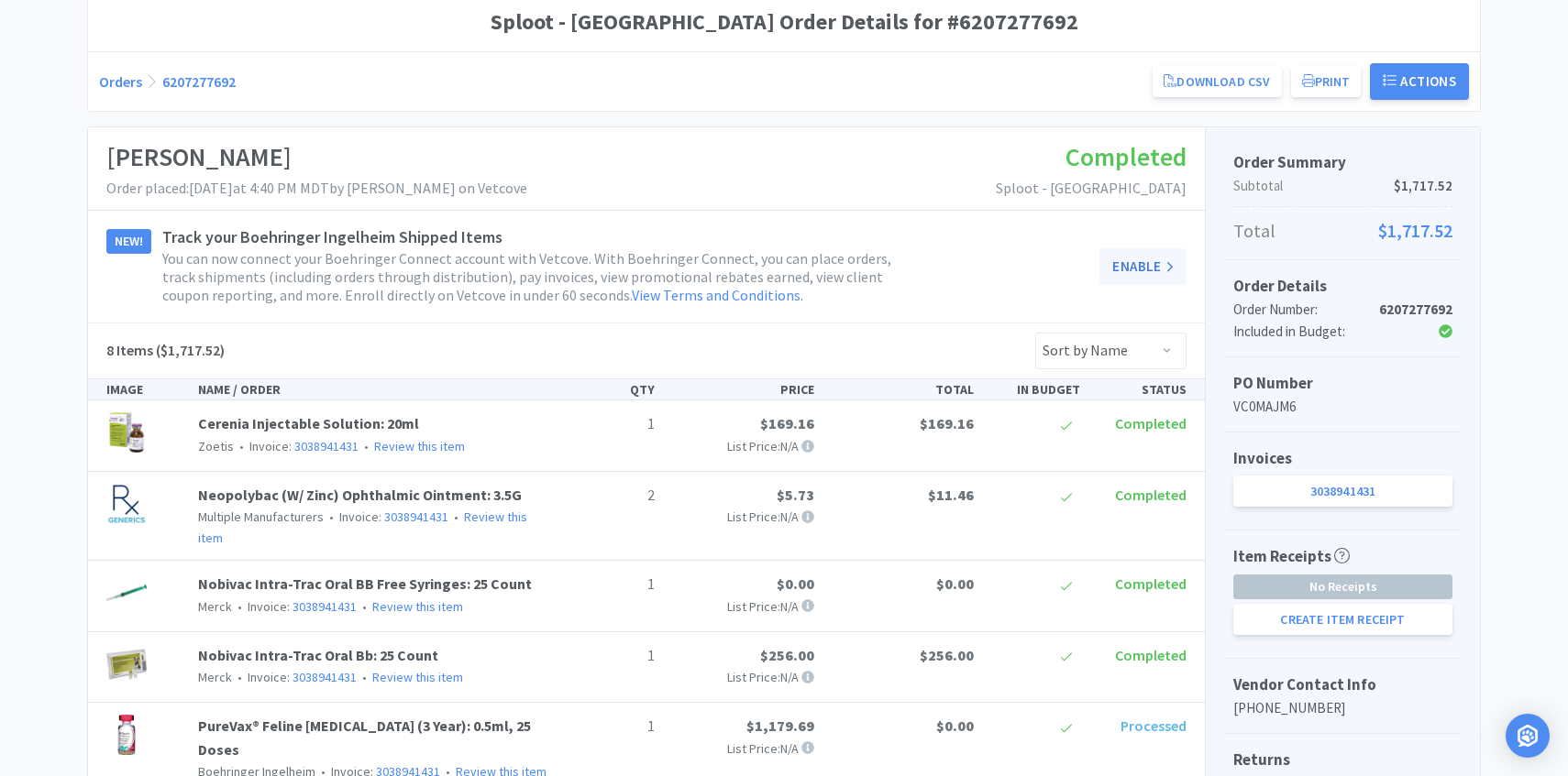
click at [1154, 284] on link "Enable" at bounding box center [1143, 267] width 87 height 36
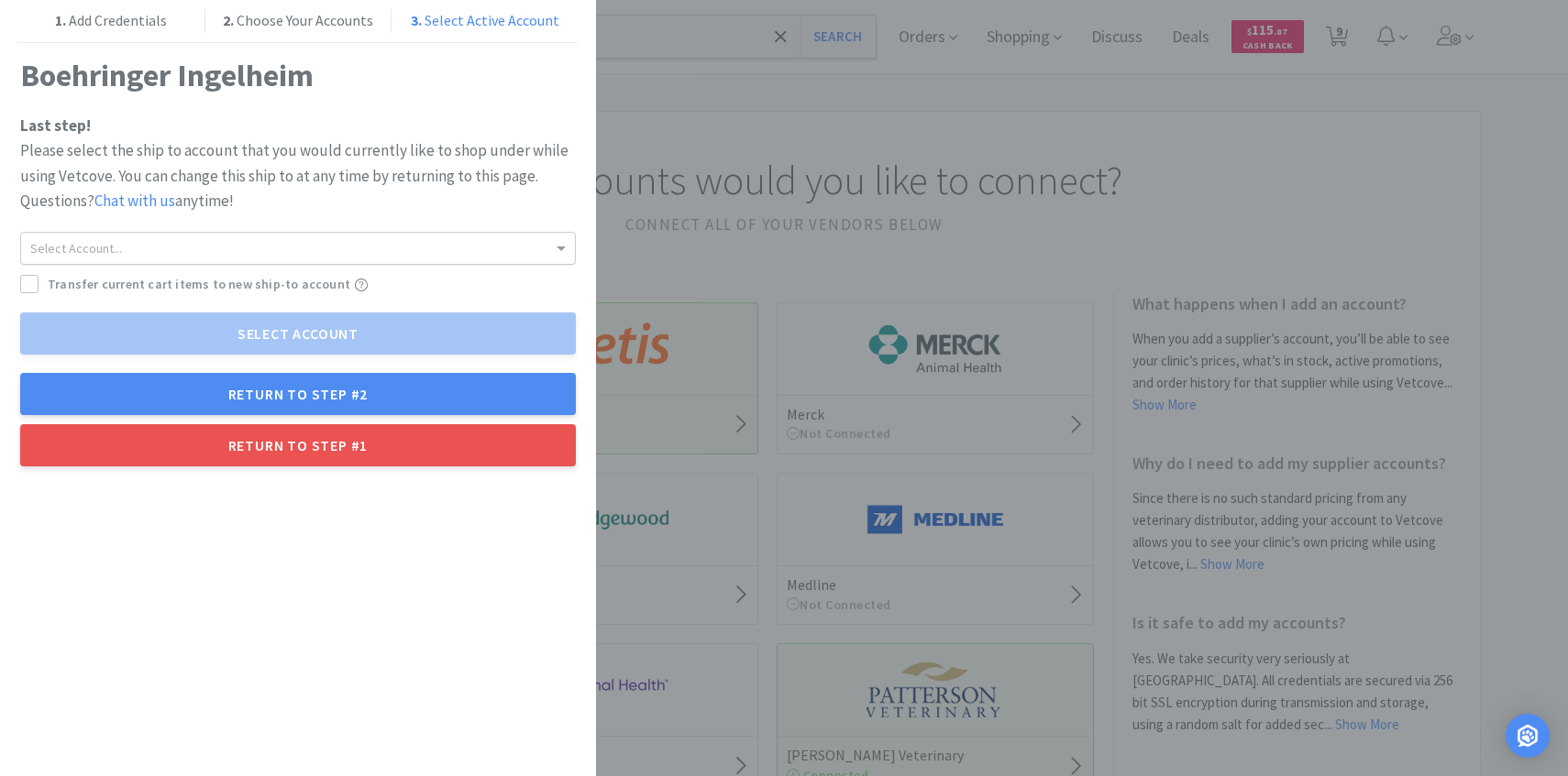
click at [482, 234] on div "Select Account..." at bounding box center [297, 248] width 554 height 32
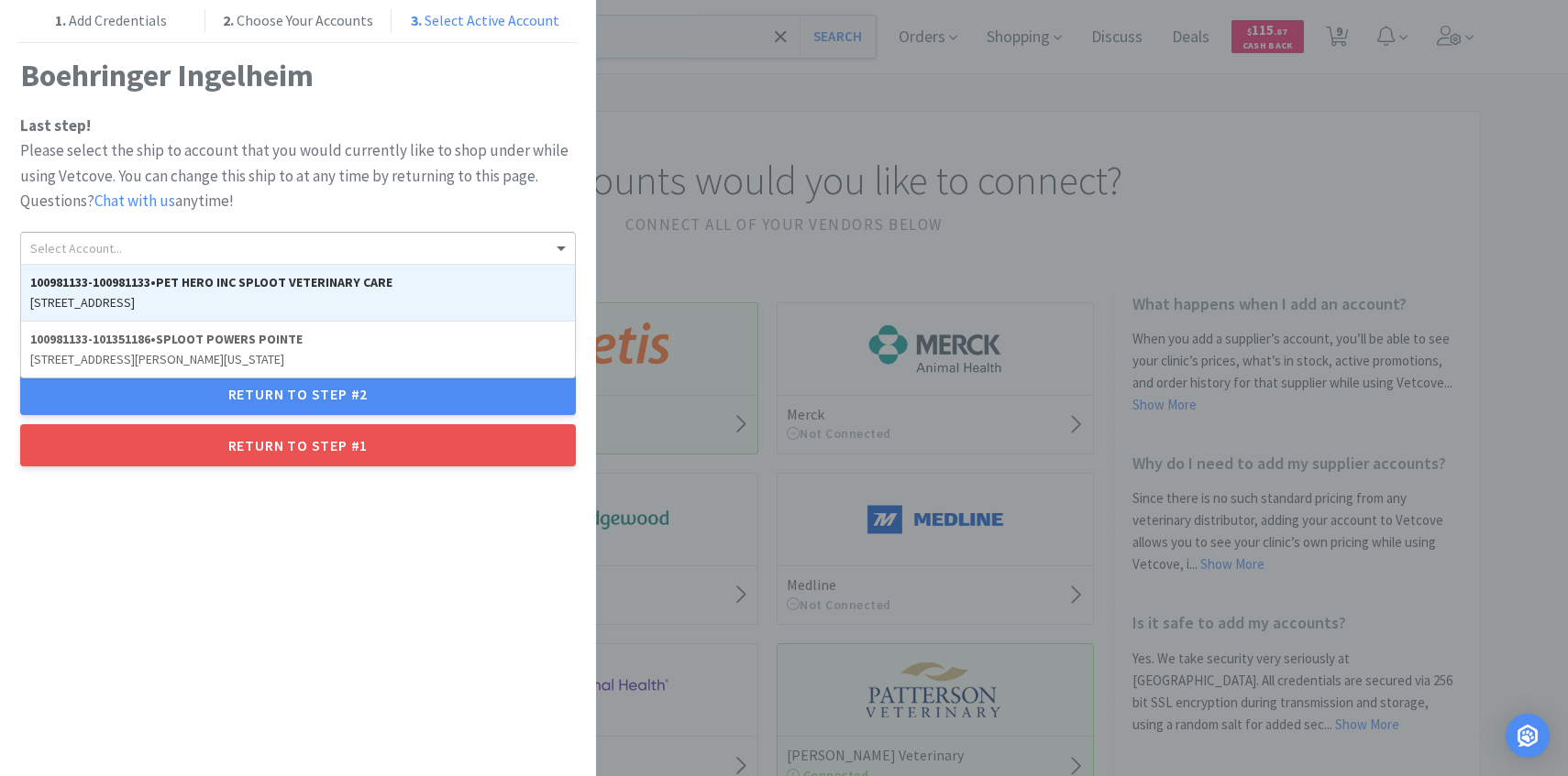
click at [373, 140] on p "Please select the ship to account that you would currently like to shop under w…" at bounding box center [297, 176] width 555 height 75
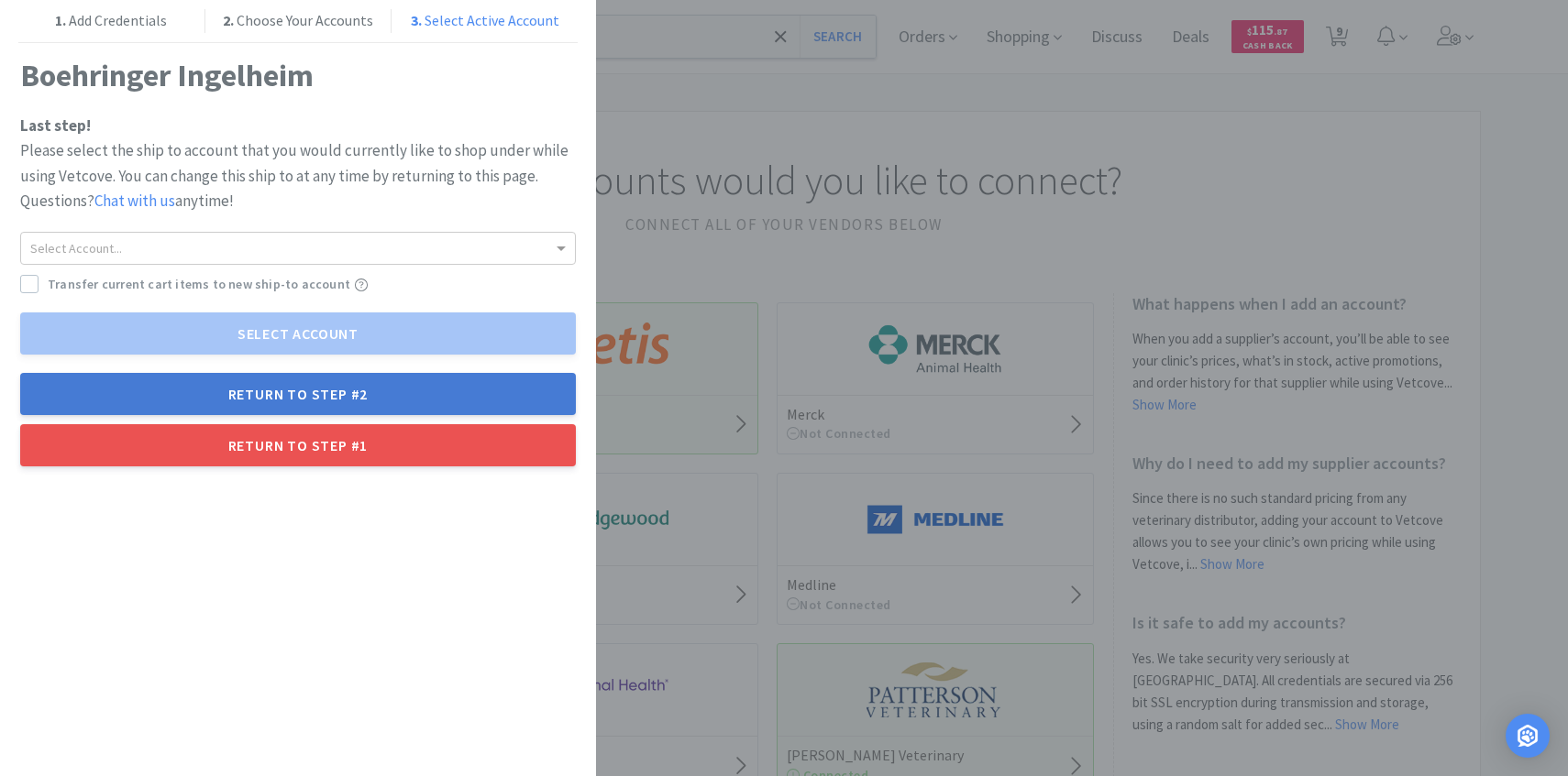
click at [334, 390] on button "Return to Step #2" at bounding box center [297, 394] width 555 height 42
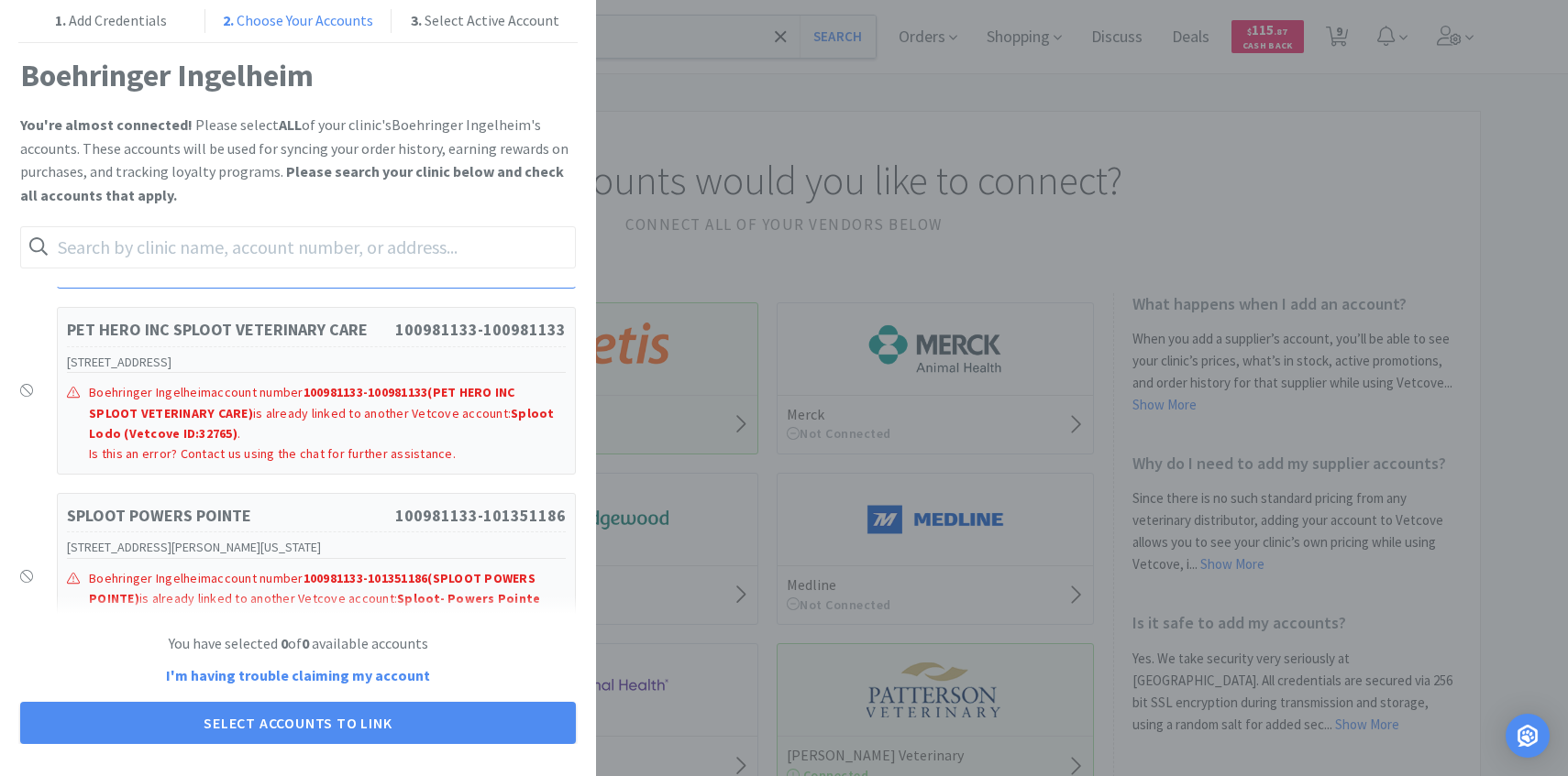
scroll to position [209, 0]
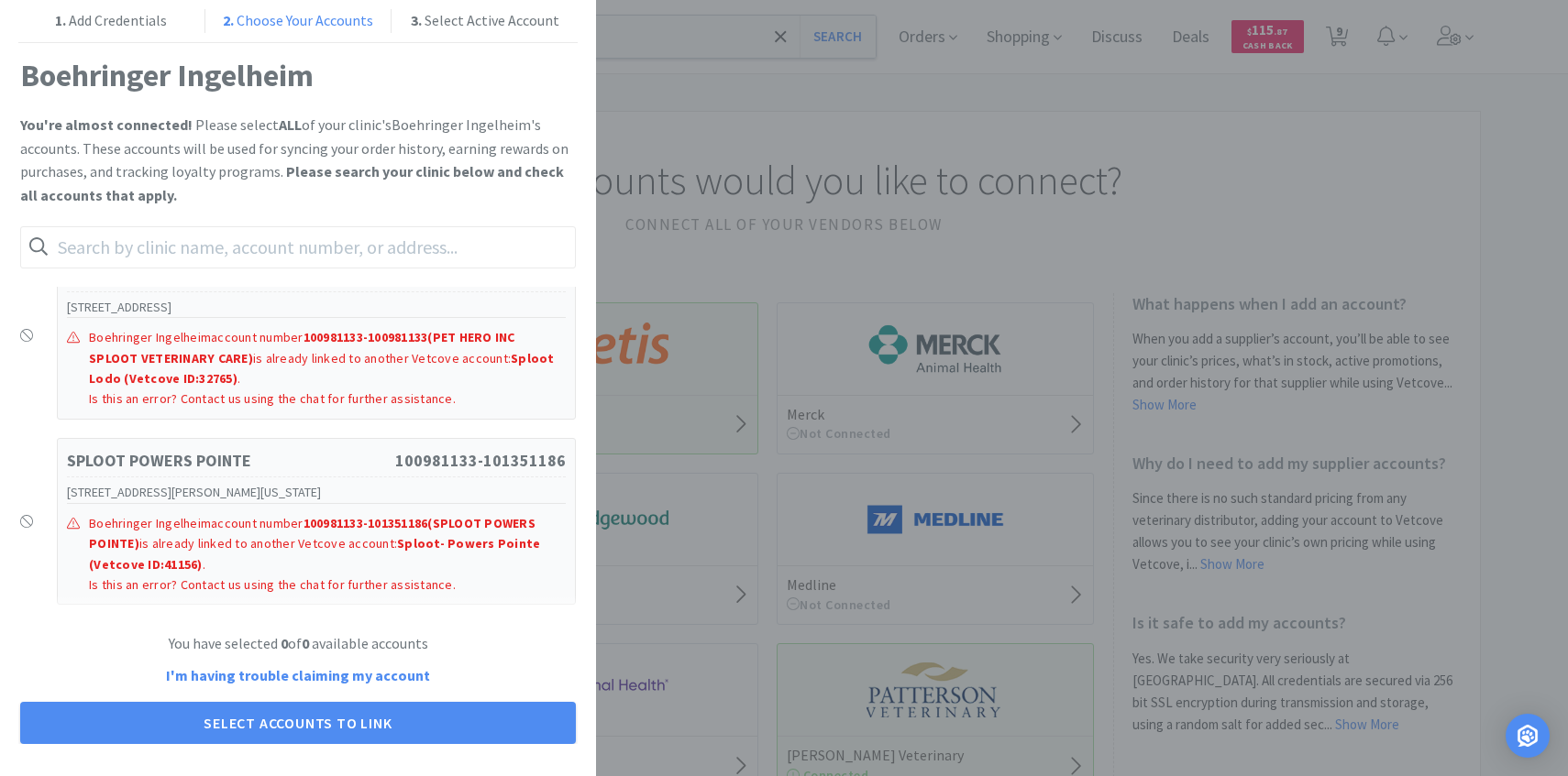
click at [835, 356] on div "1. Add Credentials 2. Choose Your Accounts 3. Select Active Account Boehringer …" at bounding box center [784, 388] width 1568 height 776
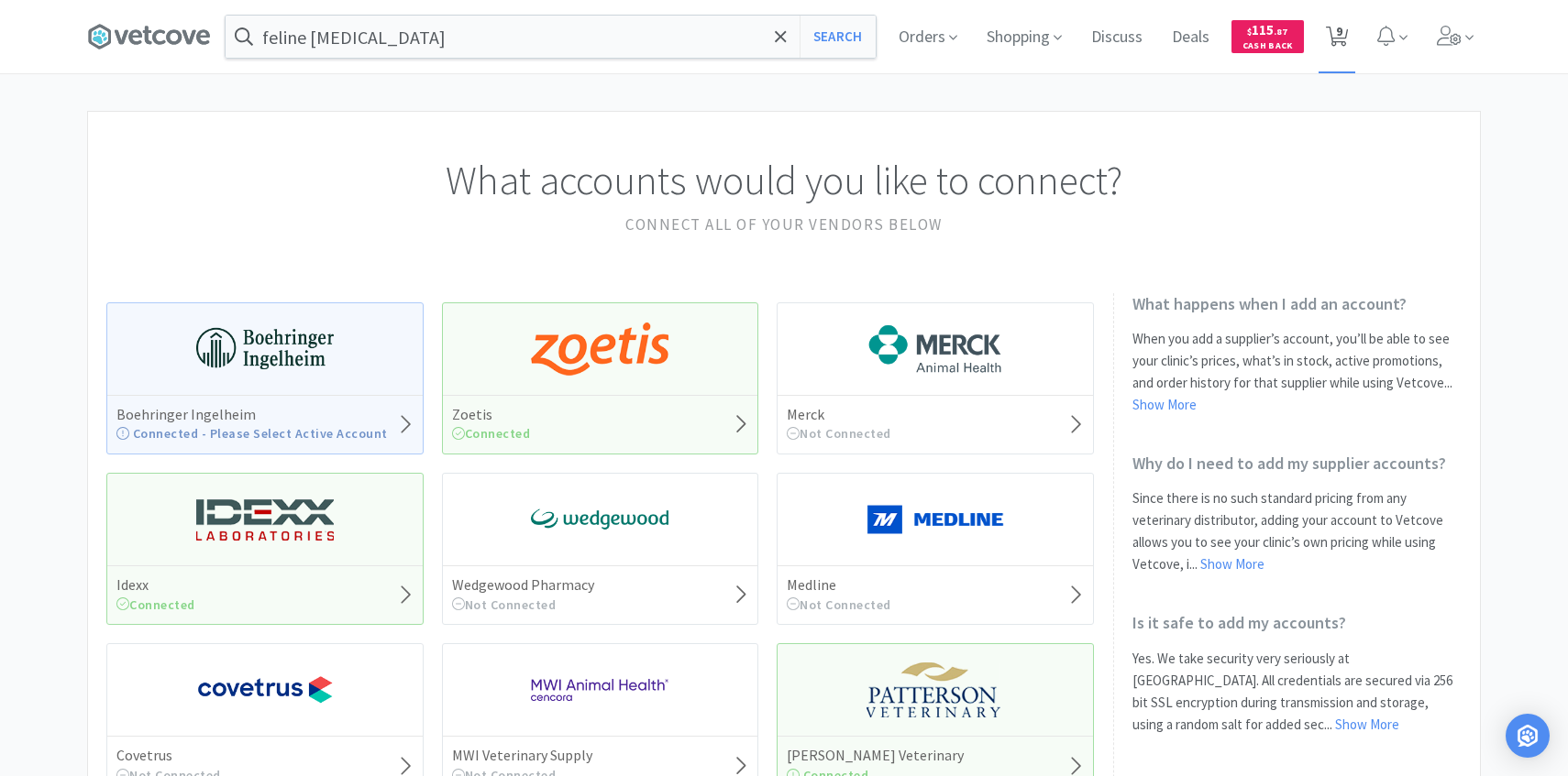
click at [1341, 32] on span "9" at bounding box center [1339, 31] width 7 height 74
select select "1"
select select "4"
select select "1"
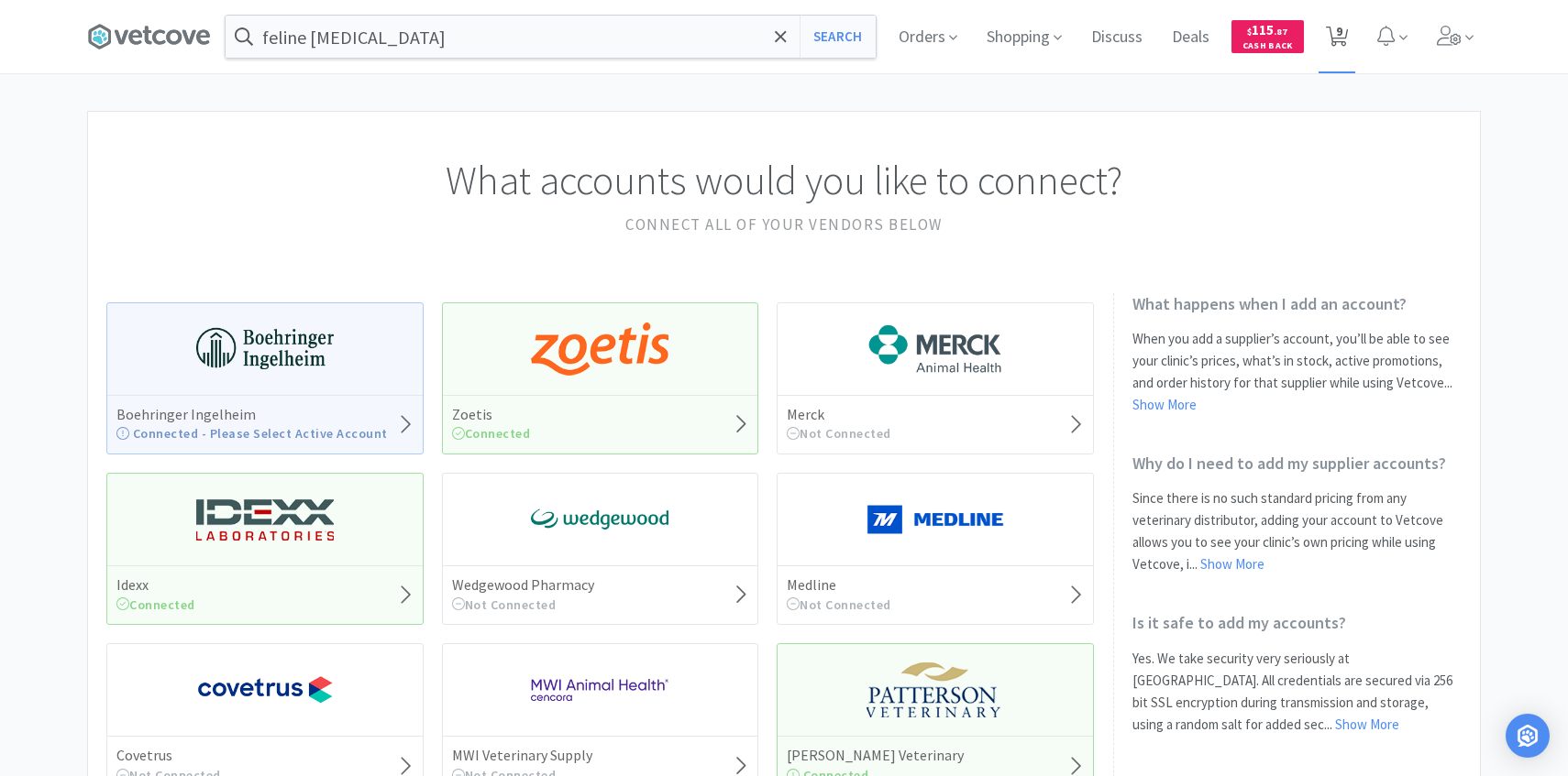
select select "1"
select select "4"
select select "1"
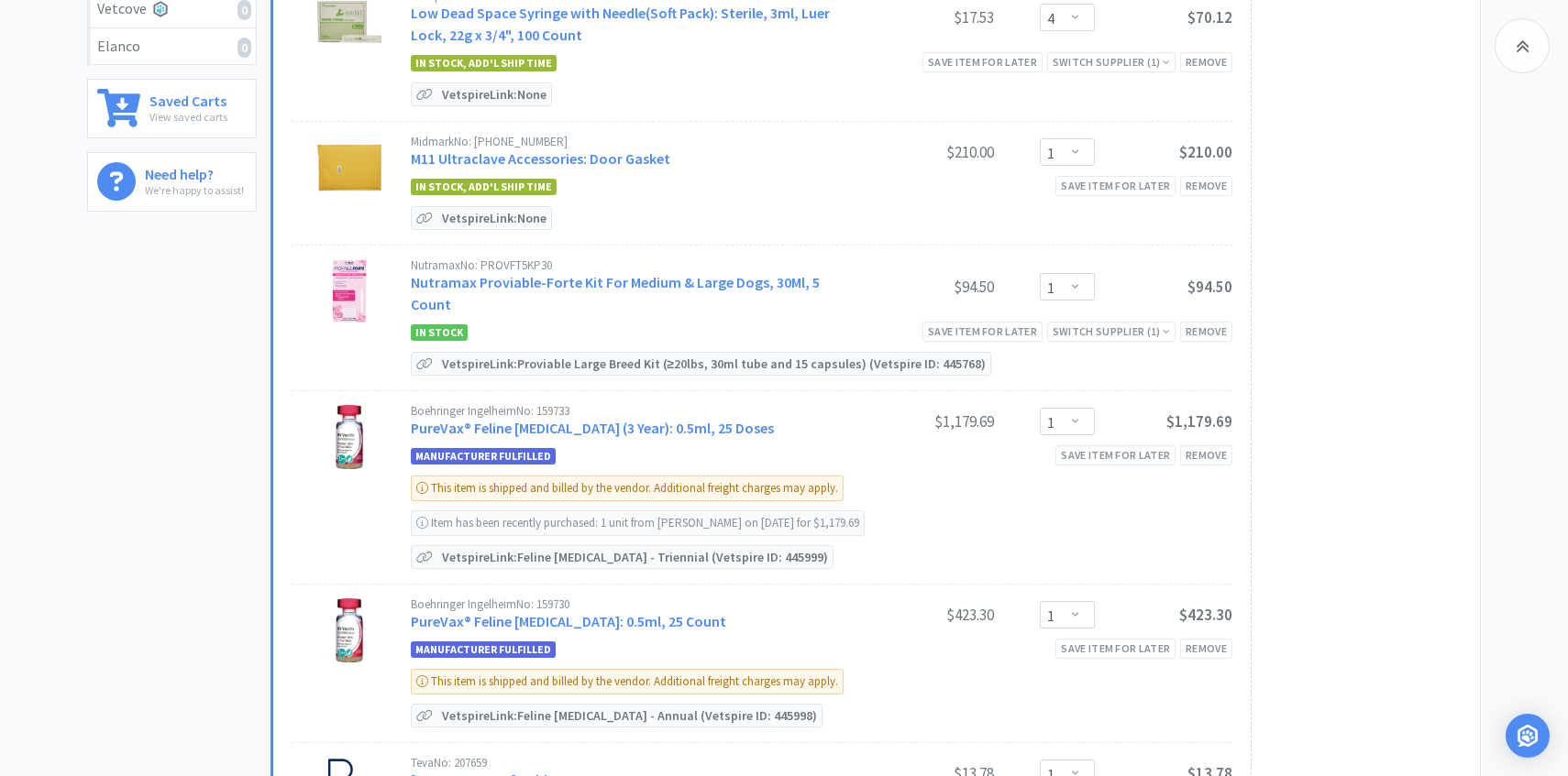
scroll to position [491, 0]
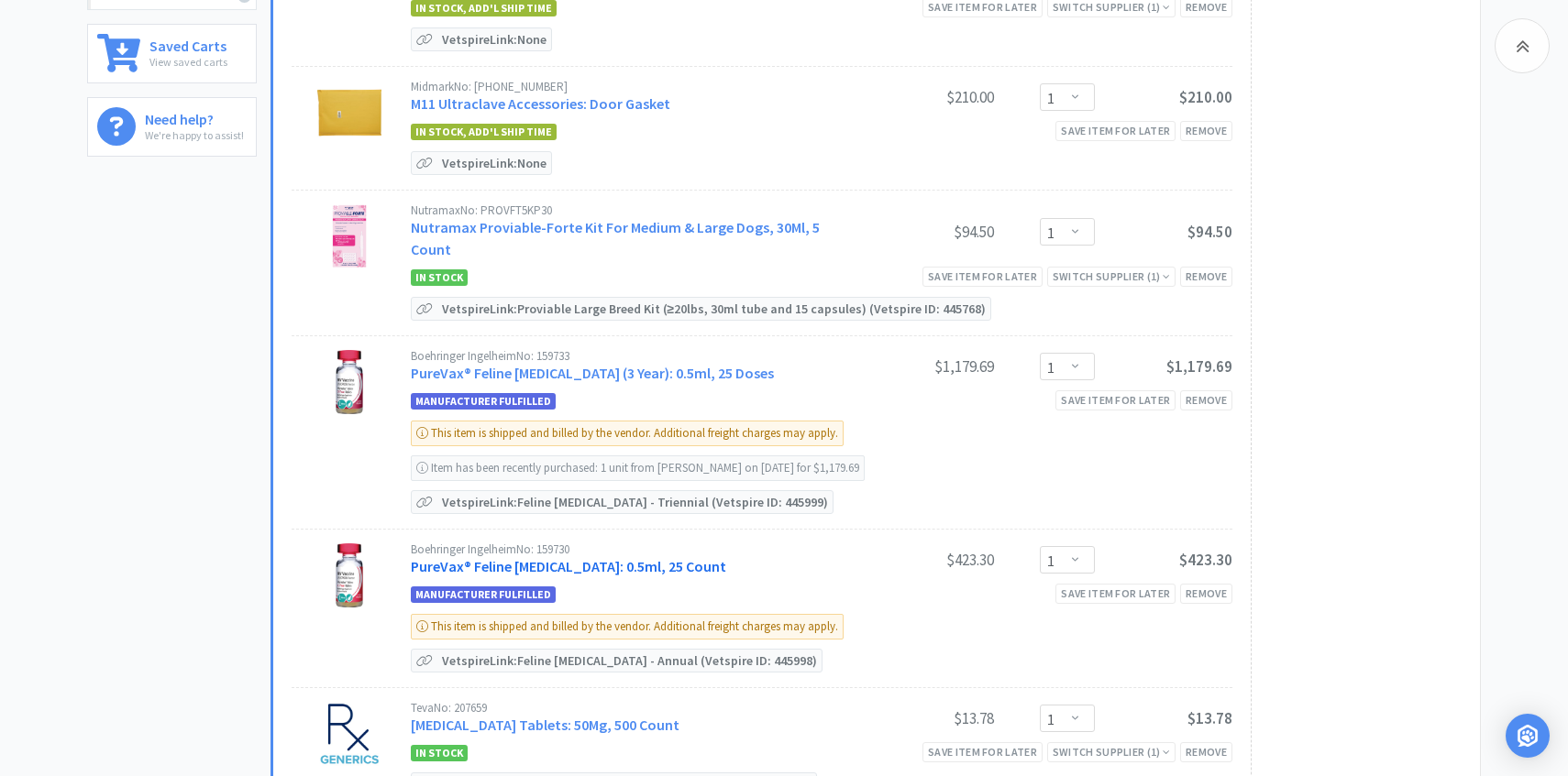
click at [584, 557] on link "PureVax® Feline [MEDICAL_DATA]: 0.5ml, 25 Count" at bounding box center [569, 566] width 316 height 18
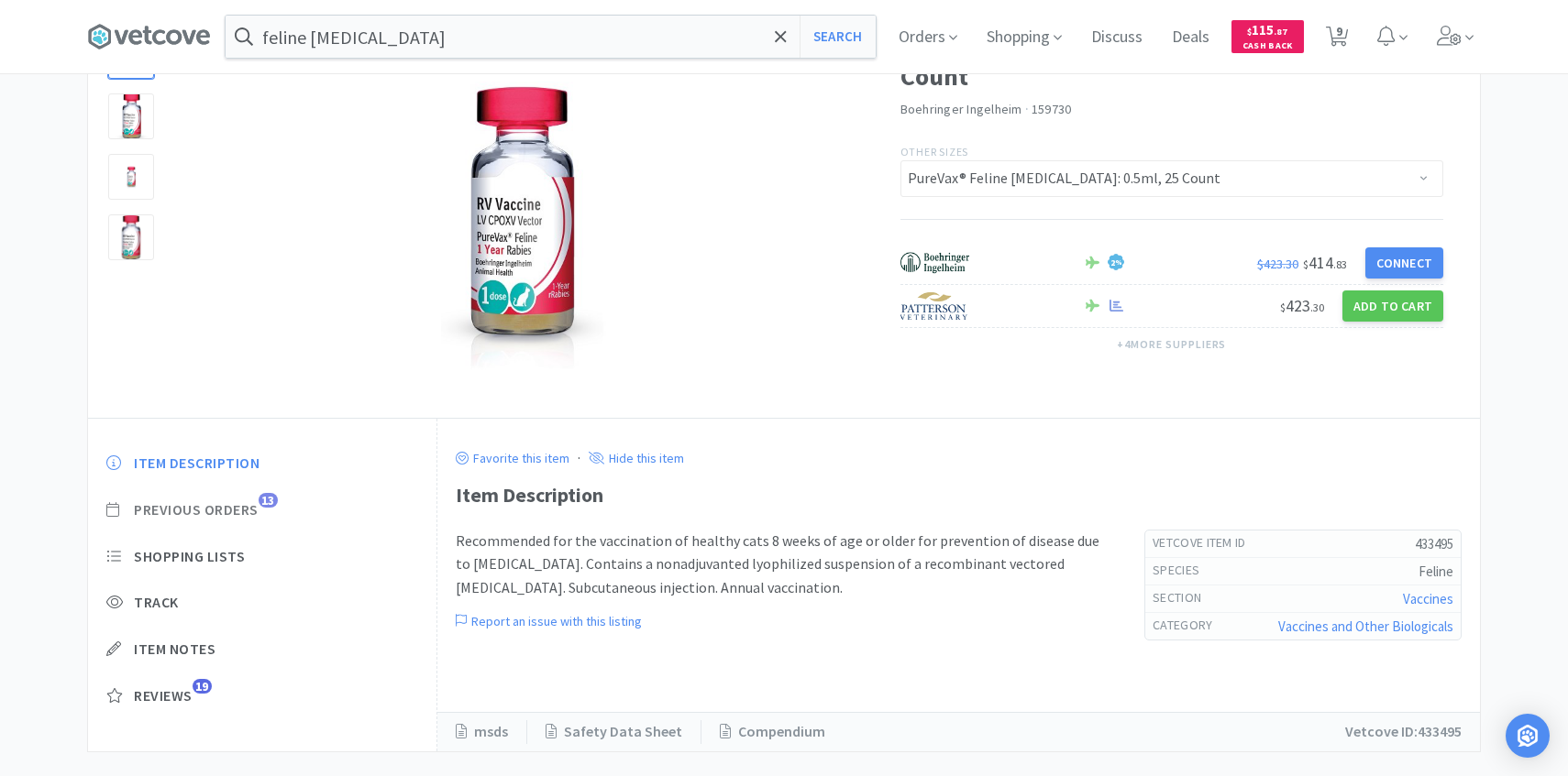
scroll to position [149, 0]
click at [229, 511] on span "Previous Orders" at bounding box center [196, 509] width 124 height 19
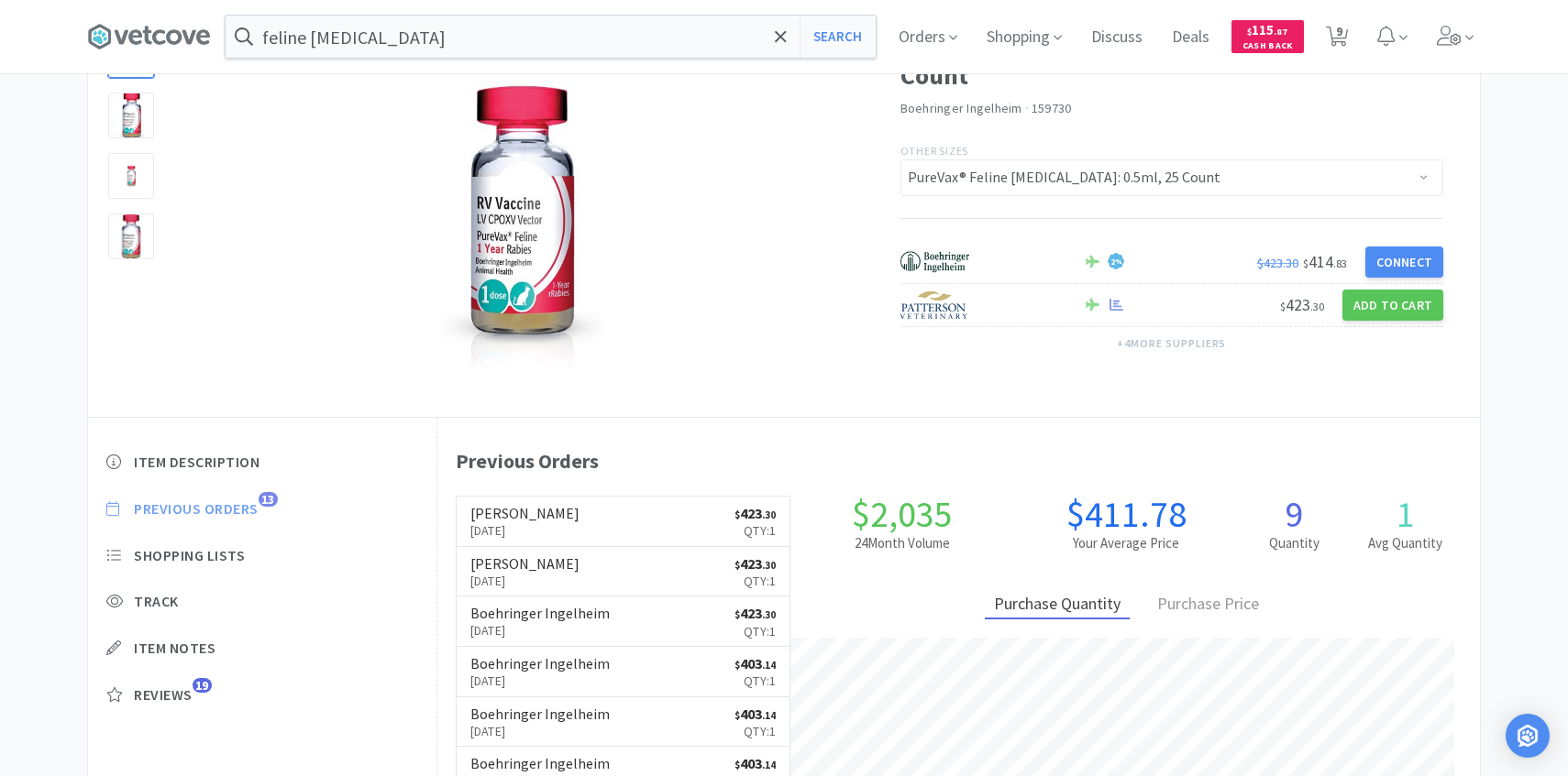
scroll to position [504, 1043]
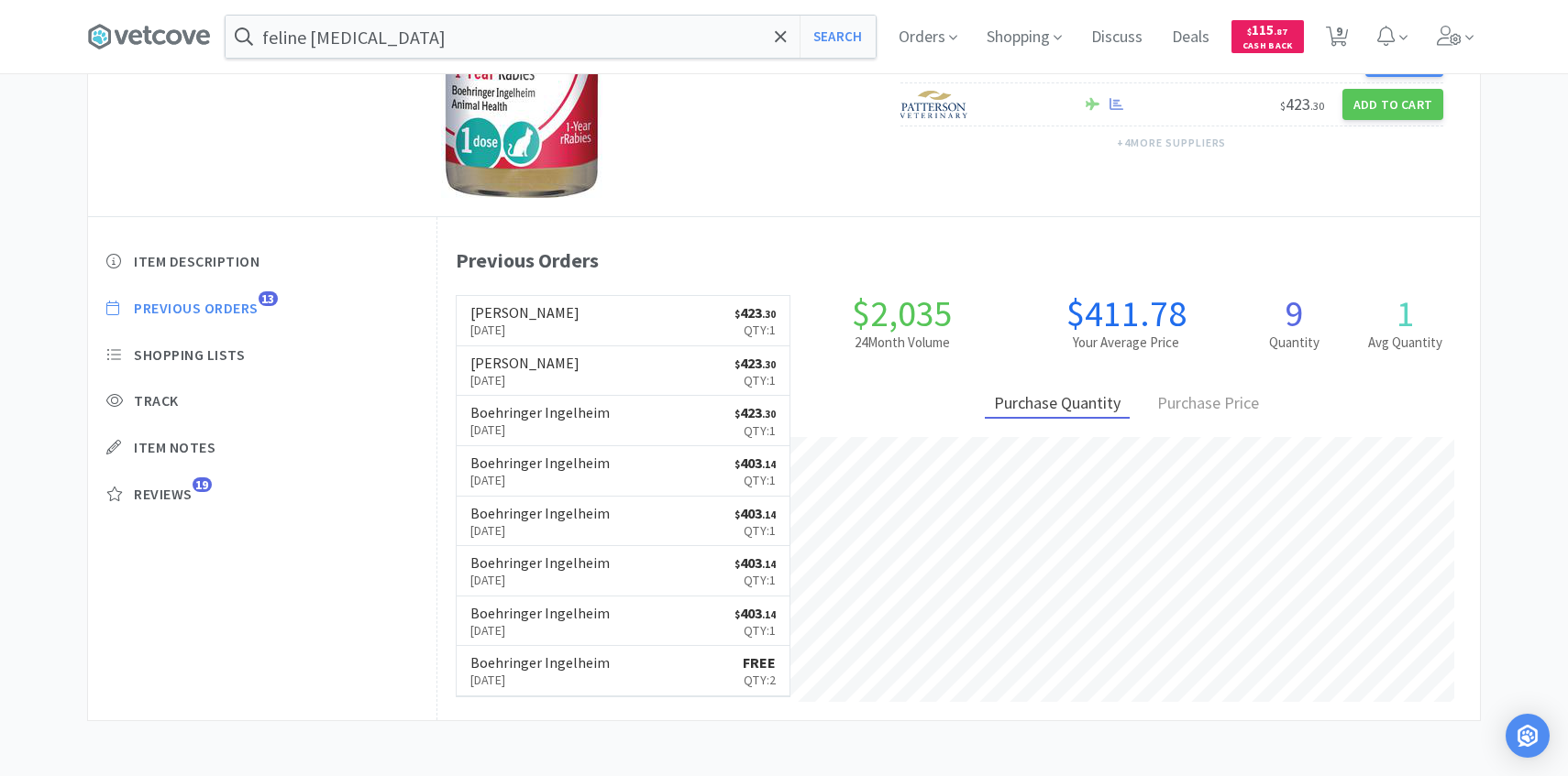
select select "1"
select select "4"
select select "1"
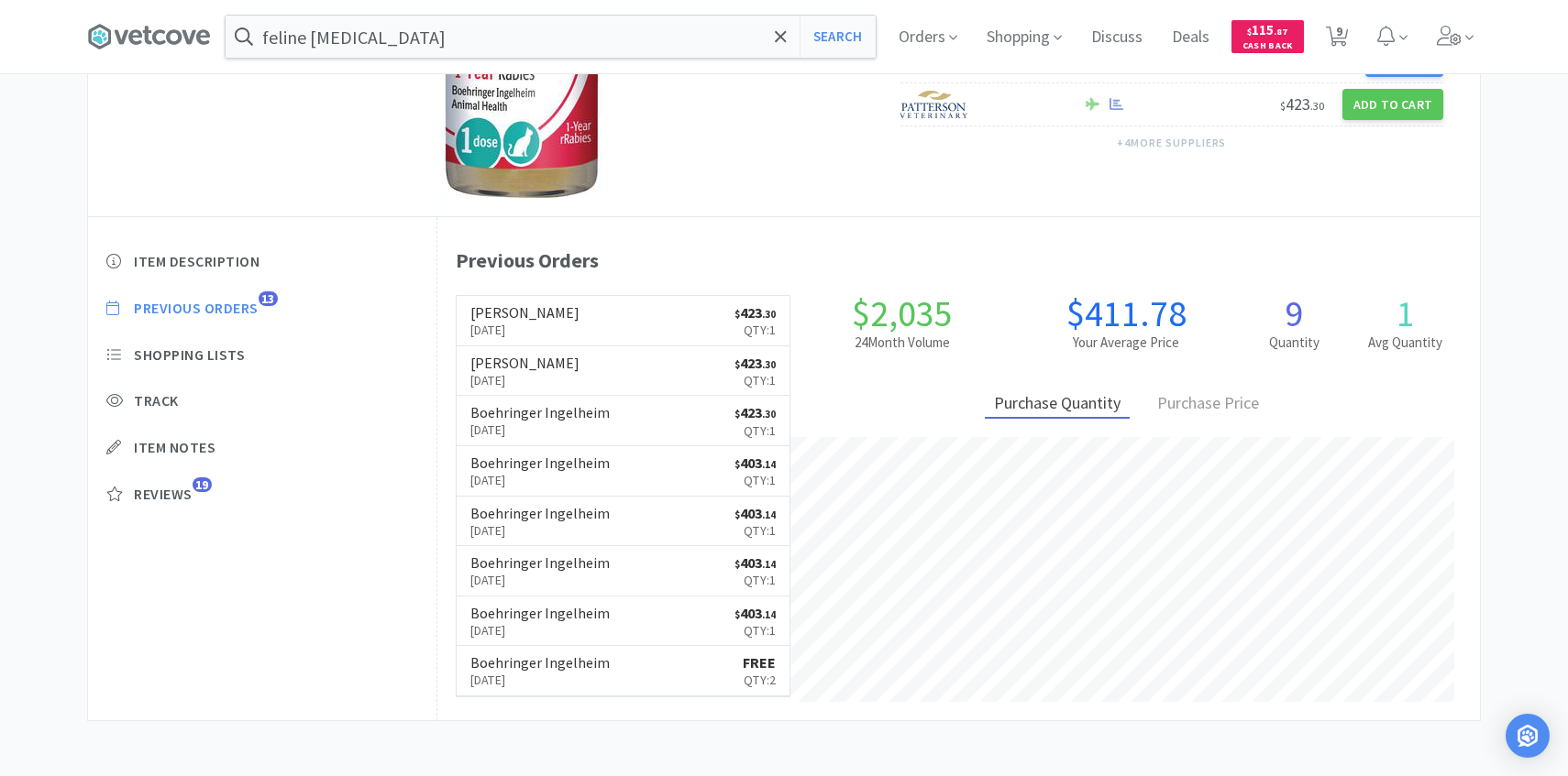
select select "1"
select select "4"
select select "1"
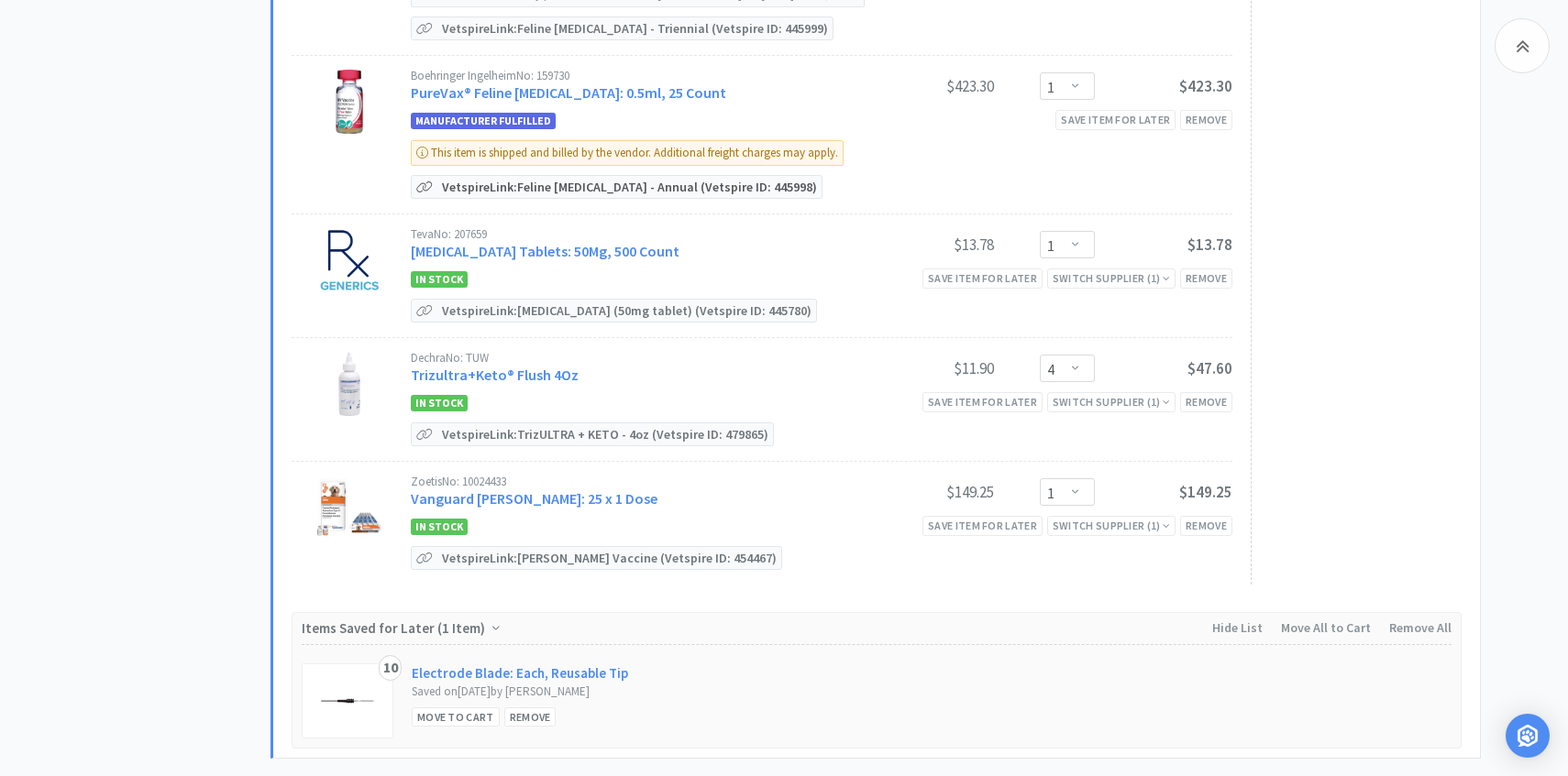
scroll to position [1007, 0]
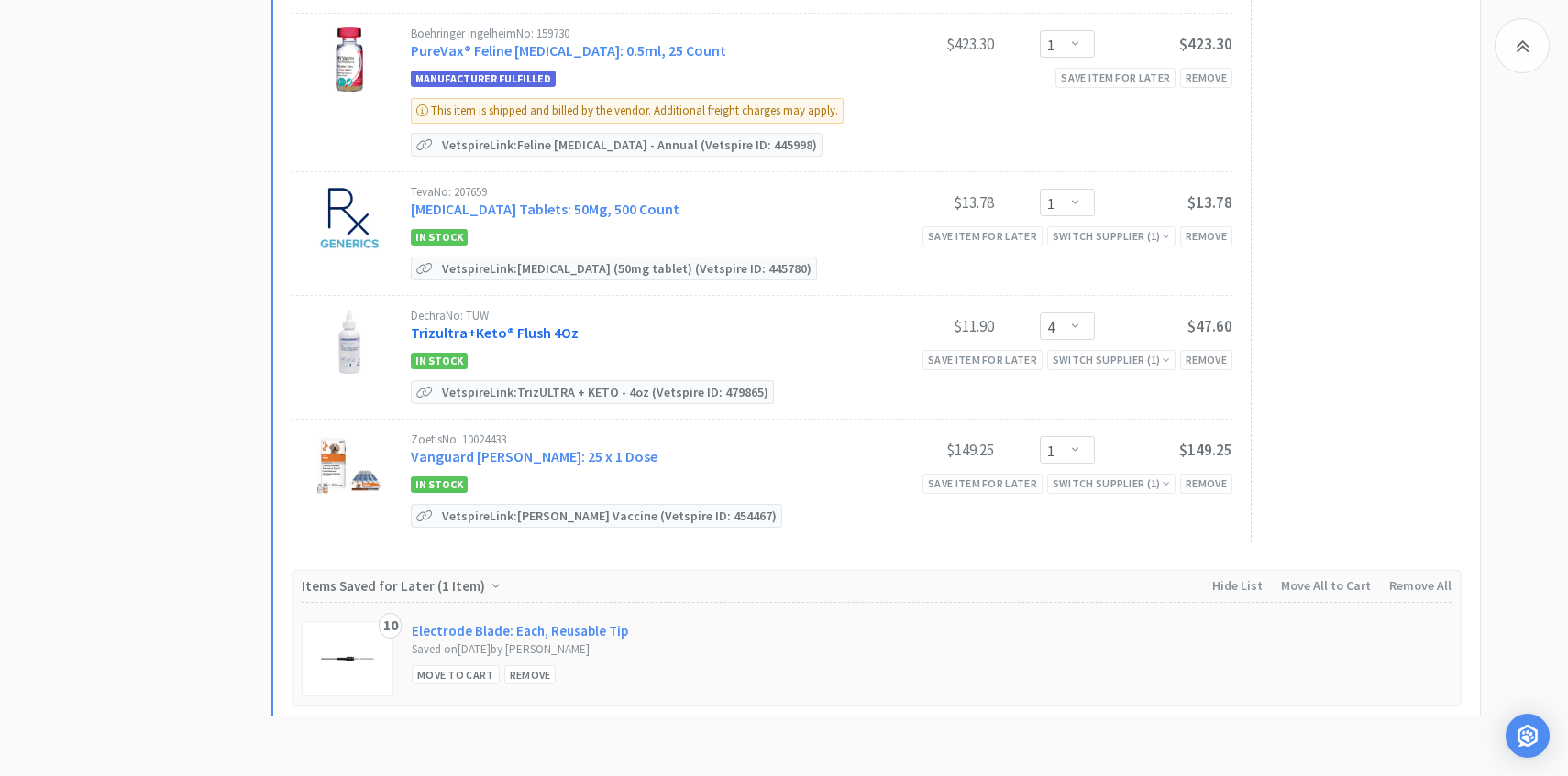
click at [527, 324] on link "Trizultra+Keto® Flush 4Oz" at bounding box center [495, 333] width 168 height 18
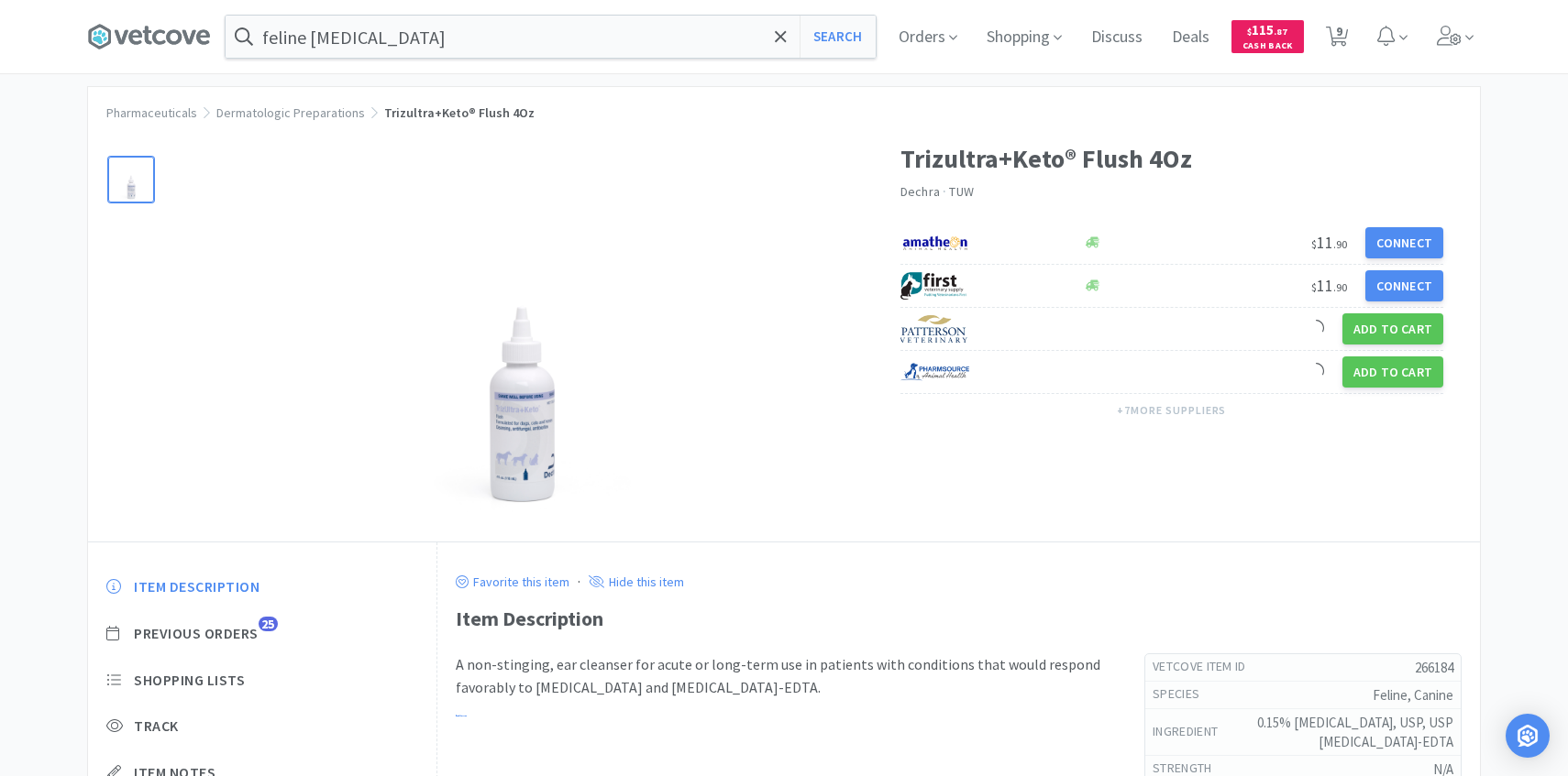
scroll to position [38, 0]
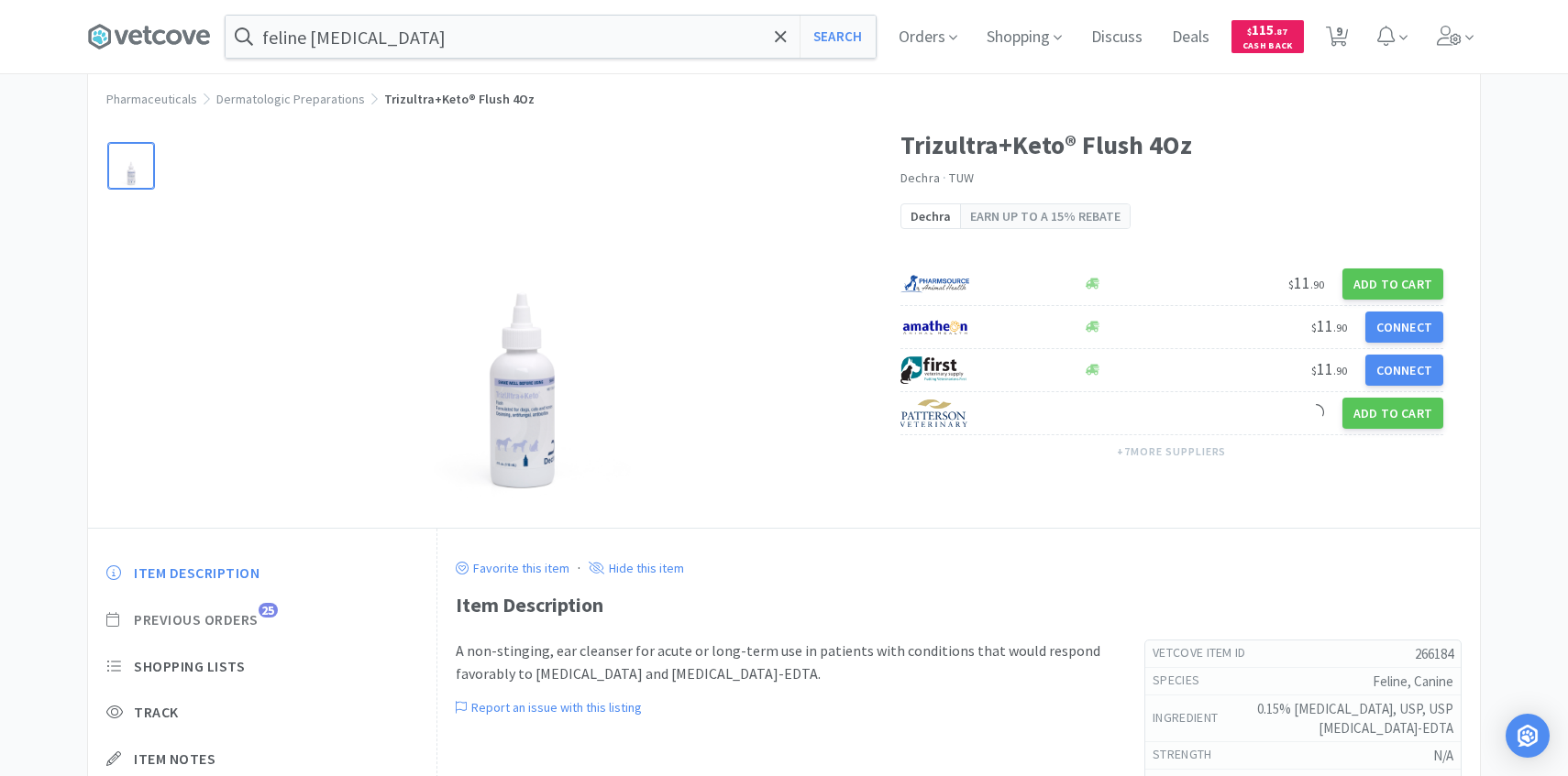
click at [254, 614] on span "Previous Orders" at bounding box center [196, 620] width 124 height 19
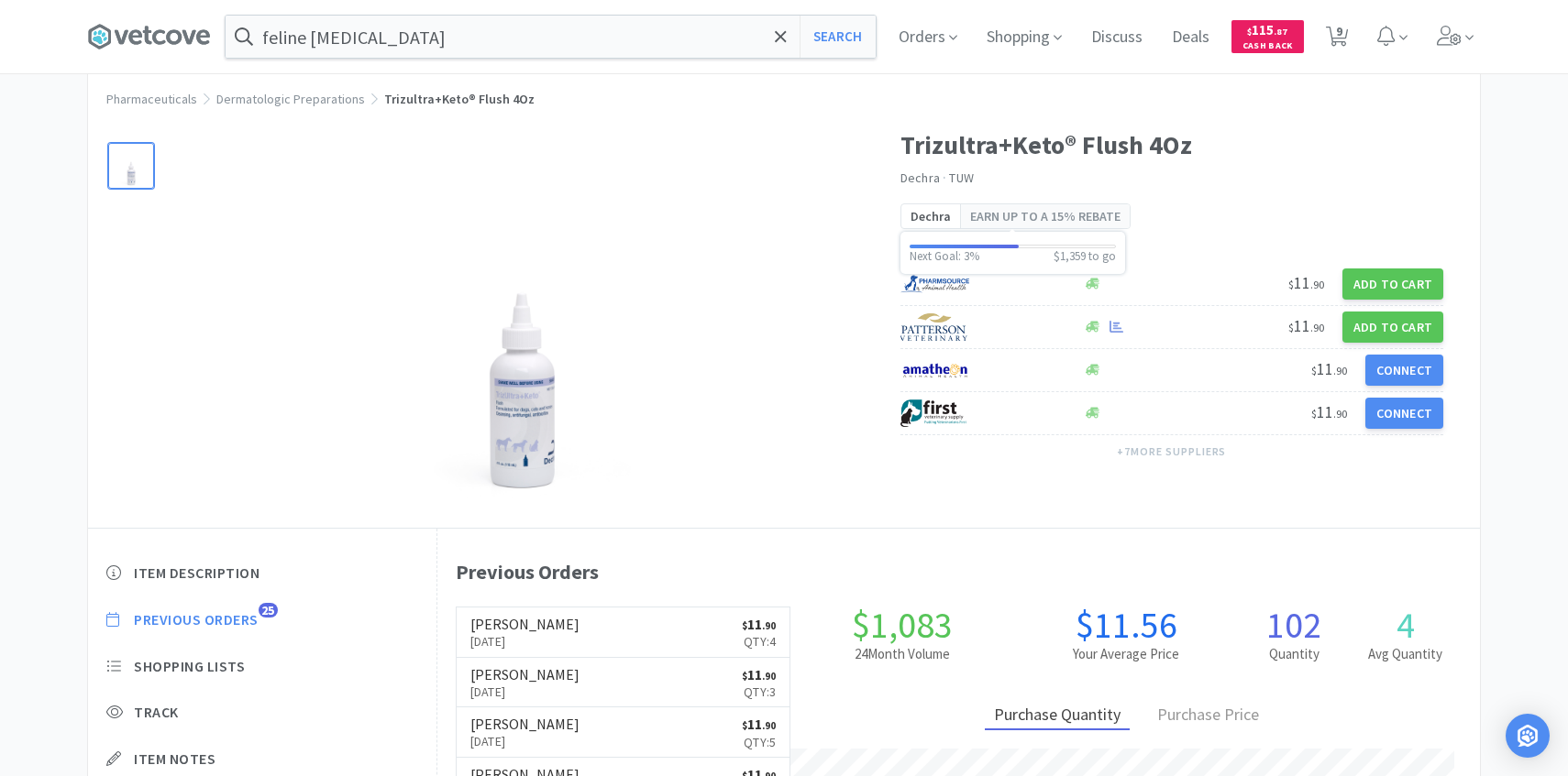
scroll to position [504, 1043]
click at [1332, 36] on icon at bounding box center [1338, 36] width 23 height 20
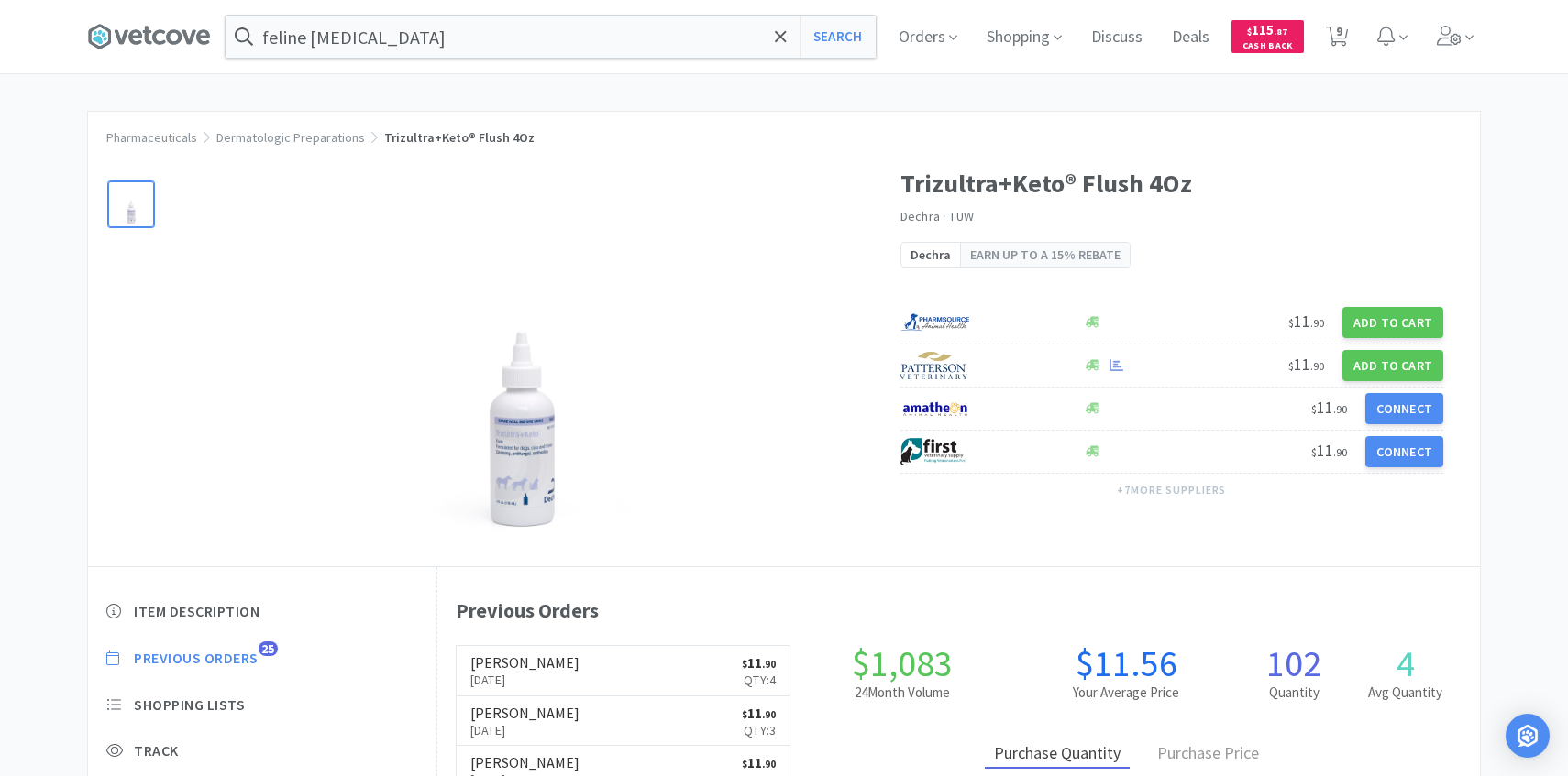
select select "1"
select select "4"
select select "1"
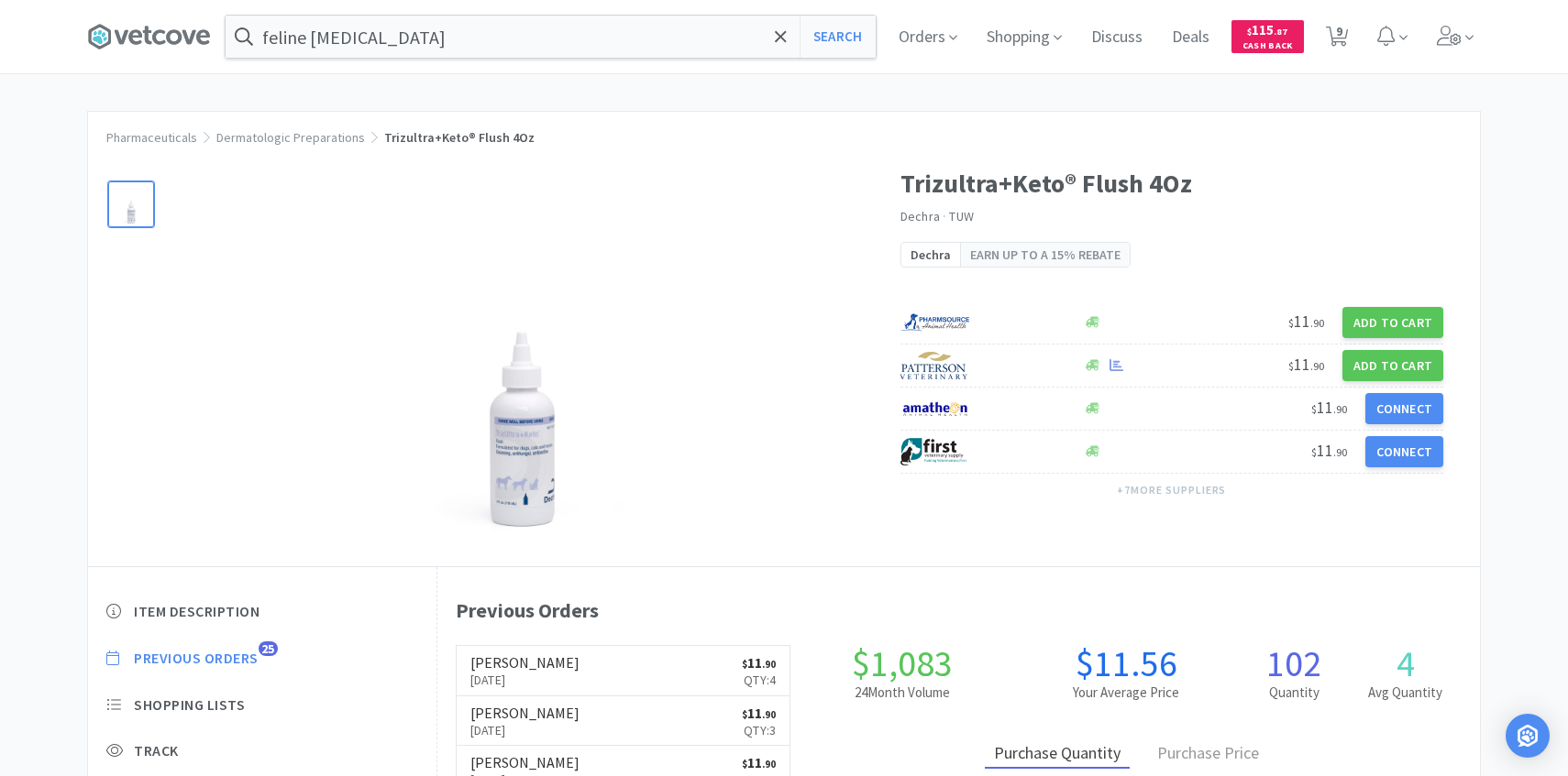
select select "1"
select select "4"
select select "1"
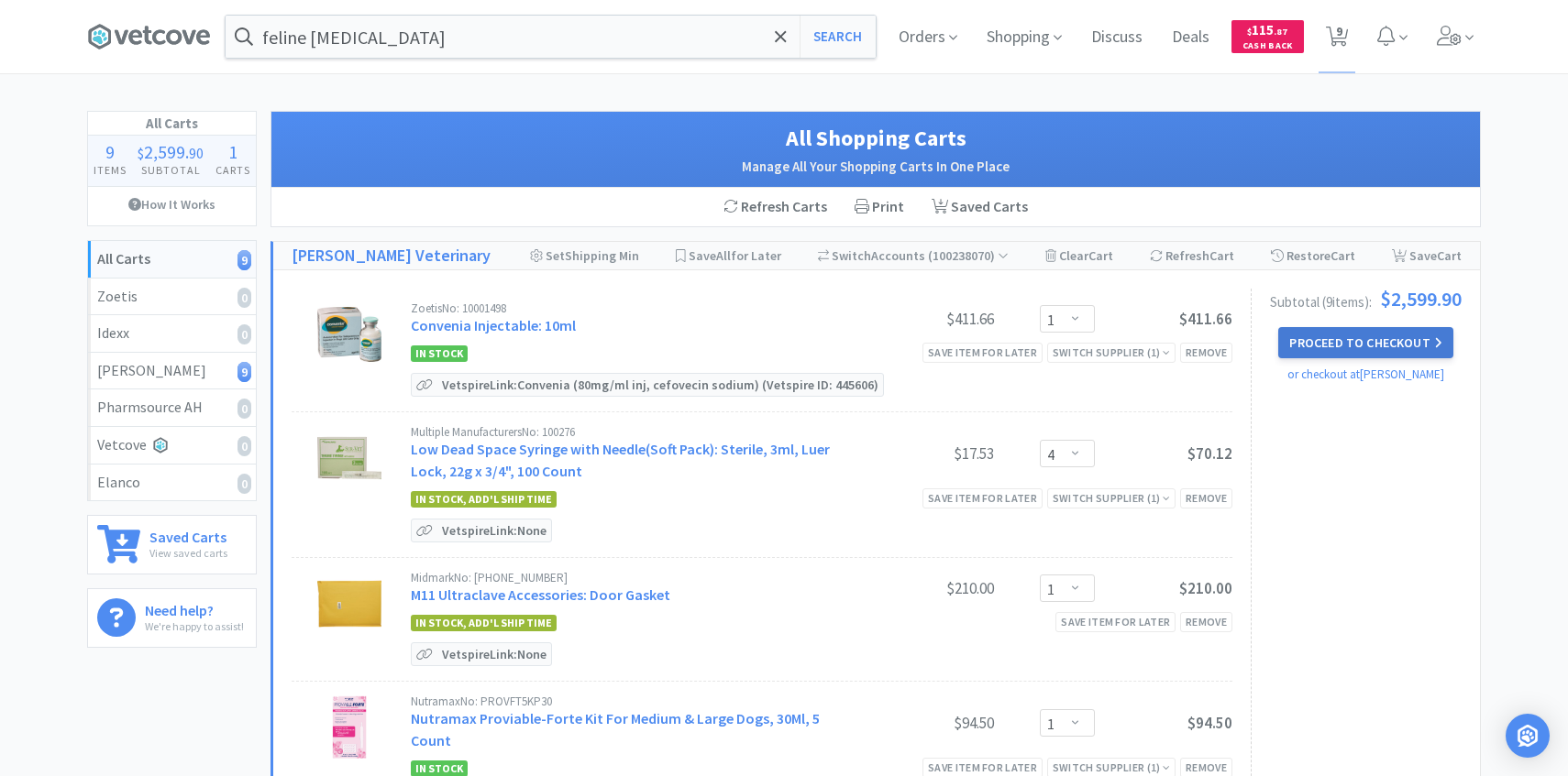
click at [1318, 344] on button "Proceed to Checkout" at bounding box center [1365, 342] width 174 height 32
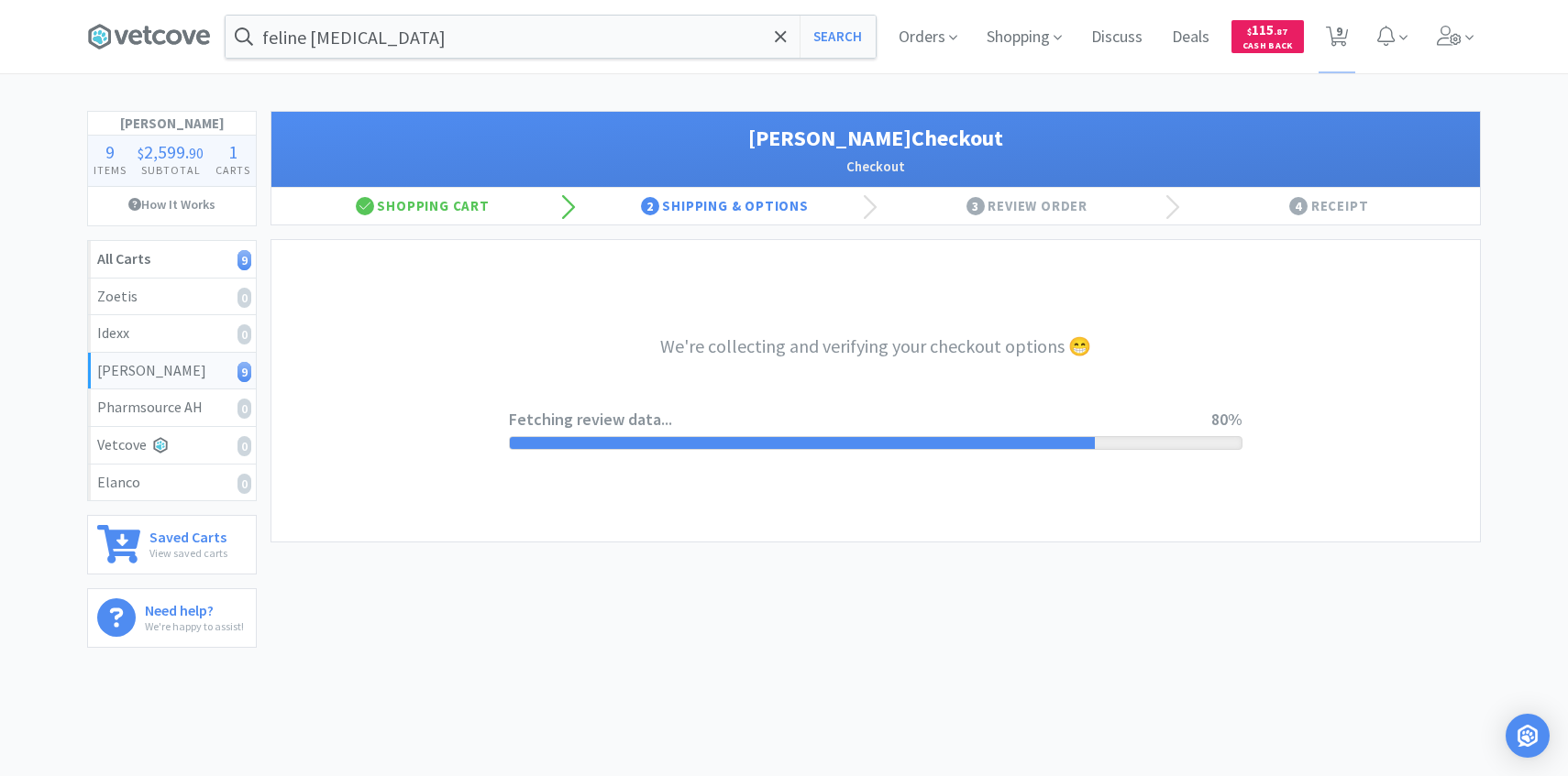
select select "1"
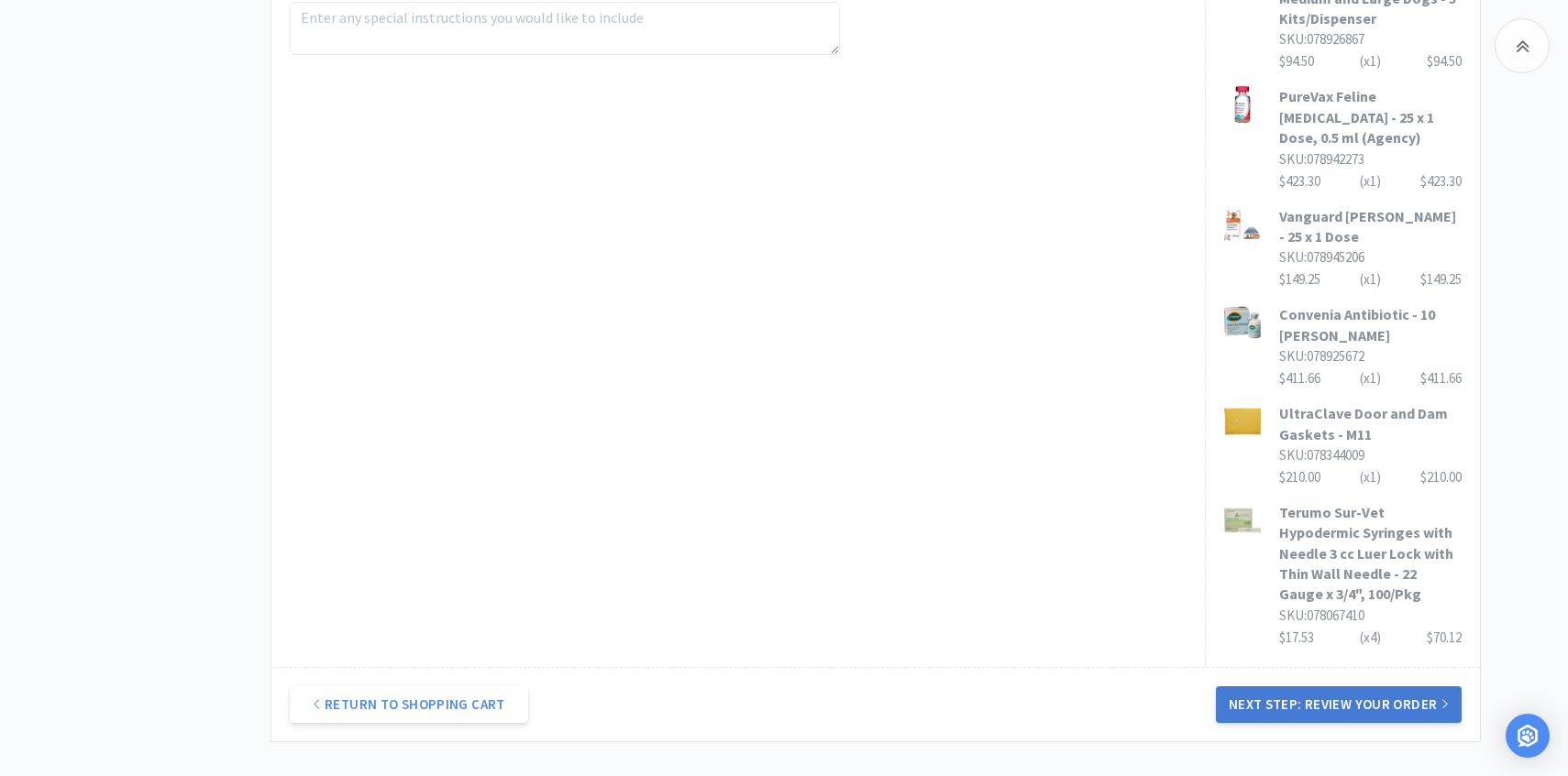
click at [1273, 686] on button "Next Step: Review Your Order" at bounding box center [1339, 704] width 246 height 36
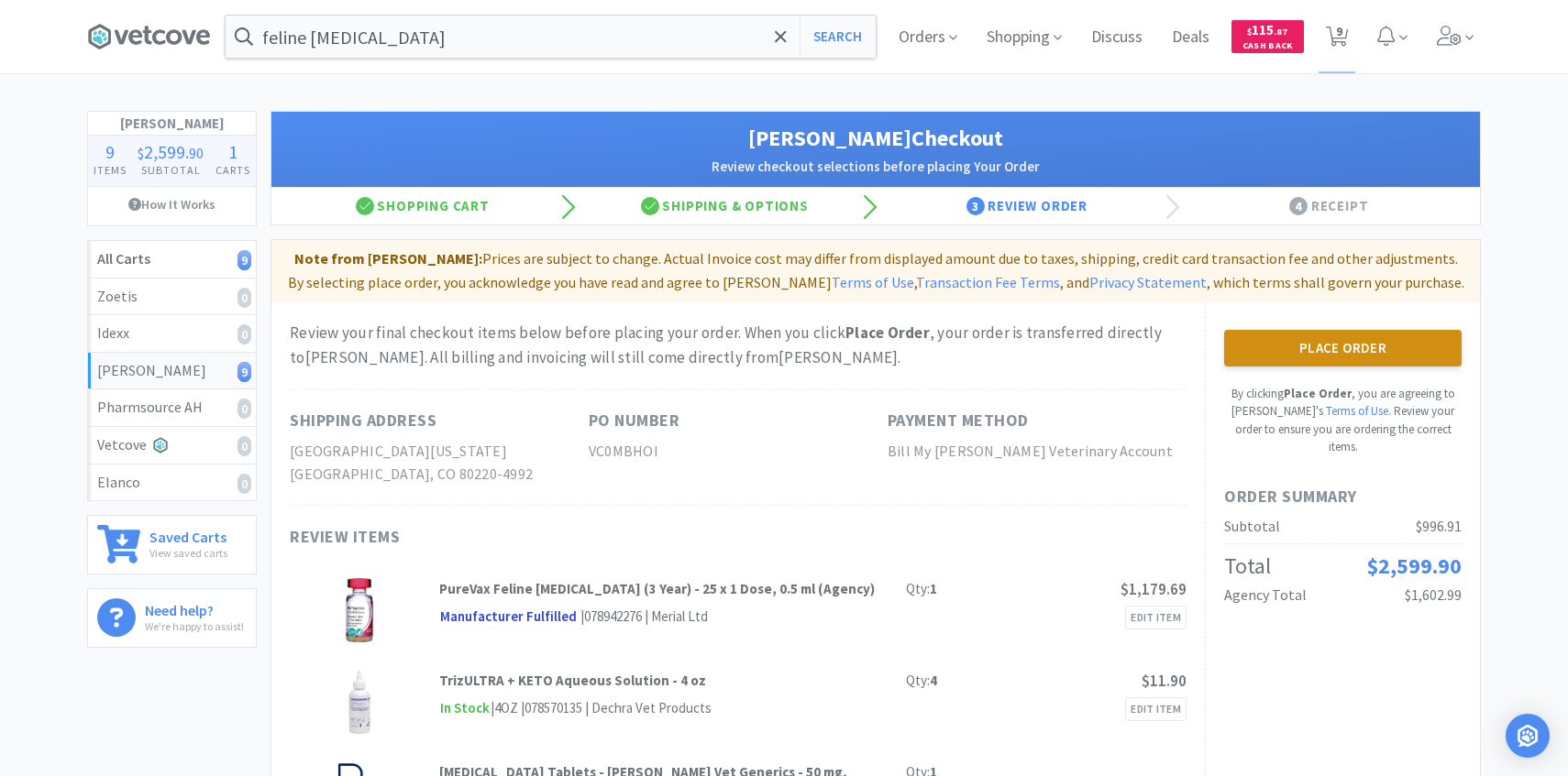
click at [1255, 337] on button "Place Order" at bounding box center [1342, 348] width 237 height 36
